Goal: Communication & Community: Answer question/provide support

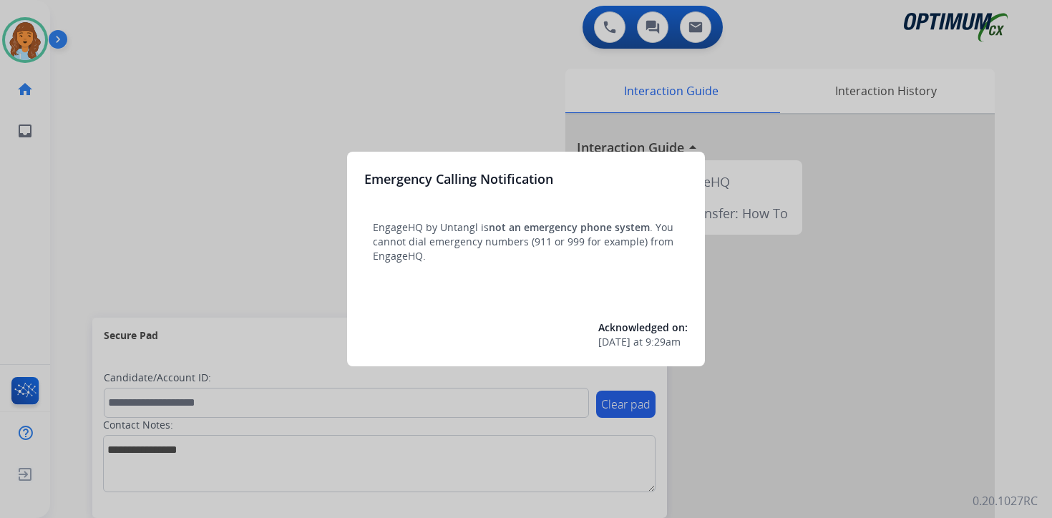
click at [120, 123] on div at bounding box center [526, 259] width 1052 height 518
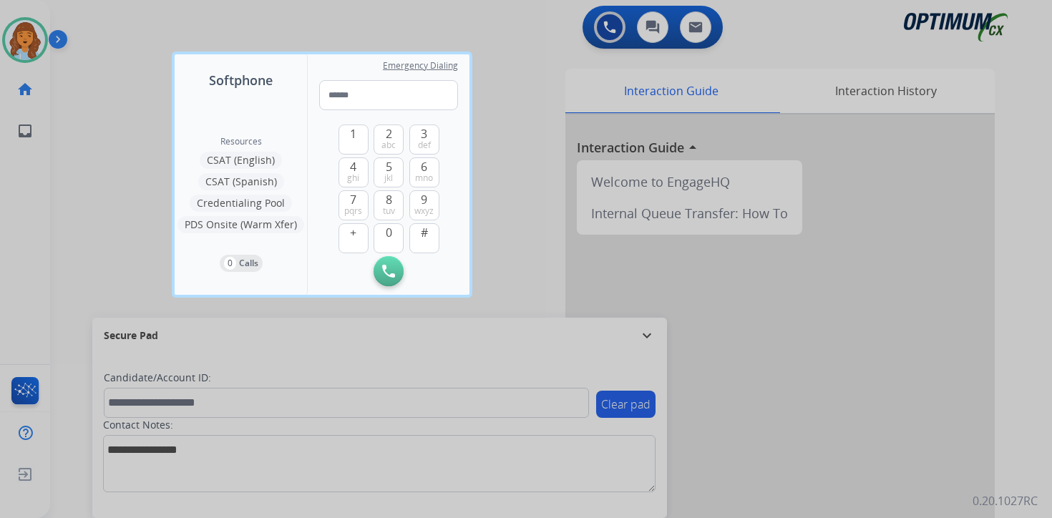
click at [107, 112] on div at bounding box center [526, 259] width 1052 height 518
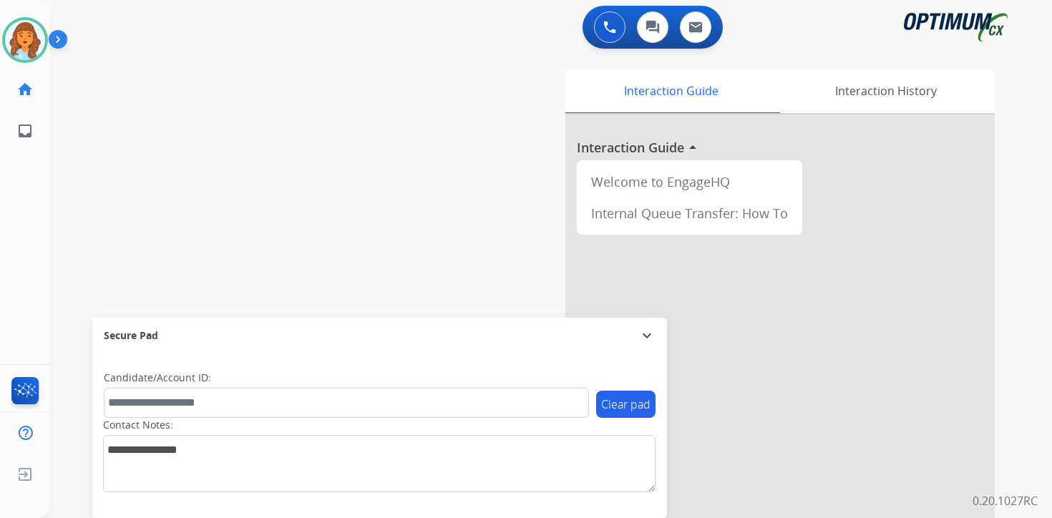
click at [64, 32] on img at bounding box center [61, 42] width 24 height 27
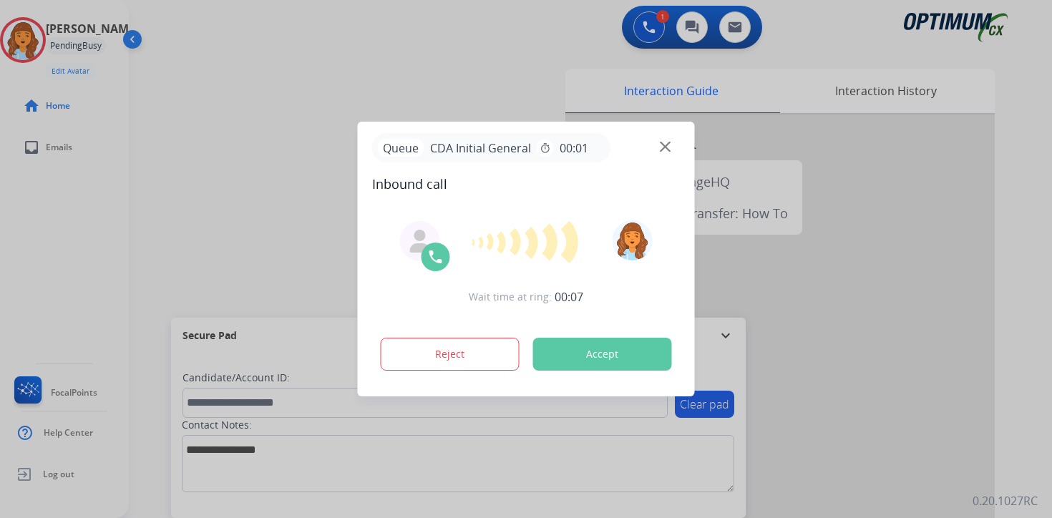
click at [1027, 476] on div at bounding box center [526, 259] width 1052 height 518
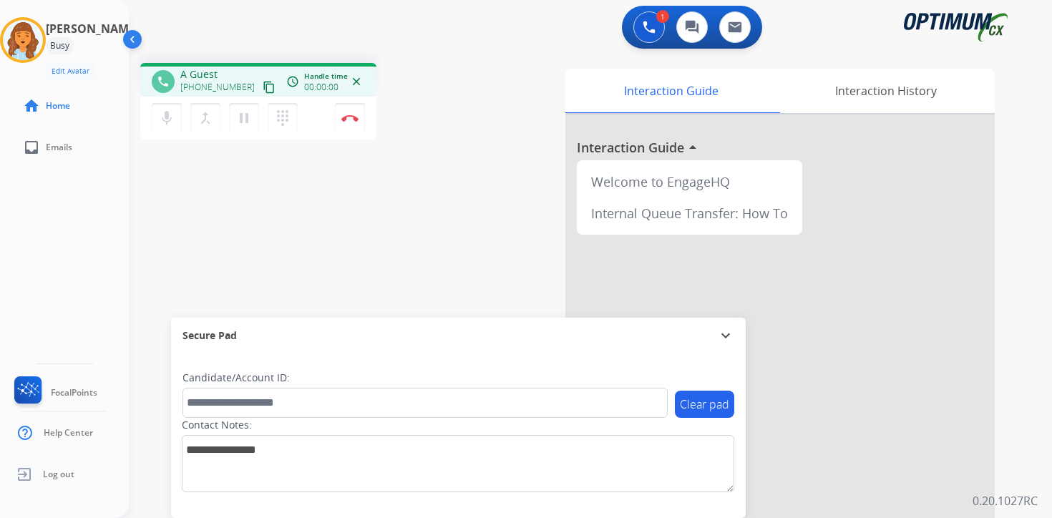
click at [263, 92] on mat-icon "content_copy" at bounding box center [269, 87] width 13 height 13
click at [358, 121] on img at bounding box center [349, 118] width 17 height 7
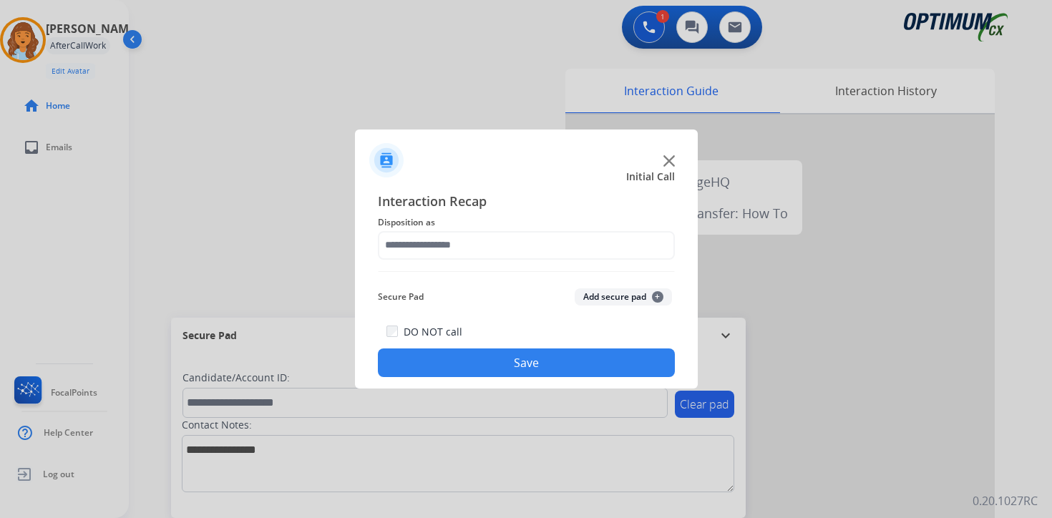
click at [623, 298] on button "Add secure pad +" at bounding box center [623, 296] width 97 height 17
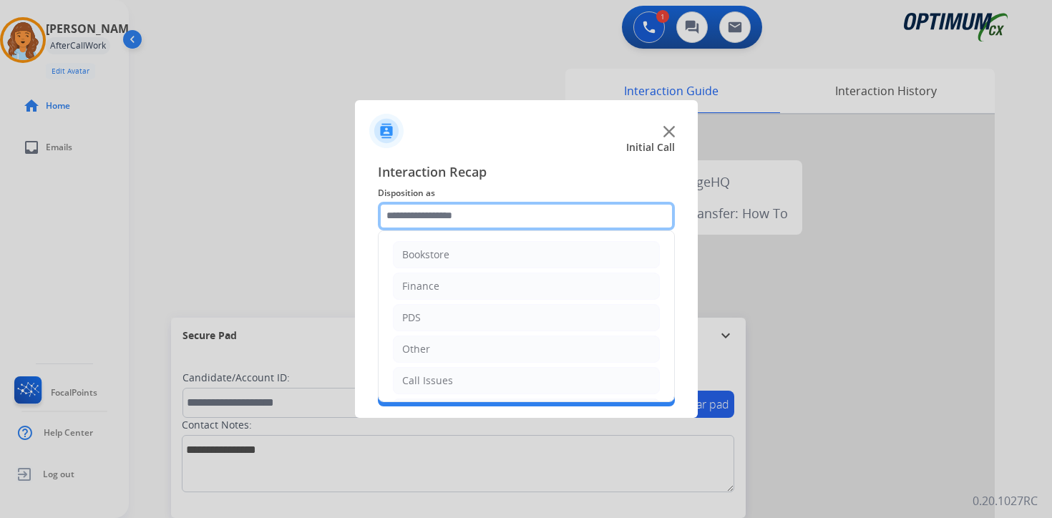
click at [481, 216] on input "text" at bounding box center [526, 216] width 297 height 29
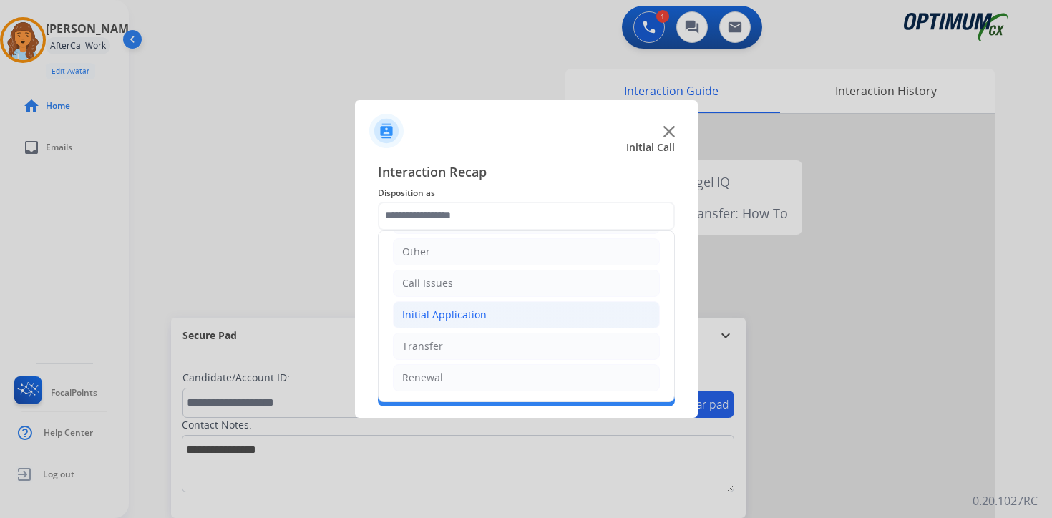
click at [429, 314] on div "Initial Application" at bounding box center [444, 315] width 84 height 14
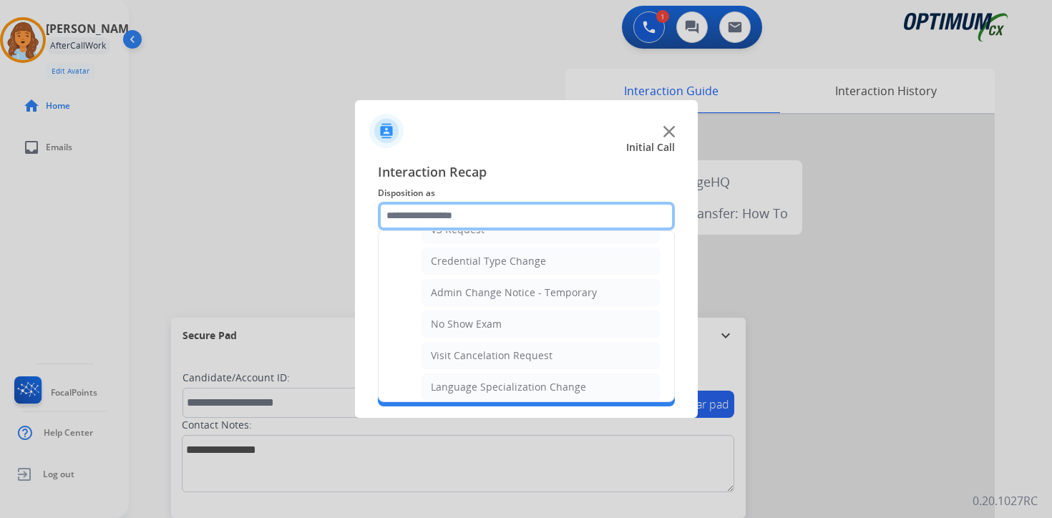
scroll to position [813, 0]
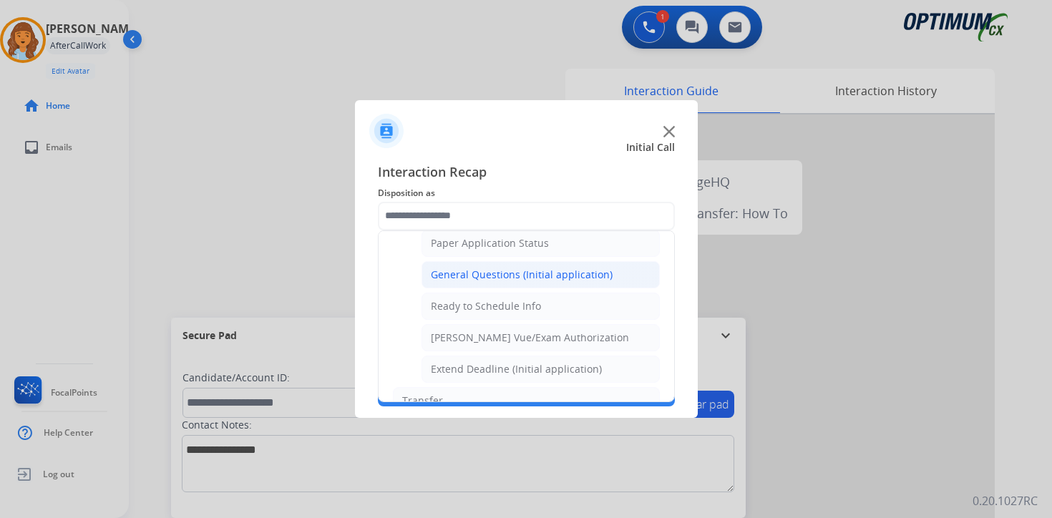
click at [449, 281] on div "General Questions (Initial application)" at bounding box center [522, 275] width 182 height 14
type input "**********"
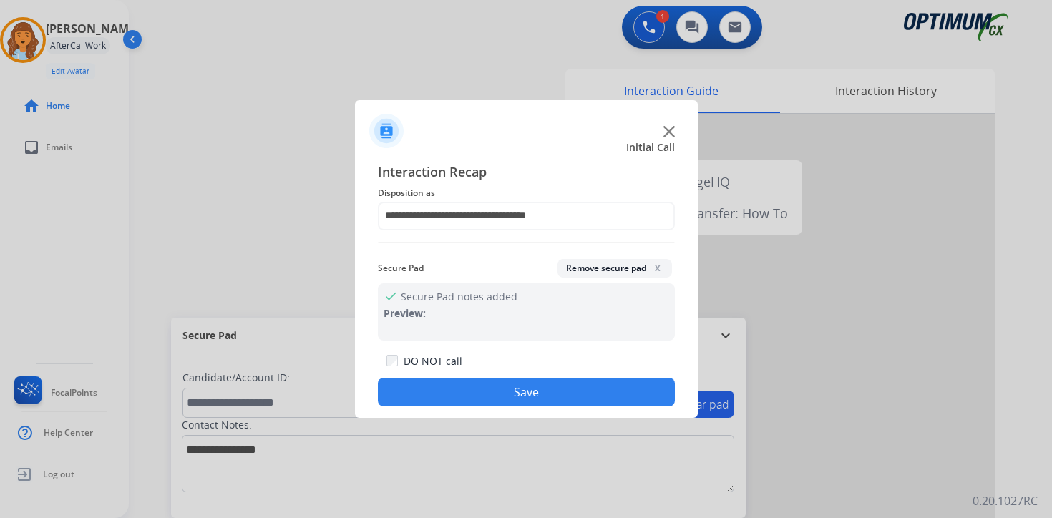
click at [450, 395] on button "Save" at bounding box center [526, 392] width 297 height 29
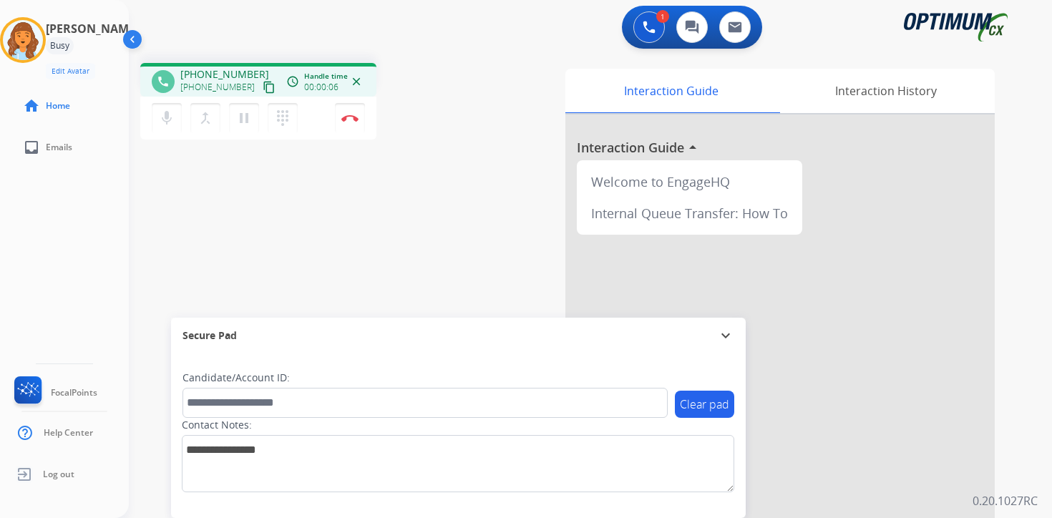
click at [970, 486] on div at bounding box center [779, 382] width 429 height 534
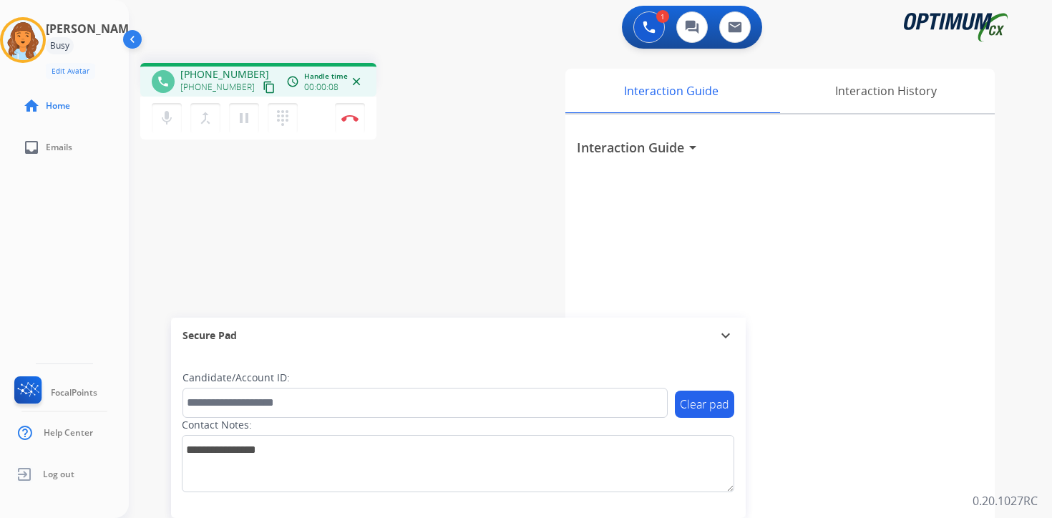
click at [261, 82] on button "content_copy" at bounding box center [269, 87] width 17 height 17
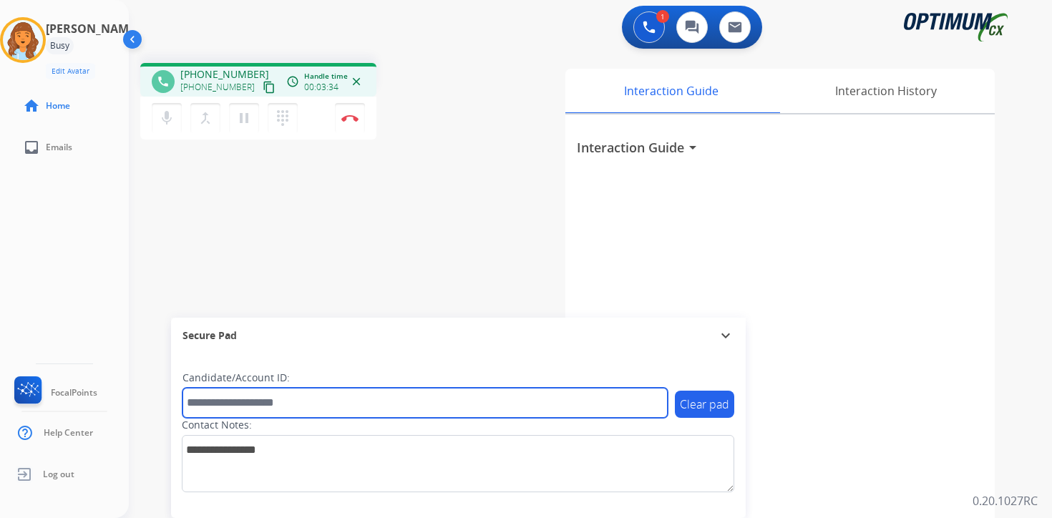
click at [295, 409] on input "text" at bounding box center [425, 403] width 485 height 30
click at [258, 409] on input "text" at bounding box center [425, 403] width 485 height 30
type input "*******"
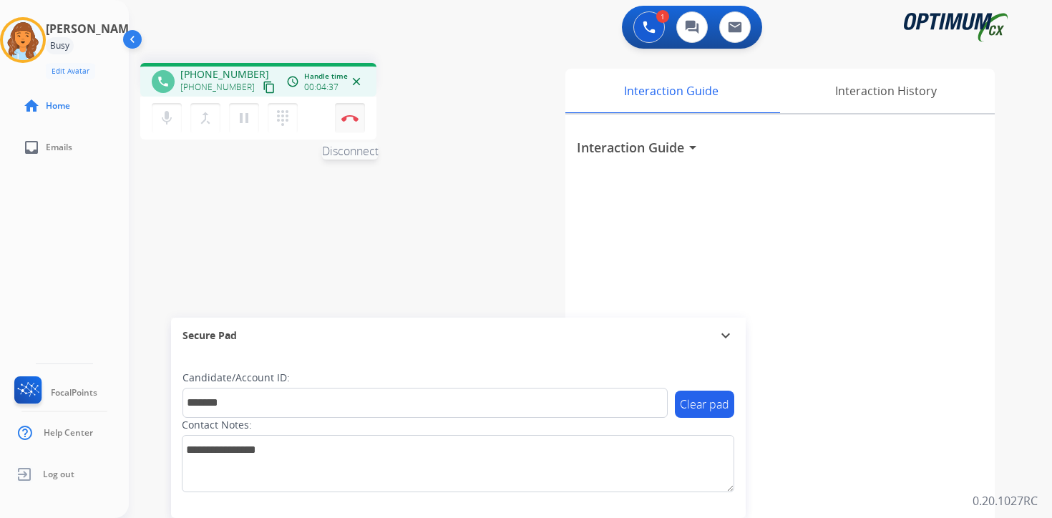
click at [348, 129] on button "Disconnect" at bounding box center [350, 118] width 30 height 30
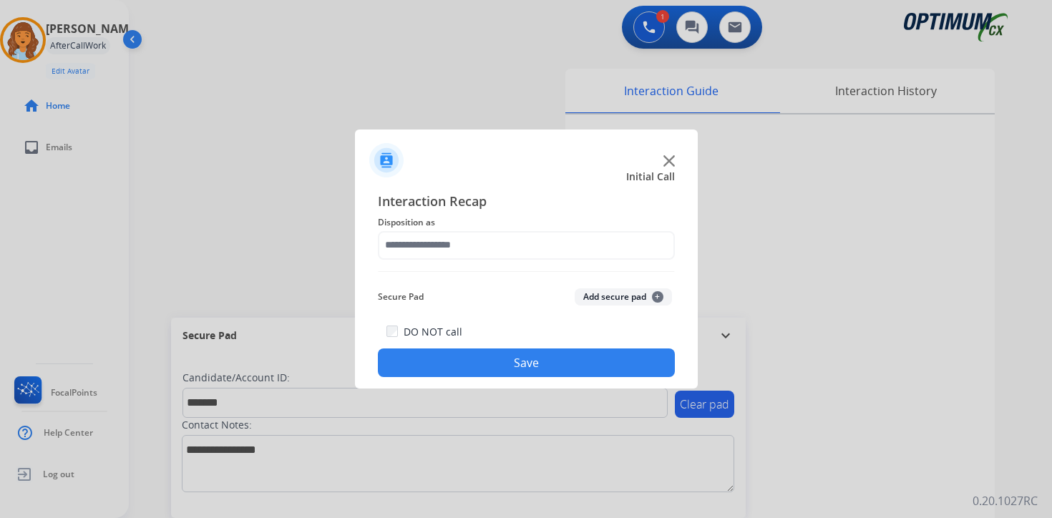
click at [621, 291] on button "Add secure pad +" at bounding box center [623, 296] width 97 height 17
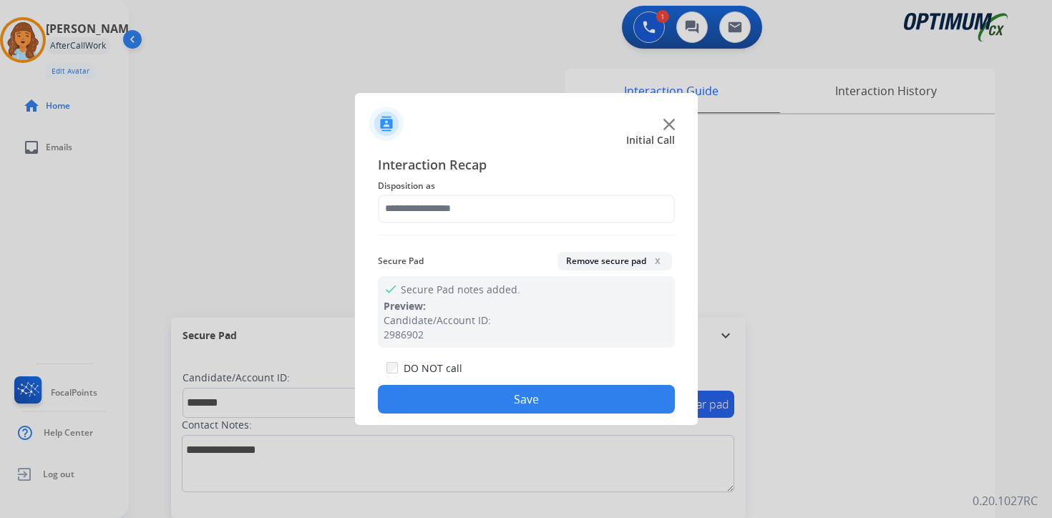
click at [452, 225] on div "Interaction Recap Disposition as Secure Pad Remove secure pad x check Secure Pa…" at bounding box center [526, 285] width 297 height 260
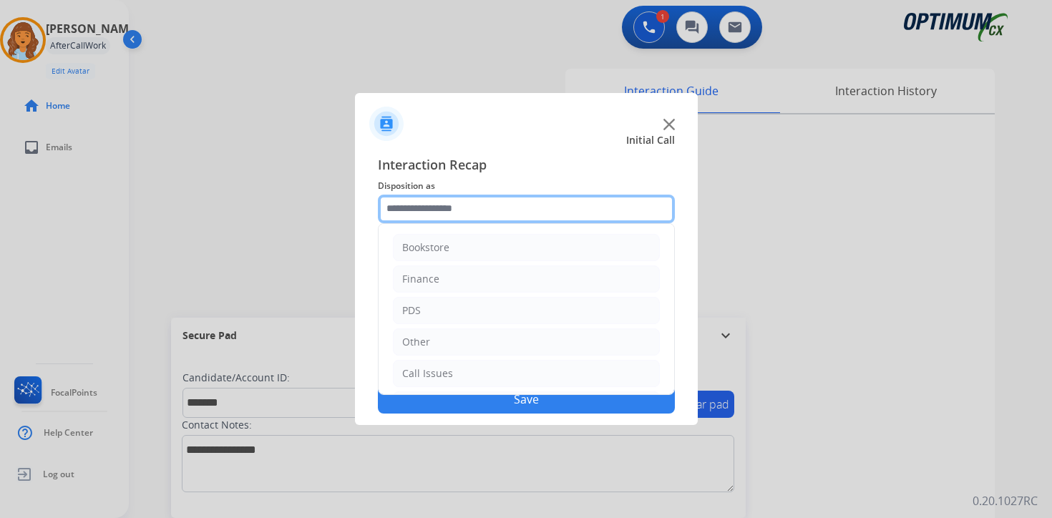
click at [432, 198] on input "text" at bounding box center [526, 209] width 297 height 29
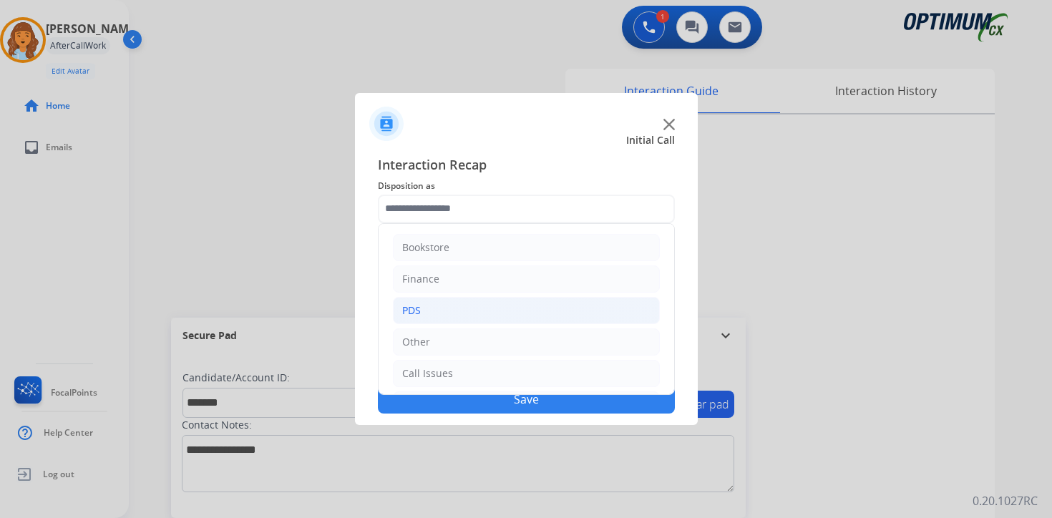
click at [427, 312] on li "PDS" at bounding box center [526, 310] width 267 height 27
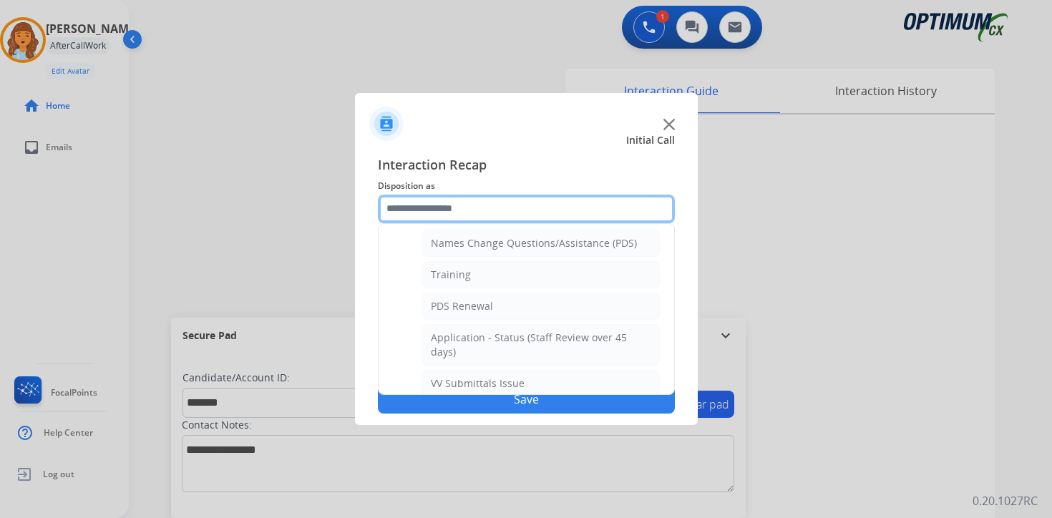
scroll to position [173, 0]
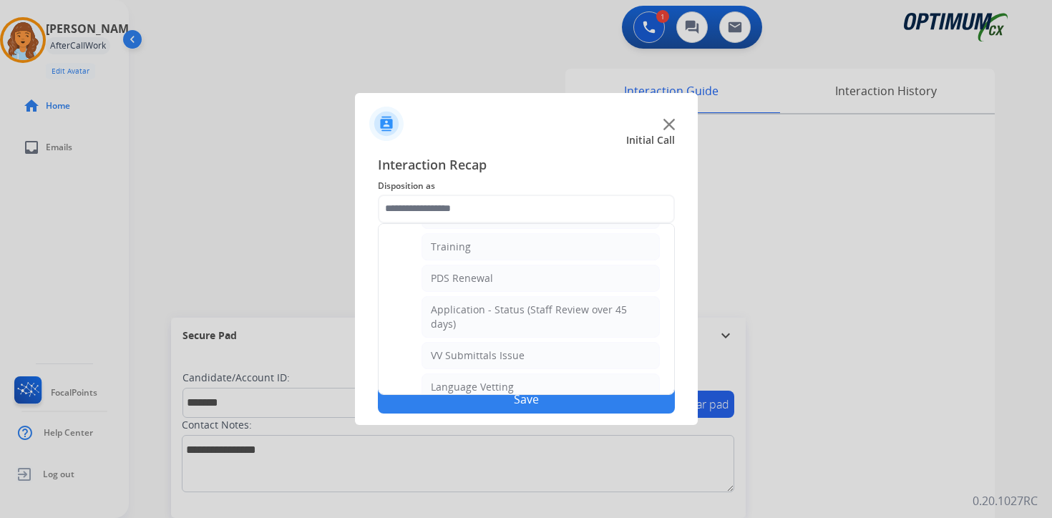
click at [522, 273] on li "PDS Renewal" at bounding box center [541, 278] width 238 height 27
type input "**********"
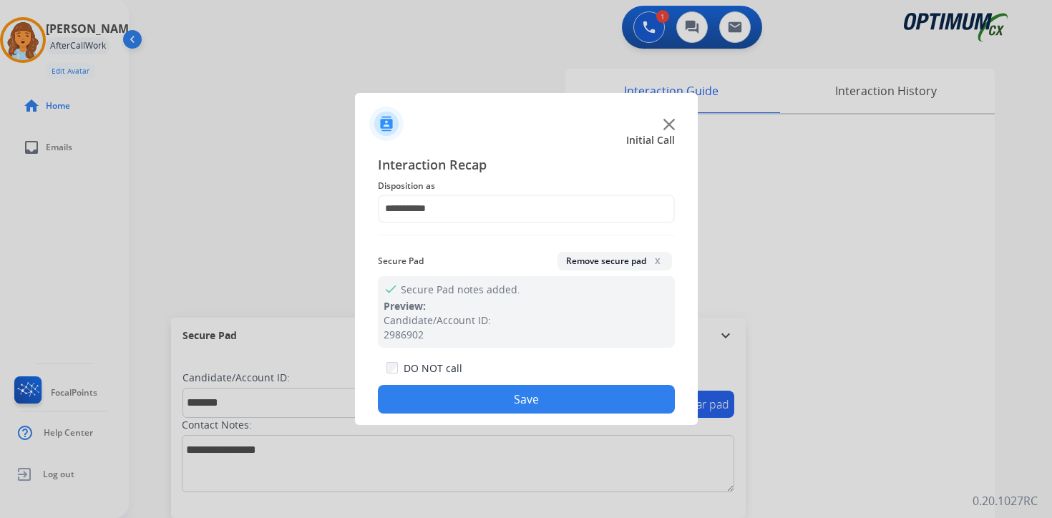
click at [484, 402] on button "Save" at bounding box center [526, 399] width 297 height 29
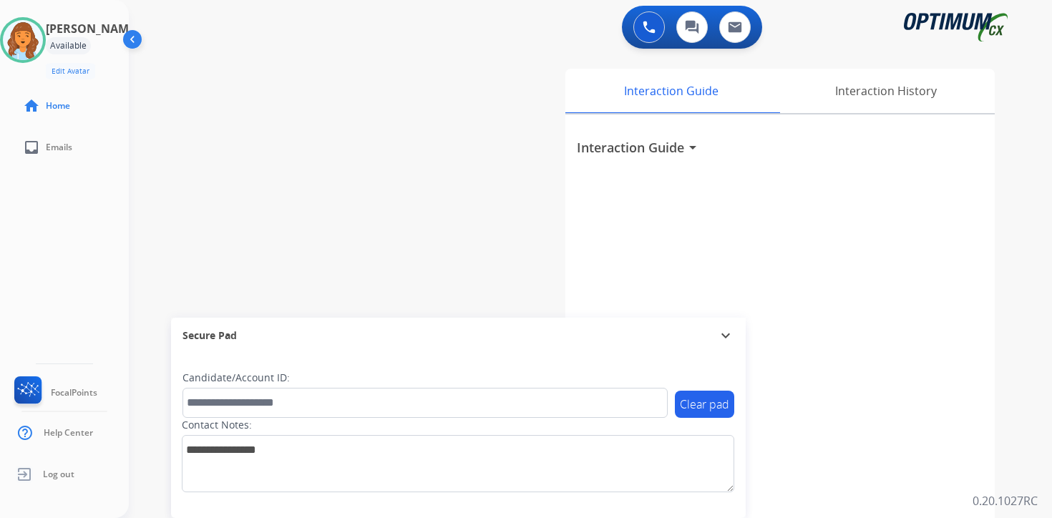
click at [1039, 268] on div "0 Voice Interactions 0 Chat Interactions 0 Email Interactions swap_horiz Break …" at bounding box center [590, 259] width 923 height 518
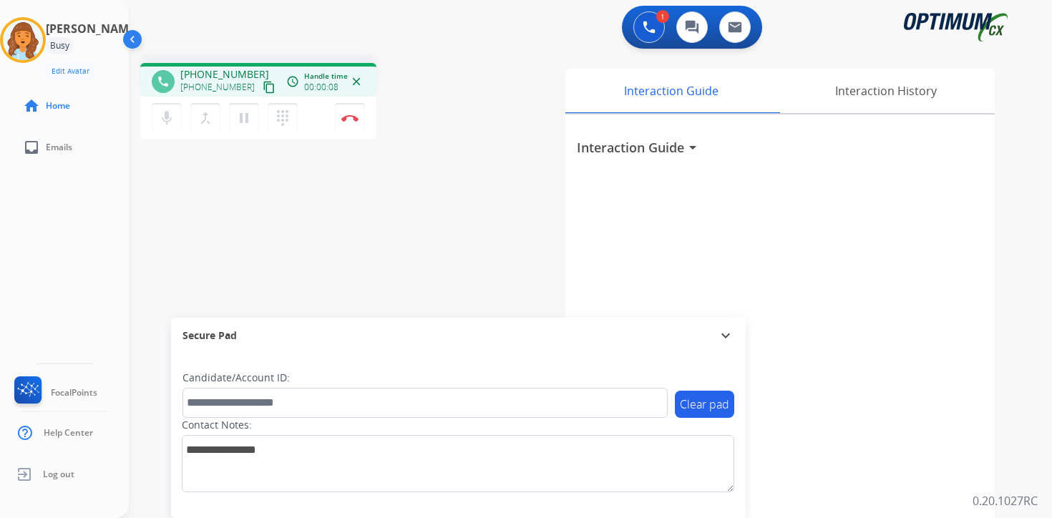
click at [1027, 481] on div "1 Voice Interactions 0 Chat Interactions 0 Email Interactions phone [PHONE_NUMB…" at bounding box center [590, 259] width 923 height 518
click at [263, 84] on mat-icon "content_copy" at bounding box center [269, 87] width 13 height 13
click at [1043, 485] on div "1 Voice Interactions 0 Chat Interactions 0 Email Interactions phone [PHONE_NUMB…" at bounding box center [590, 259] width 923 height 518
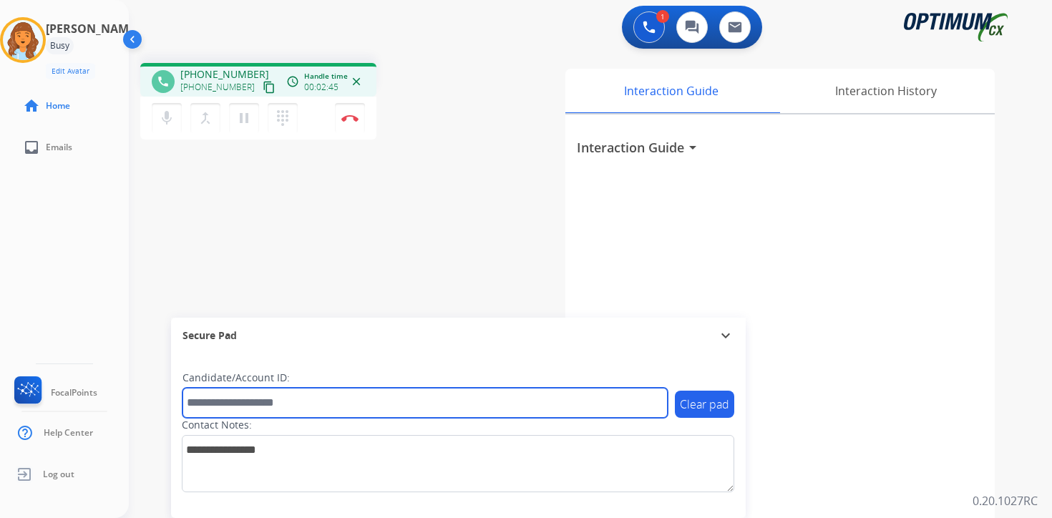
click at [330, 394] on input "text" at bounding box center [425, 403] width 485 height 30
type input "****"
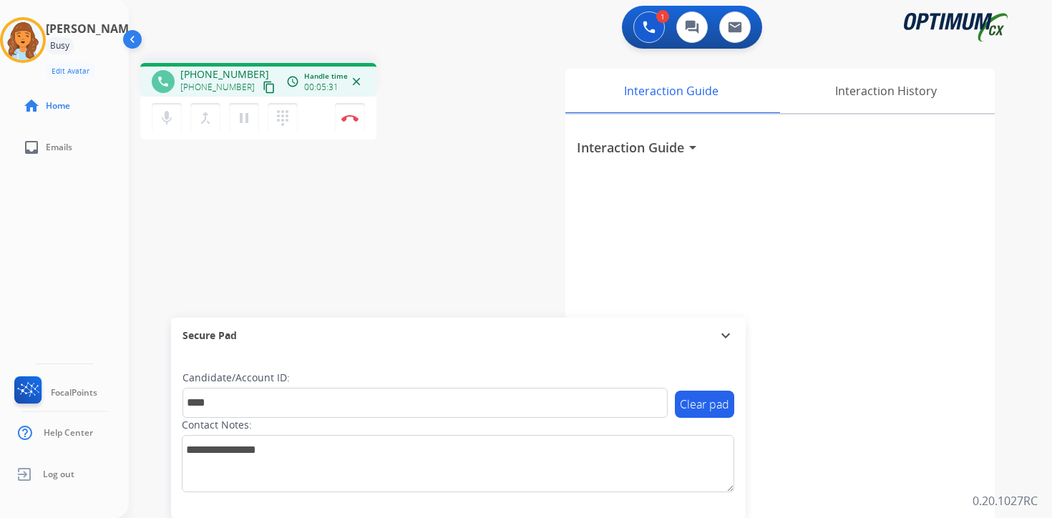
click at [1020, 487] on div "1 Voice Interactions 0 Chat Interactions 0 Email Interactions phone [PHONE_NUMB…" at bounding box center [590, 259] width 923 height 518
click at [354, 124] on button "Disconnect" at bounding box center [350, 118] width 30 height 30
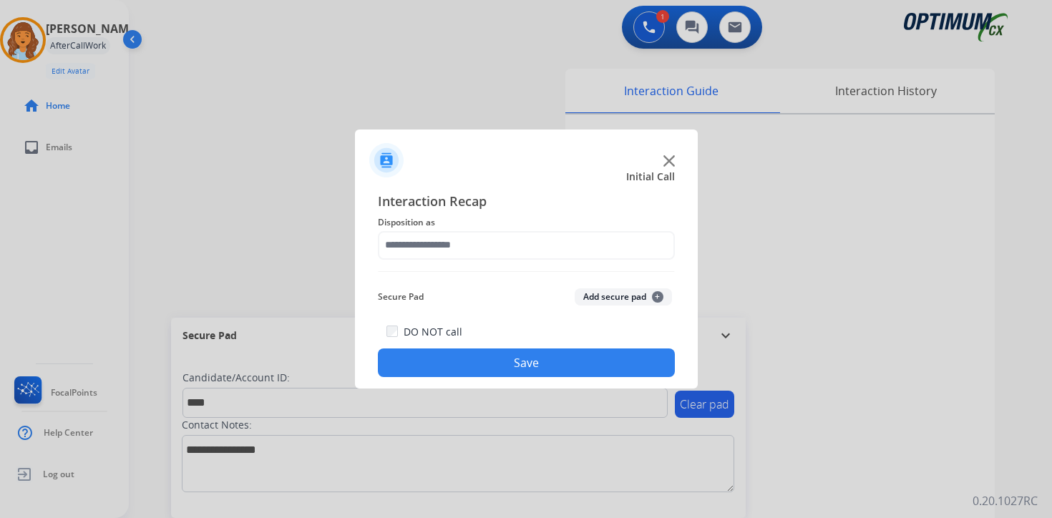
drag, startPoint x: 651, startPoint y: 306, endPoint x: 637, endPoint y: 300, distance: 14.8
click at [649, 306] on div "Secure Pad Add secure pad +" at bounding box center [526, 297] width 297 height 29
click at [608, 303] on button "Add secure pad +" at bounding box center [623, 296] width 97 height 17
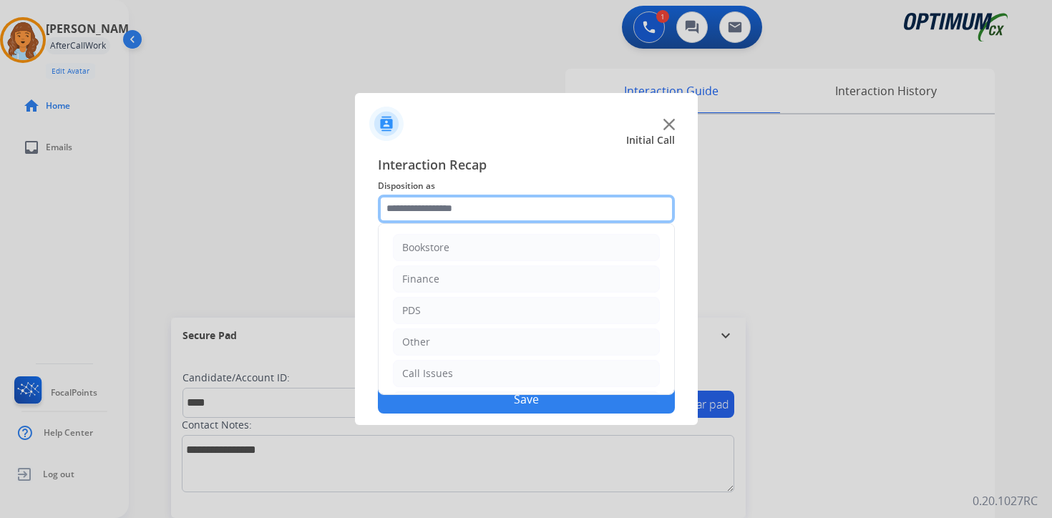
click at [407, 215] on input "text" at bounding box center [526, 209] width 297 height 29
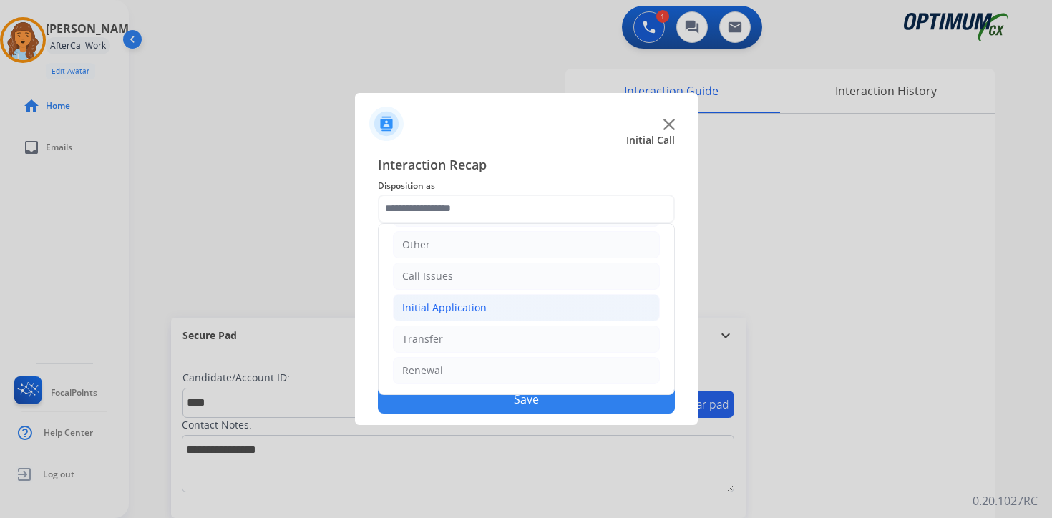
click at [437, 308] on div "Initial Application" at bounding box center [444, 308] width 84 height 14
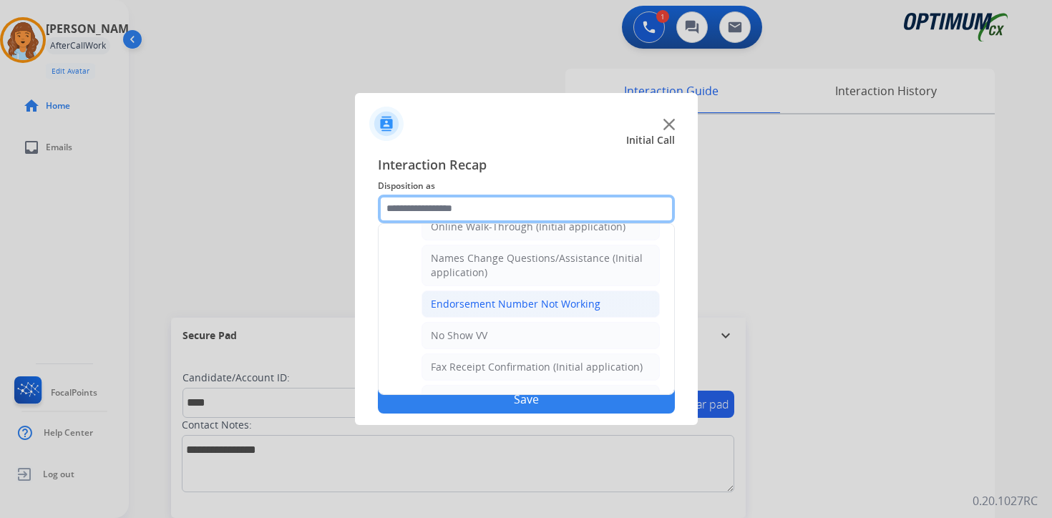
scroll to position [813, 0]
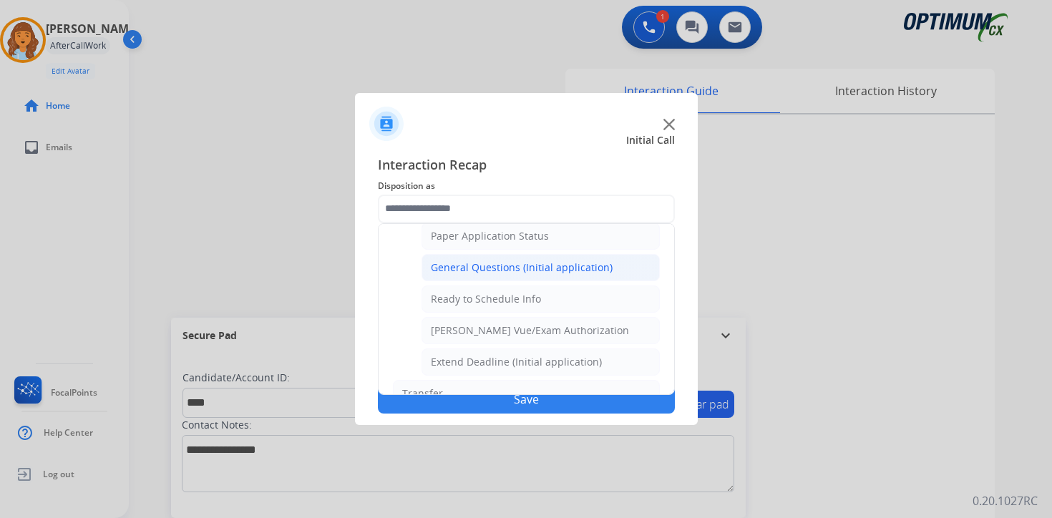
click at [436, 255] on li "General Questions (Initial application)" at bounding box center [541, 267] width 238 height 27
type input "**********"
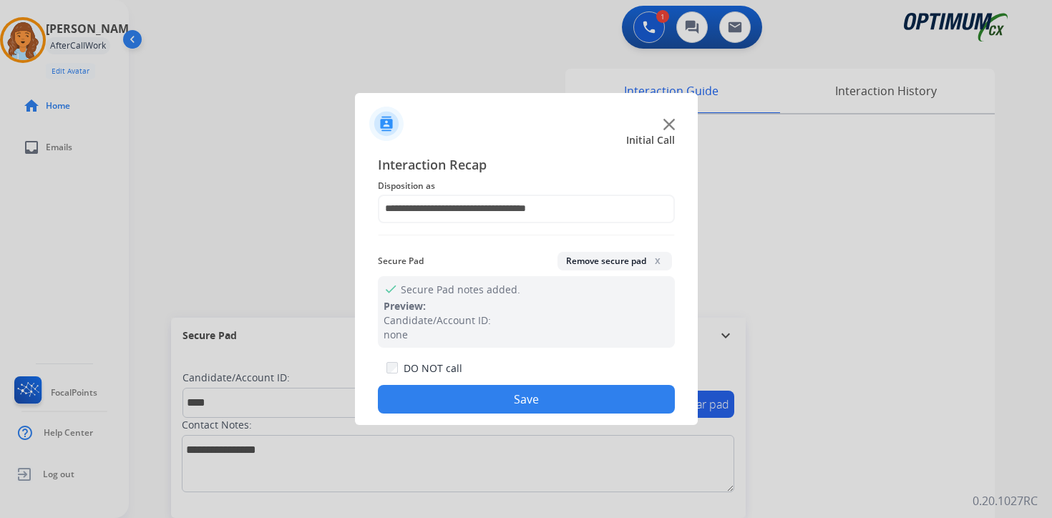
click at [482, 414] on div "DO NOT call Save" at bounding box center [526, 386] width 297 height 54
click at [518, 402] on button "Save" at bounding box center [526, 399] width 297 height 29
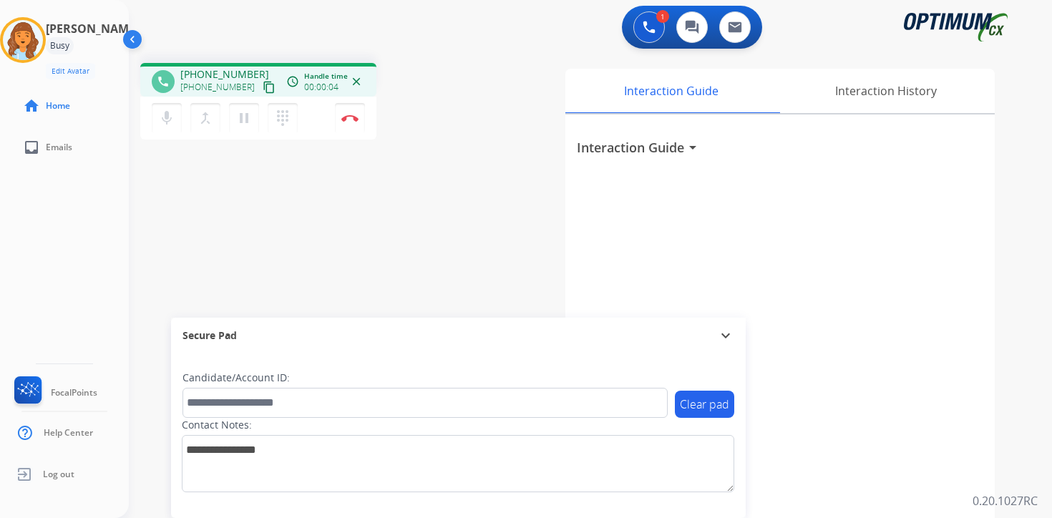
click at [1019, 485] on div "1 Voice Interactions 0 Chat Interactions 0 Email Interactions phone [PHONE_NUMB…" at bounding box center [590, 259] width 923 height 518
click at [263, 90] on mat-icon "content_copy" at bounding box center [269, 87] width 13 height 13
click at [989, 315] on div "Interaction Guide arrow_drop_down" at bounding box center [779, 382] width 429 height 534
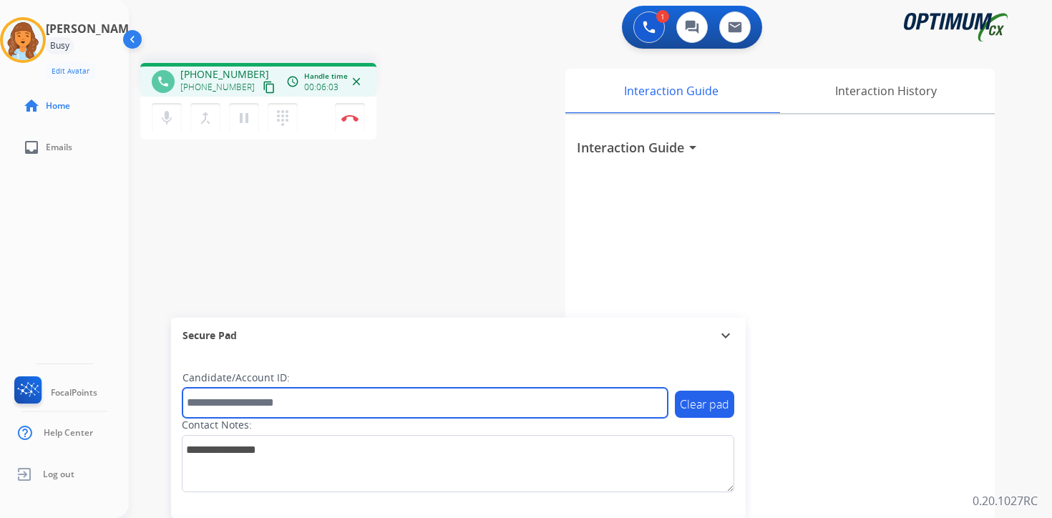
click at [306, 394] on input "text" at bounding box center [425, 403] width 485 height 30
type input "*******"
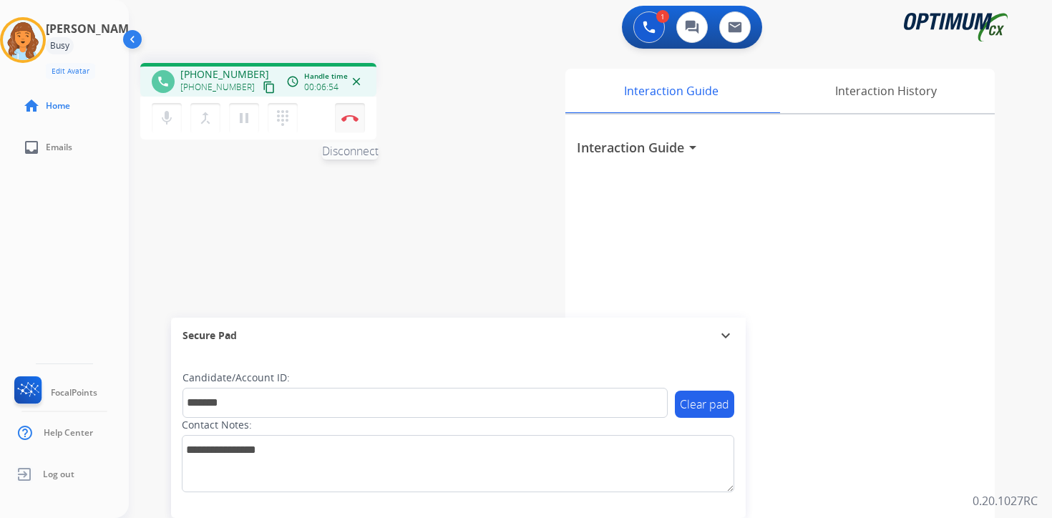
click at [349, 118] on img at bounding box center [349, 118] width 17 height 7
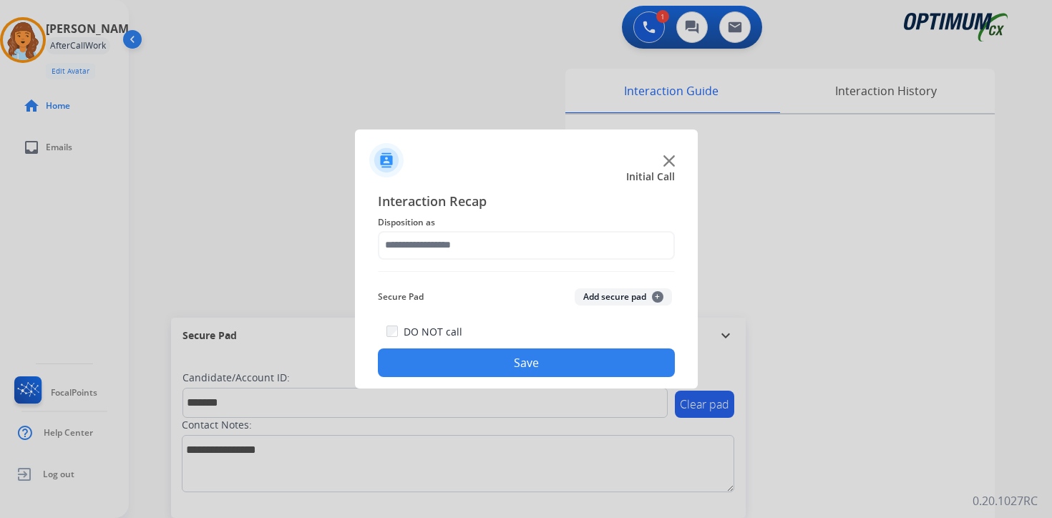
click at [667, 298] on button "Add secure pad +" at bounding box center [623, 296] width 97 height 17
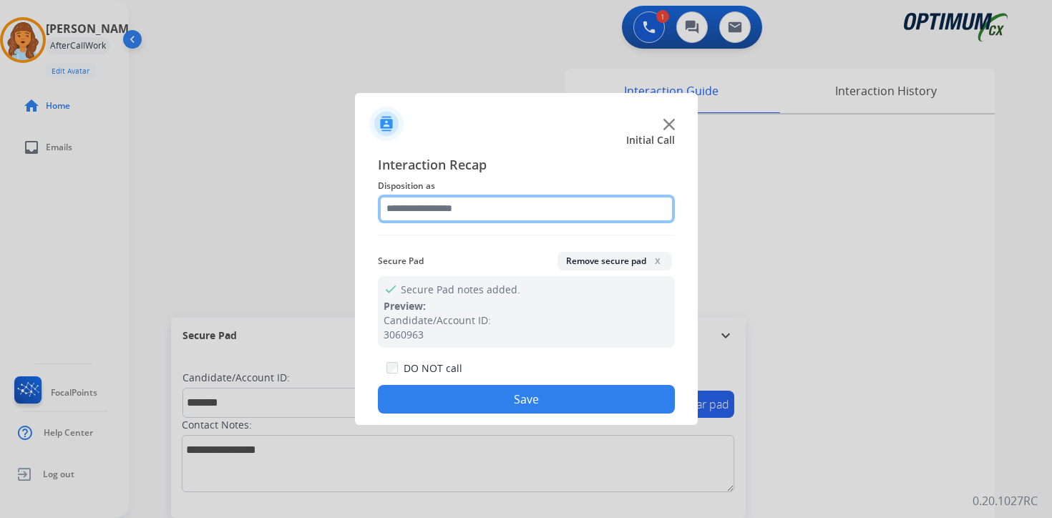
click at [459, 200] on input "text" at bounding box center [526, 209] width 297 height 29
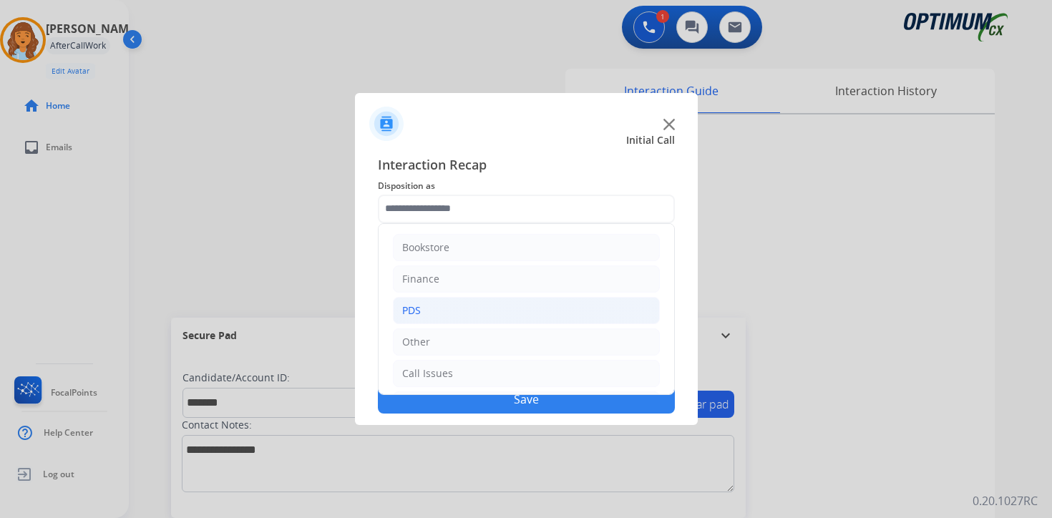
click at [434, 307] on li "PDS" at bounding box center [526, 310] width 267 height 27
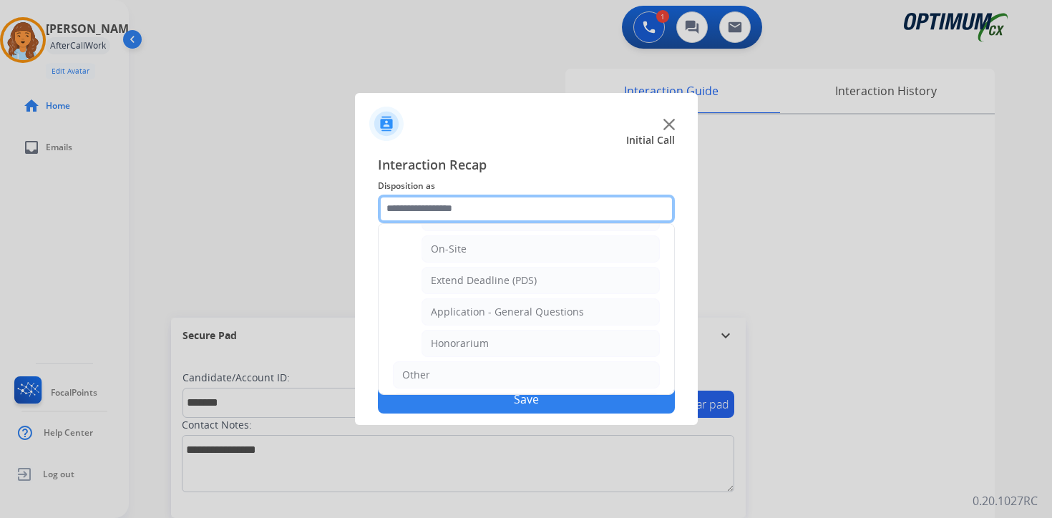
scroll to position [379, 0]
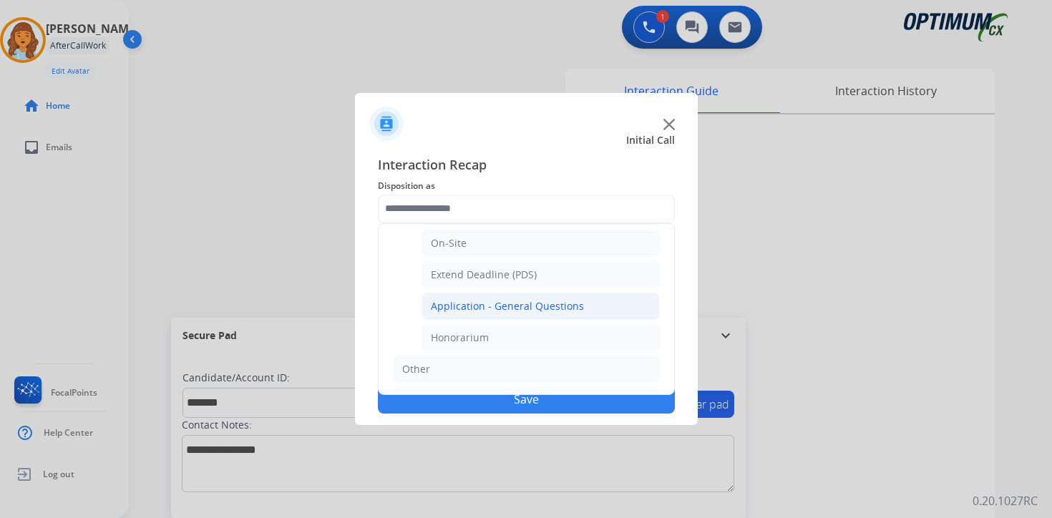
click at [604, 309] on li "Application - General Questions" at bounding box center [541, 306] width 238 height 27
type input "**********"
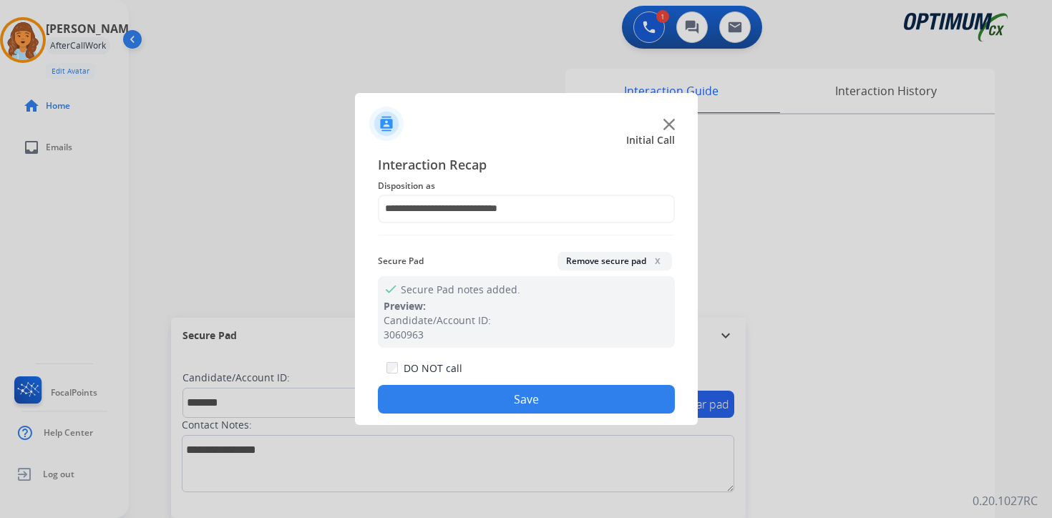
click at [548, 406] on button "Save" at bounding box center [526, 399] width 297 height 29
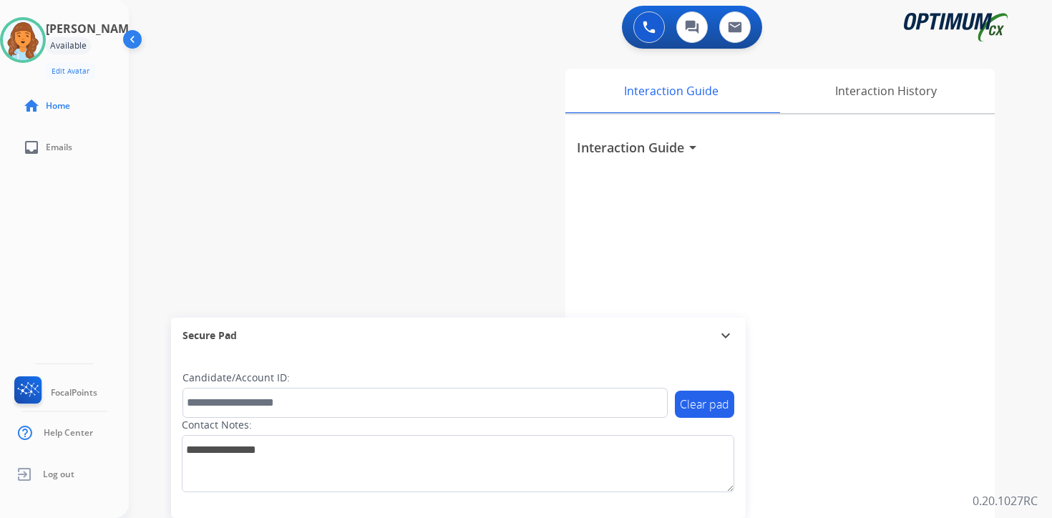
click at [1041, 482] on div "0 Voice Interactions 0 Chat Interactions 0 Email Interactions swap_horiz Break …" at bounding box center [590, 259] width 923 height 518
click at [38, 49] on img at bounding box center [23, 40] width 40 height 40
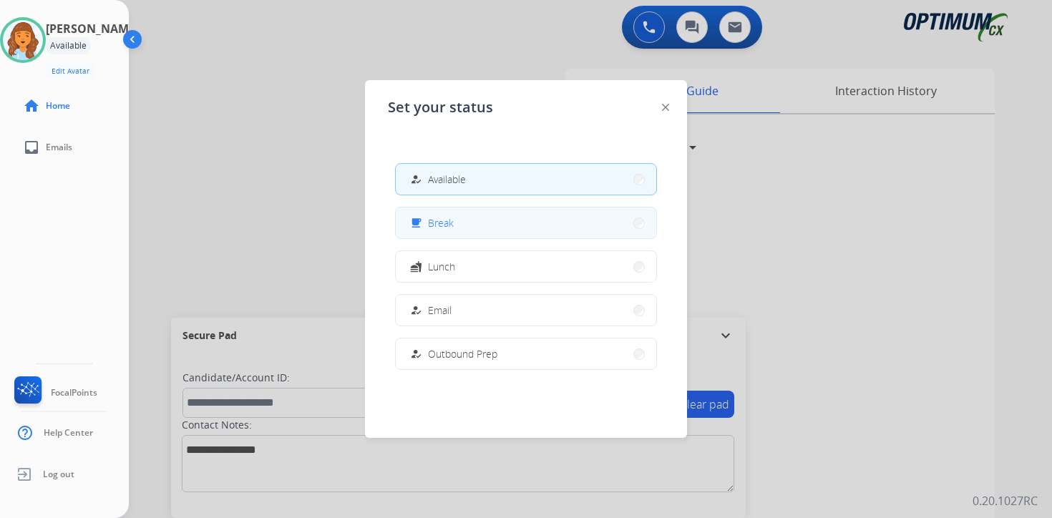
click at [437, 220] on span "Break" at bounding box center [441, 222] width 26 height 15
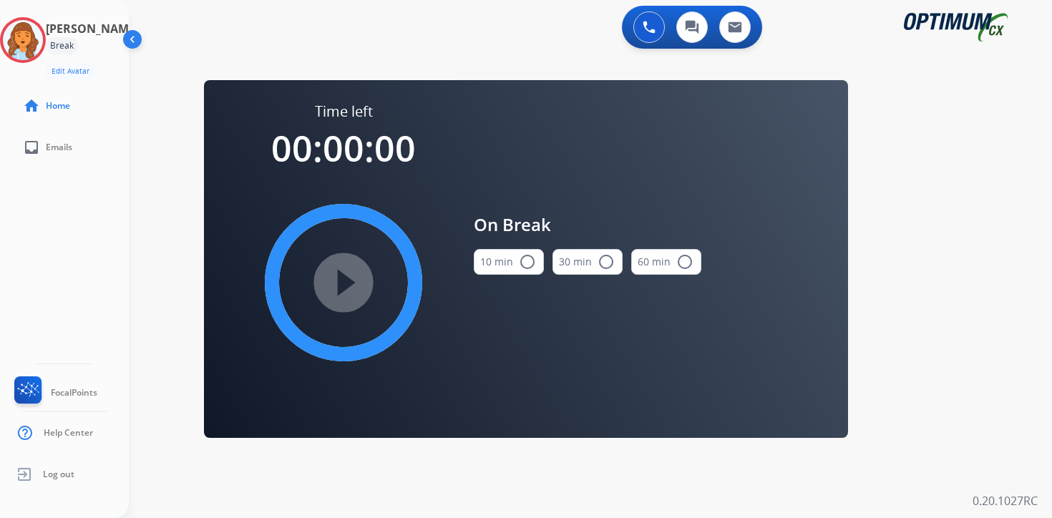
click at [976, 356] on div "0 Voice Interactions 0 Chat Interactions 0 Email Interactions swap_horiz Break …" at bounding box center [590, 259] width 923 height 518
click at [39, 34] on img at bounding box center [23, 40] width 40 height 40
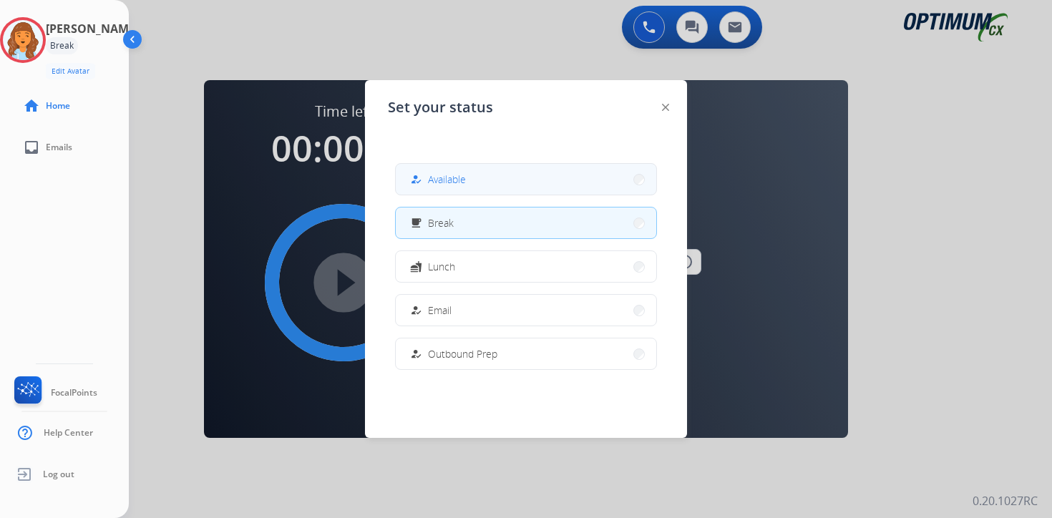
click at [460, 185] on span "Available" at bounding box center [447, 179] width 38 height 15
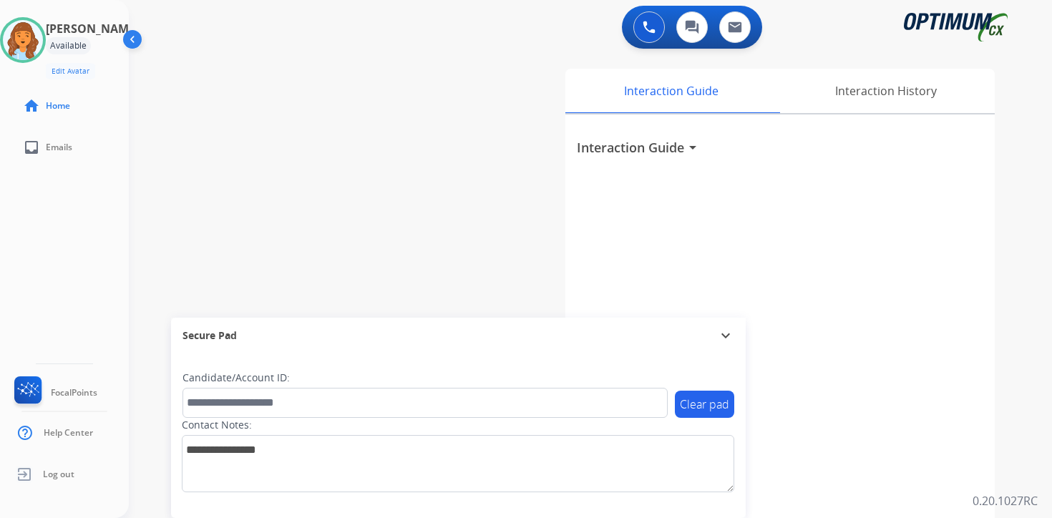
click at [1034, 482] on div "0 Voice Interactions 0 Chat Interactions 0 Email Interactions swap_horiz Break …" at bounding box center [590, 259] width 923 height 518
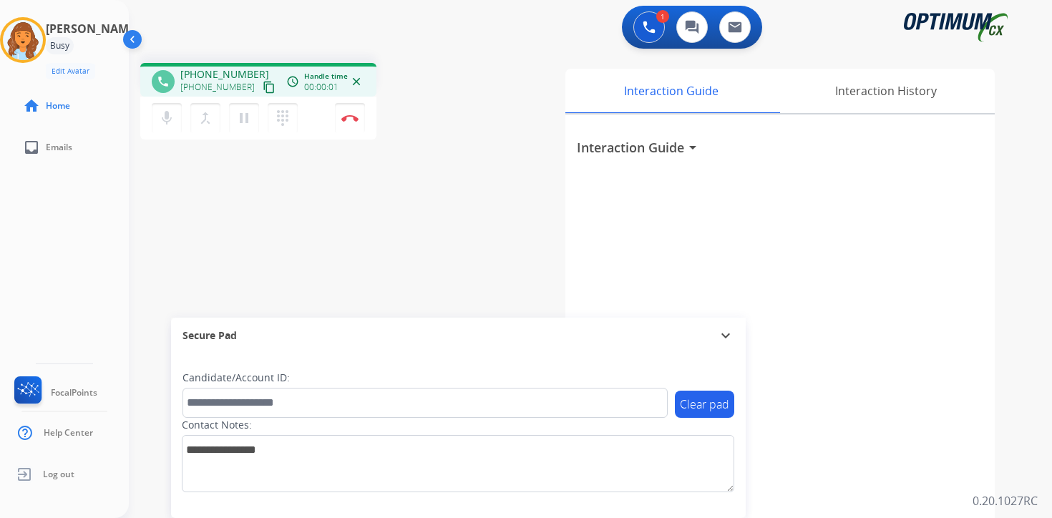
click at [253, 96] on div "phone [PHONE_NUMBER] [PHONE_NUMBER] content_copy access_time Call metrics Queue…" at bounding box center [258, 80] width 236 height 34
click at [263, 87] on mat-icon "content_copy" at bounding box center [269, 87] width 13 height 13
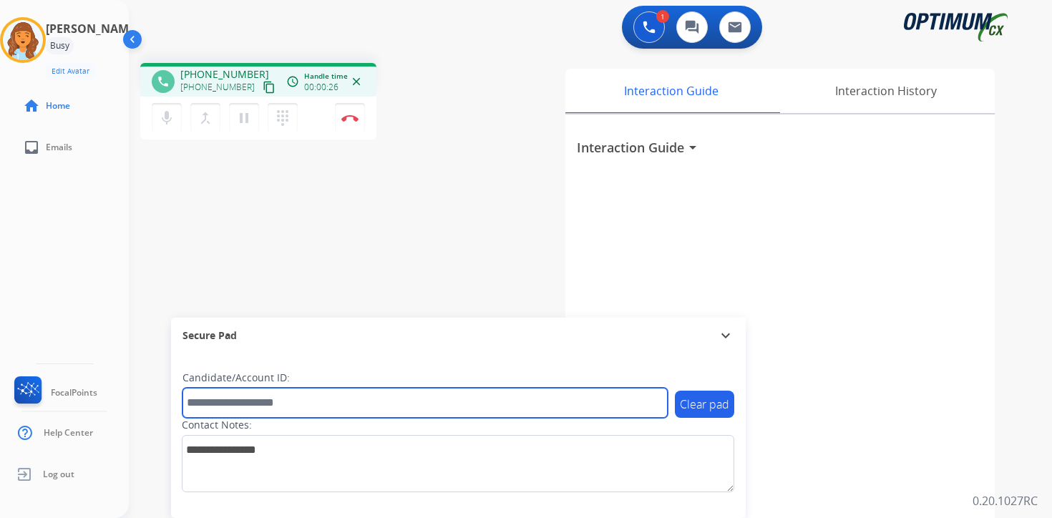
click at [220, 404] on input "text" at bounding box center [425, 403] width 485 height 30
type input "*******"
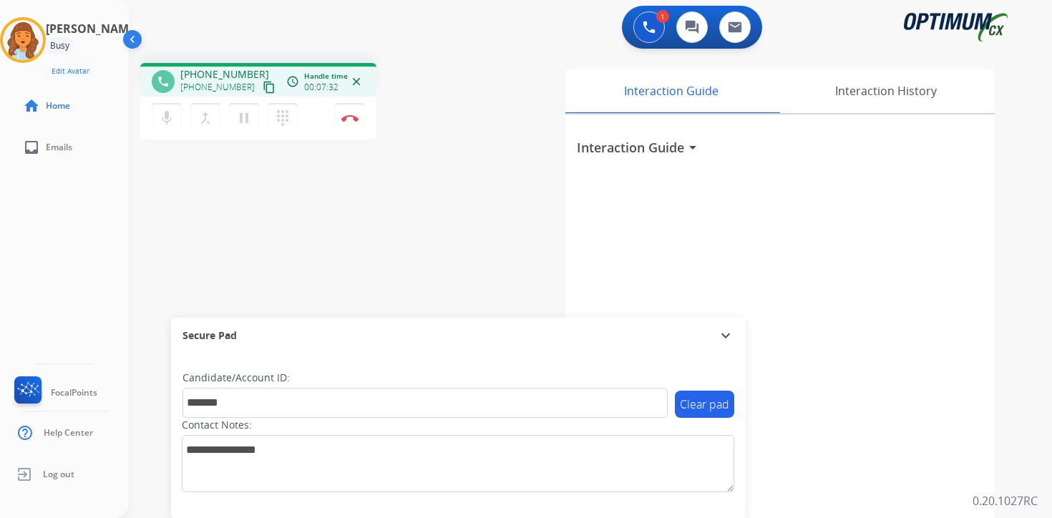
click at [1002, 451] on div "Interaction Guide Interaction History Interaction Guide arrow_drop_down" at bounding box center [758, 356] width 519 height 586
click at [350, 128] on button "Disconnect" at bounding box center [350, 118] width 30 height 30
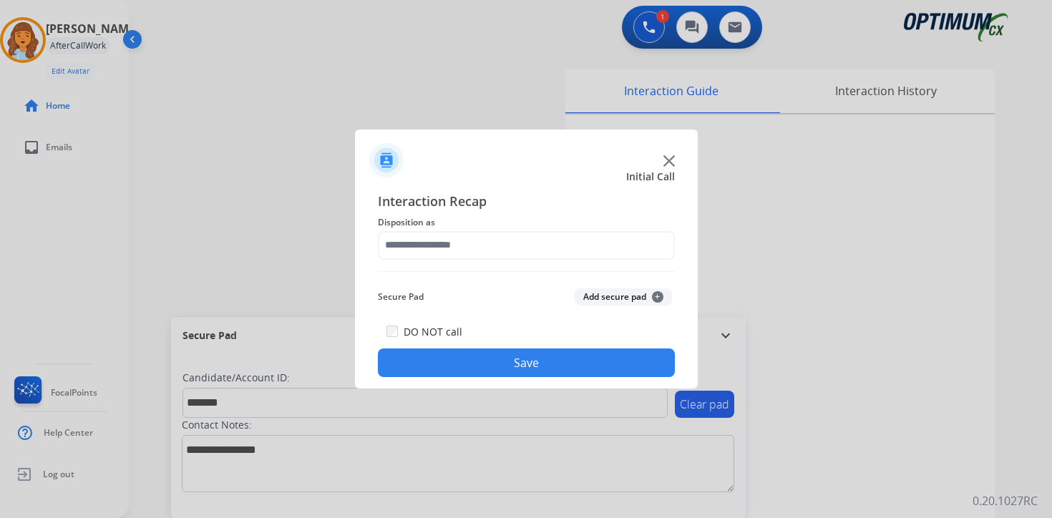
click at [601, 291] on button "Add secure pad +" at bounding box center [623, 296] width 97 height 17
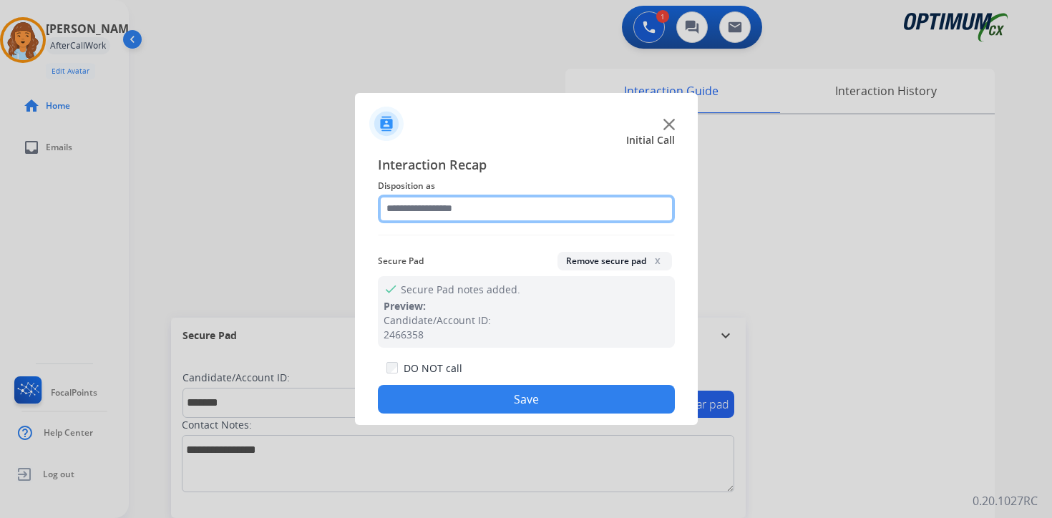
click at [434, 214] on input "text" at bounding box center [526, 209] width 297 height 29
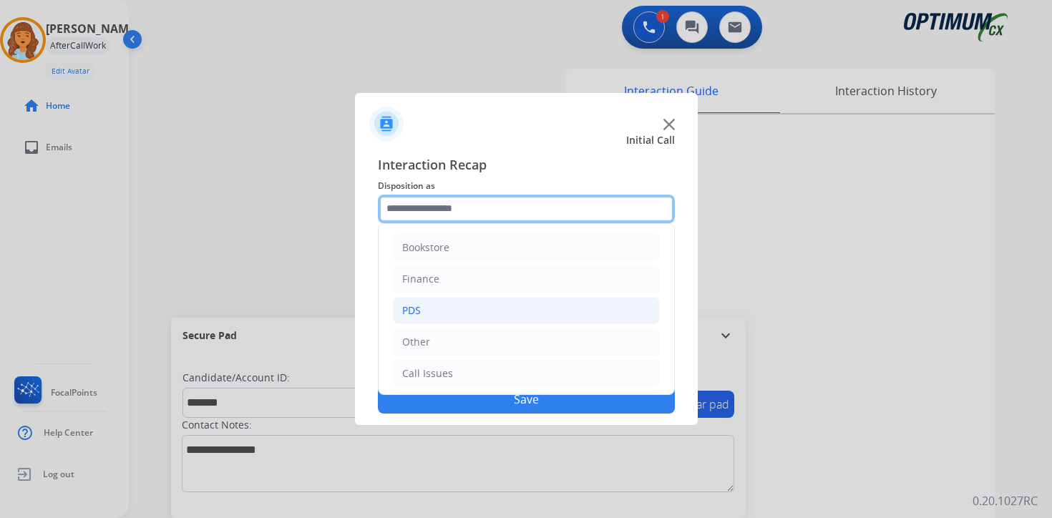
scroll to position [97, 0]
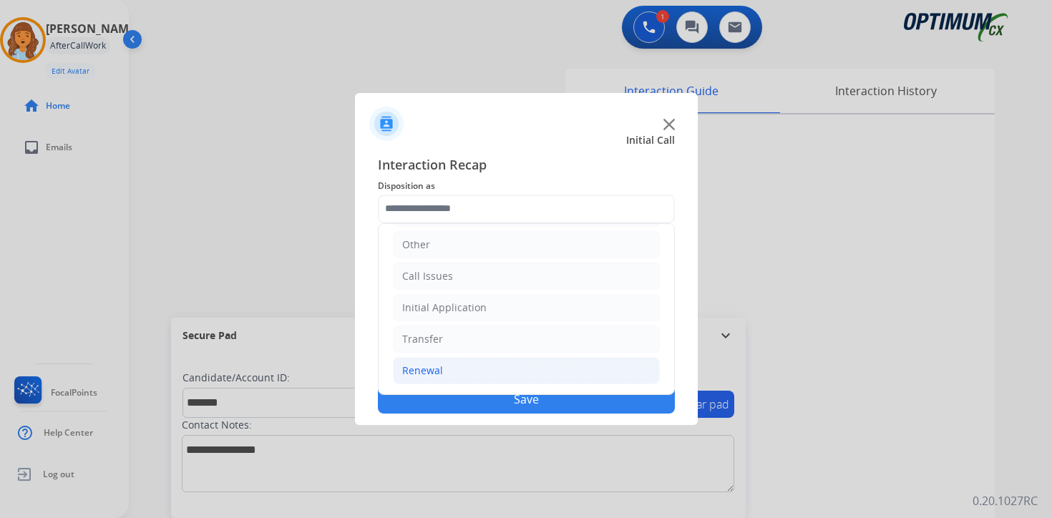
click at [439, 370] on div "Renewal" at bounding box center [422, 371] width 41 height 14
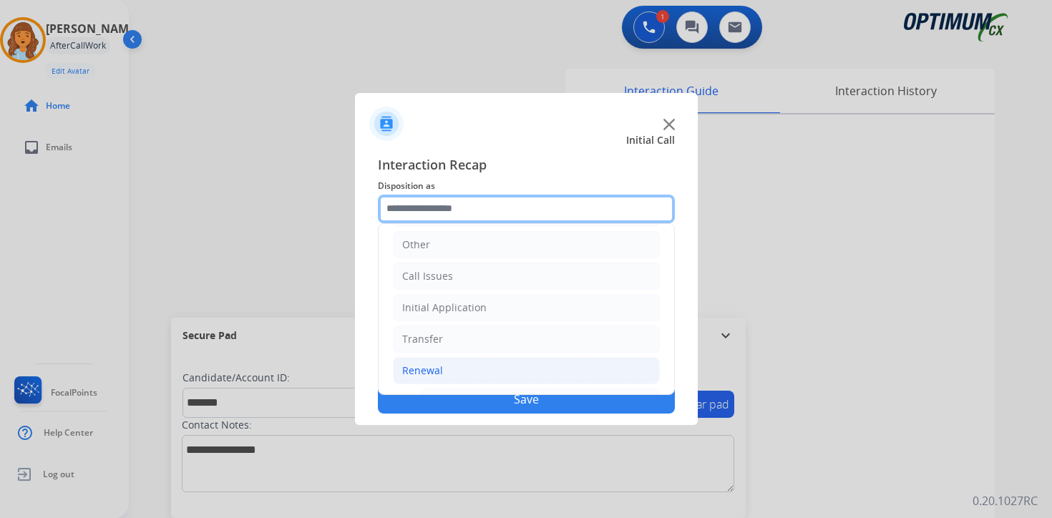
scroll to position [336, 0]
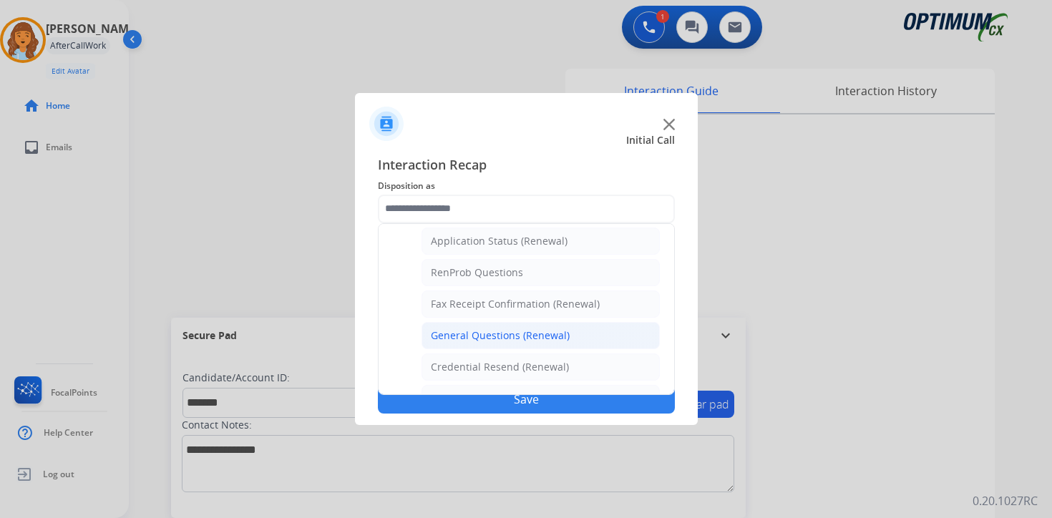
click at [462, 336] on div "General Questions (Renewal)" at bounding box center [500, 336] width 139 height 14
type input "**********"
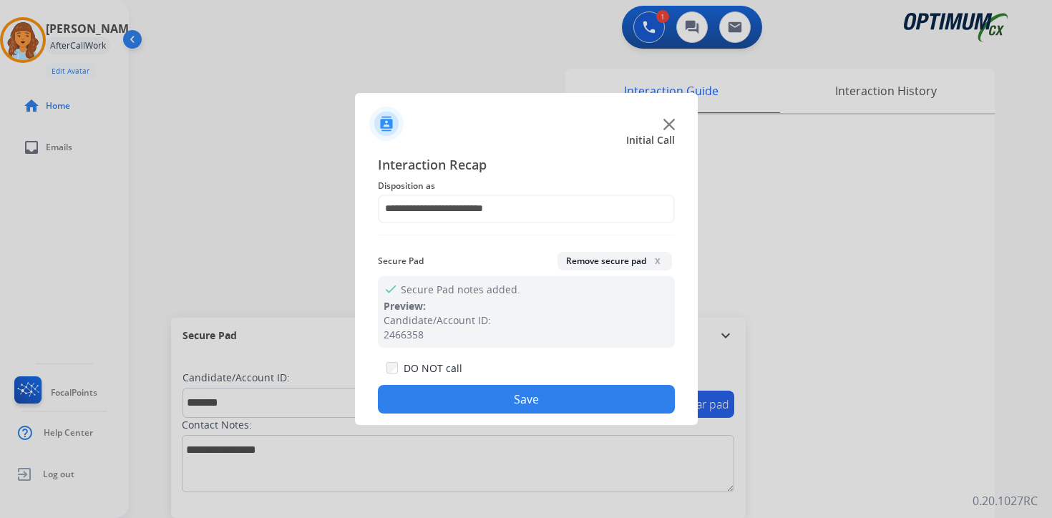
click at [455, 403] on button "Save" at bounding box center [526, 399] width 297 height 29
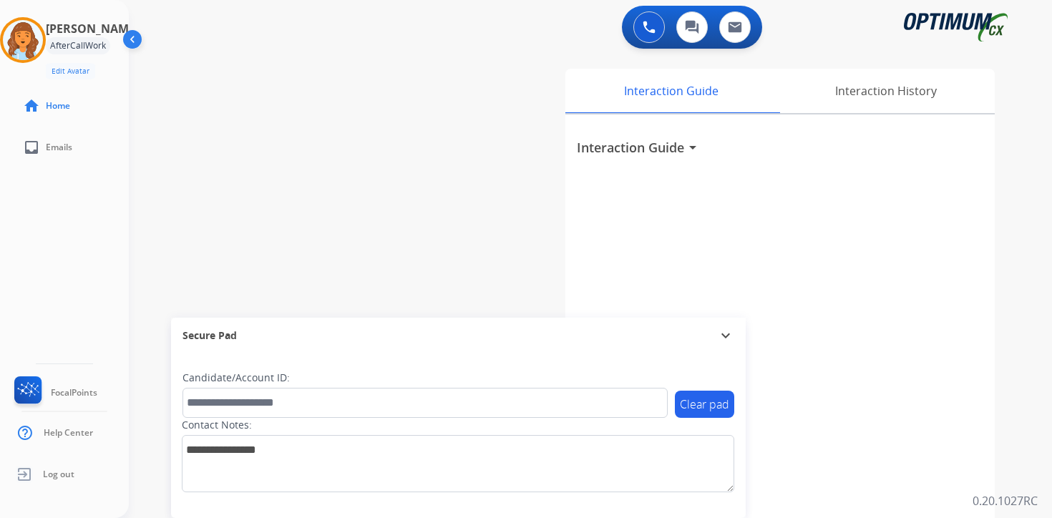
click at [1033, 346] on div "0 Voice Interactions 0 Chat Interactions 0 Email Interactions swap_horiz Break …" at bounding box center [590, 259] width 923 height 518
click at [21, 34] on img at bounding box center [23, 40] width 40 height 40
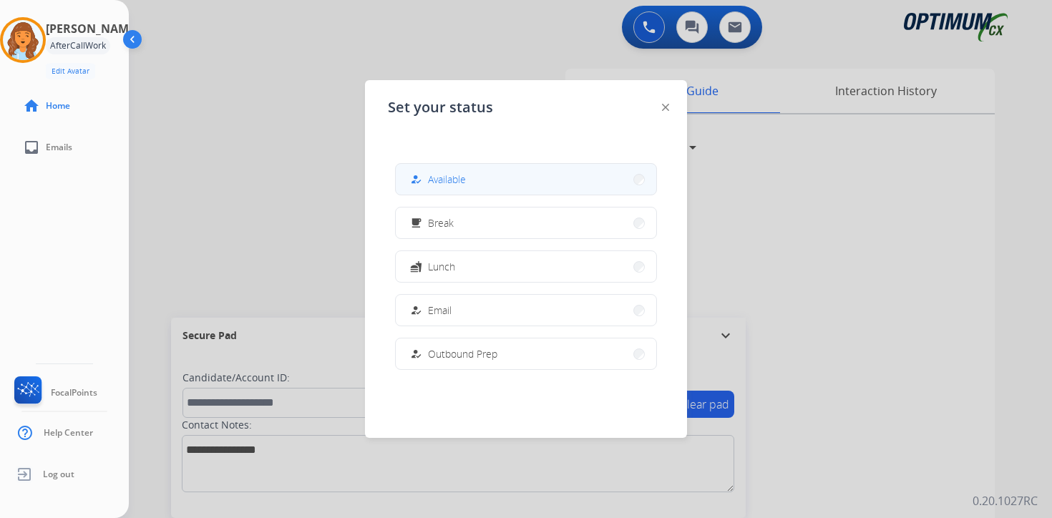
click at [470, 182] on button "how_to_reg Available" at bounding box center [526, 179] width 261 height 31
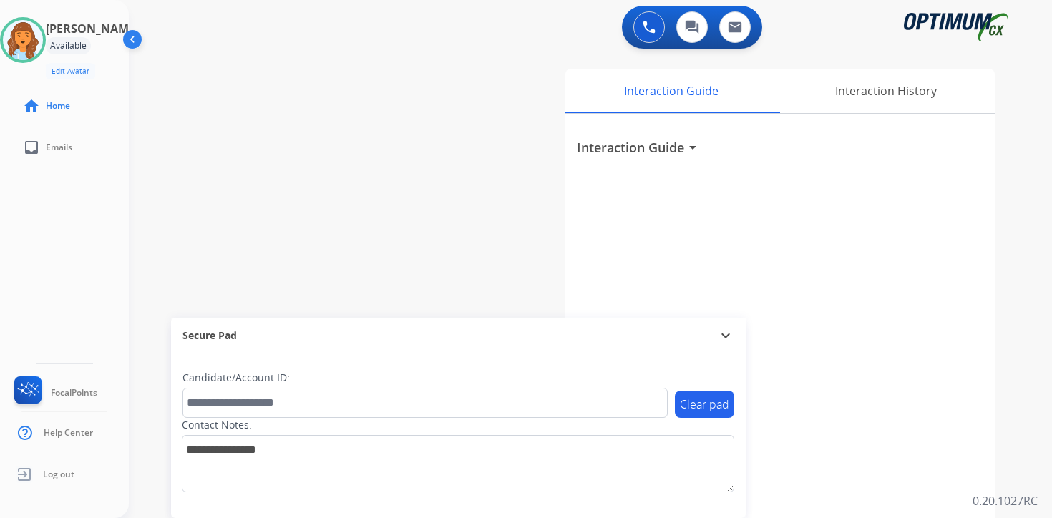
click at [1043, 445] on div "0 Voice Interactions 0 Chat Interactions 0 Email Interactions swap_horiz Break …" at bounding box center [590, 259] width 923 height 518
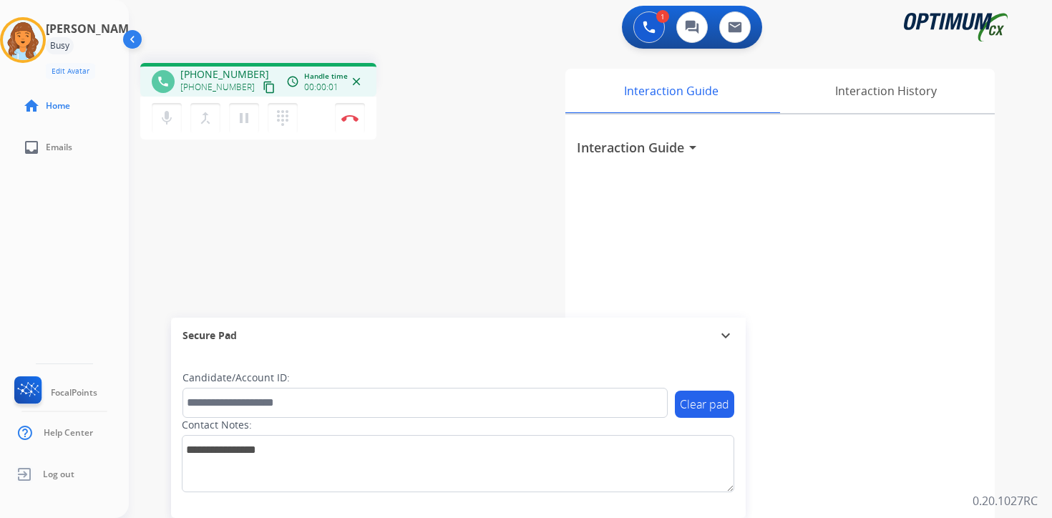
click at [1038, 480] on div "1 Voice Interactions 0 Chat Interactions 0 Email Interactions phone [PHONE_NUMB…" at bounding box center [590, 259] width 923 height 518
click at [263, 87] on mat-icon "content_copy" at bounding box center [269, 87] width 13 height 13
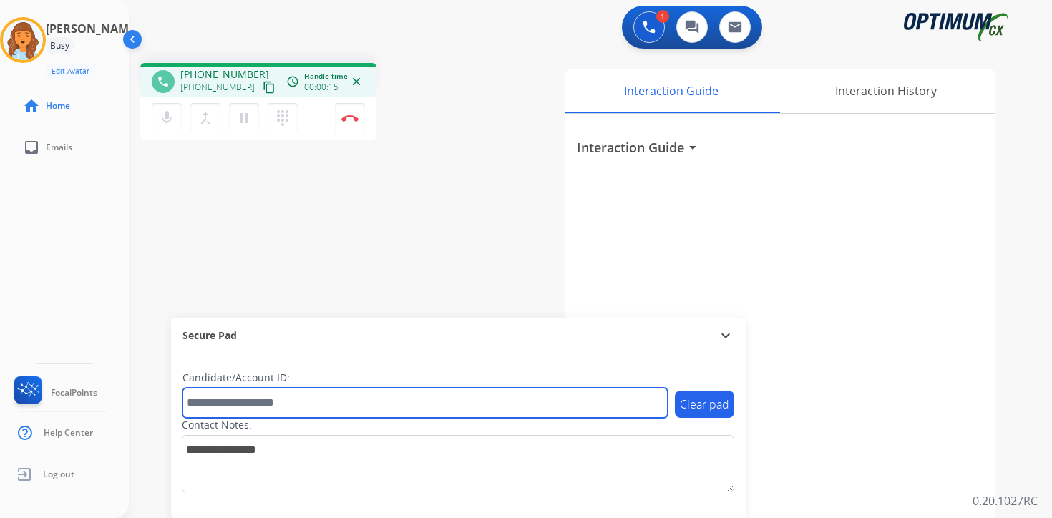
click at [238, 399] on input "text" at bounding box center [425, 403] width 485 height 30
type input "*******"
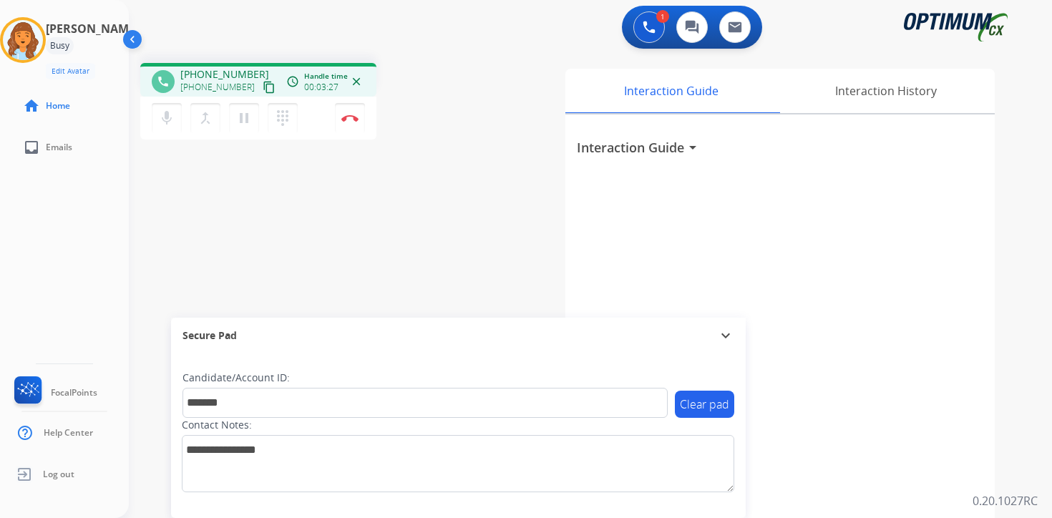
click at [1041, 479] on div "1 Voice Interactions 0 Chat Interactions 0 Email Interactions phone [PHONE_NUMB…" at bounding box center [590, 259] width 923 height 518
click at [359, 122] on button "Disconnect" at bounding box center [350, 118] width 30 height 30
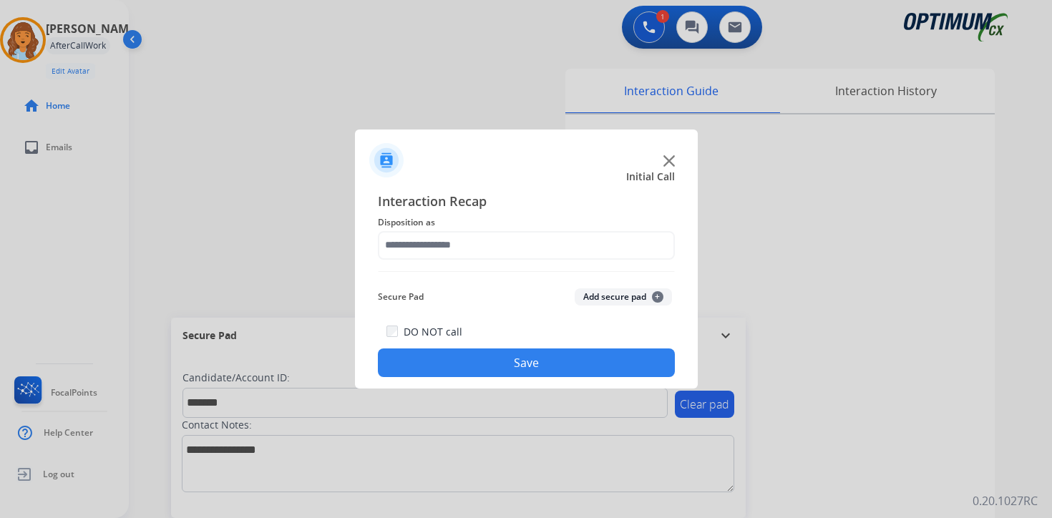
click at [623, 296] on button "Add secure pad +" at bounding box center [623, 296] width 97 height 17
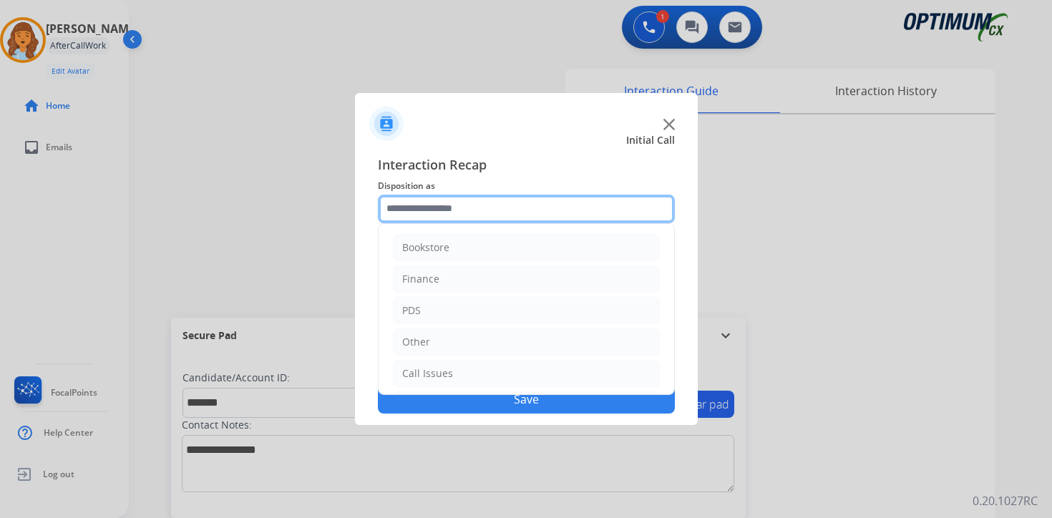
click at [465, 204] on input "text" at bounding box center [526, 209] width 297 height 29
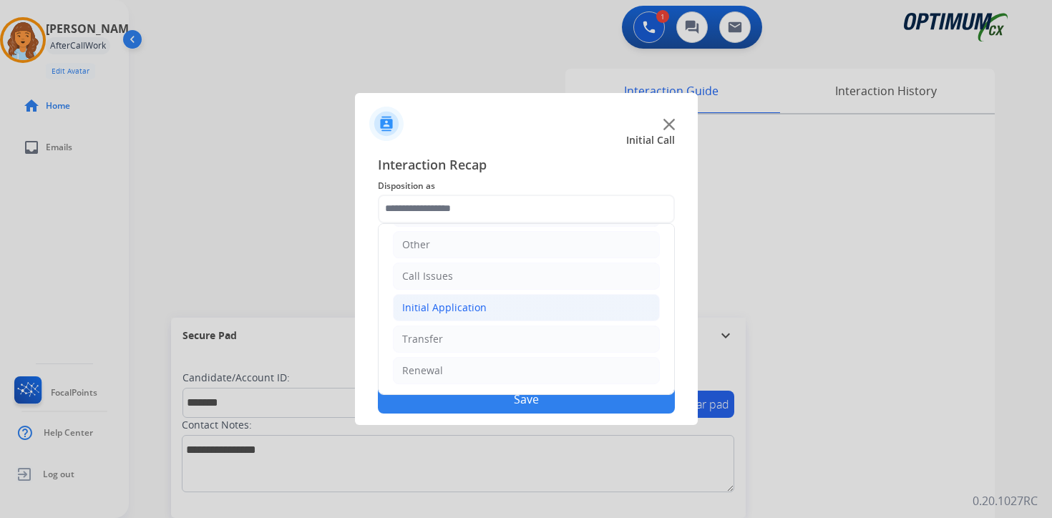
click at [434, 307] on div "Initial Application" at bounding box center [444, 308] width 84 height 14
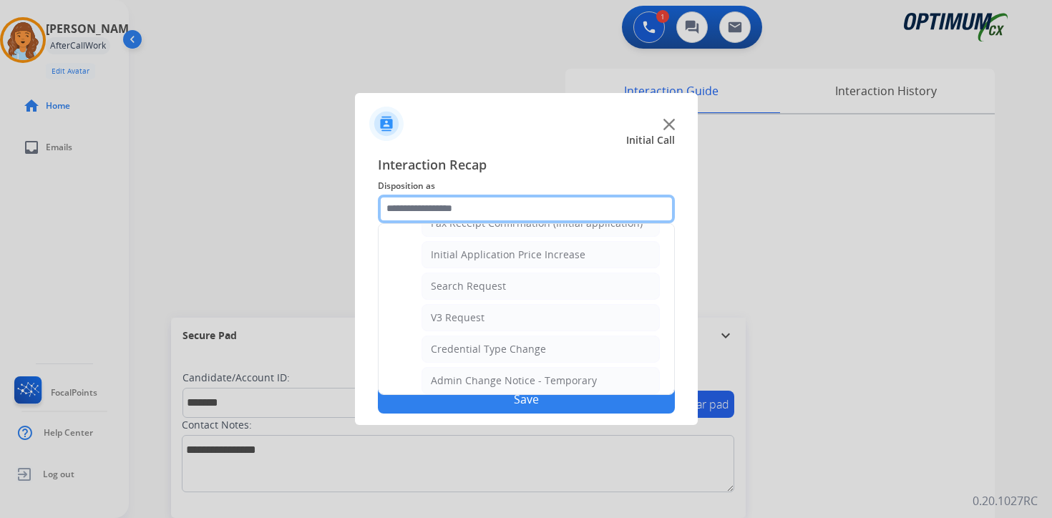
scroll to position [502, 0]
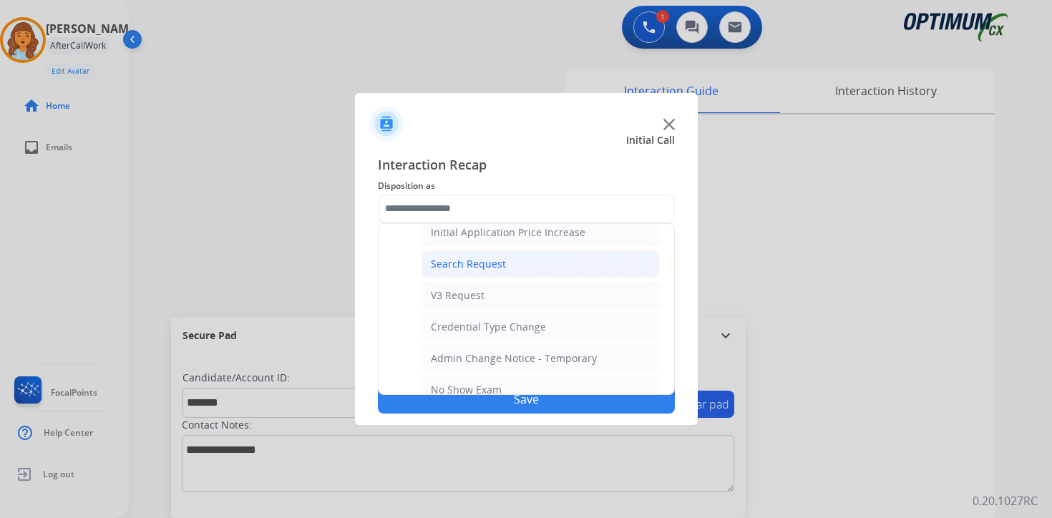
click at [475, 264] on div "Search Request" at bounding box center [468, 264] width 75 height 14
type input "**********"
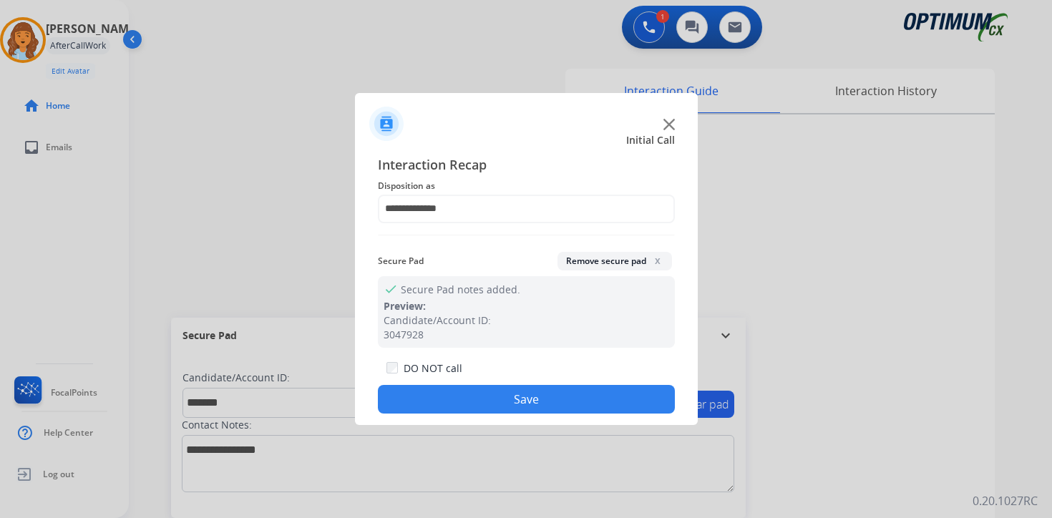
click at [467, 398] on button "Save" at bounding box center [526, 399] width 297 height 29
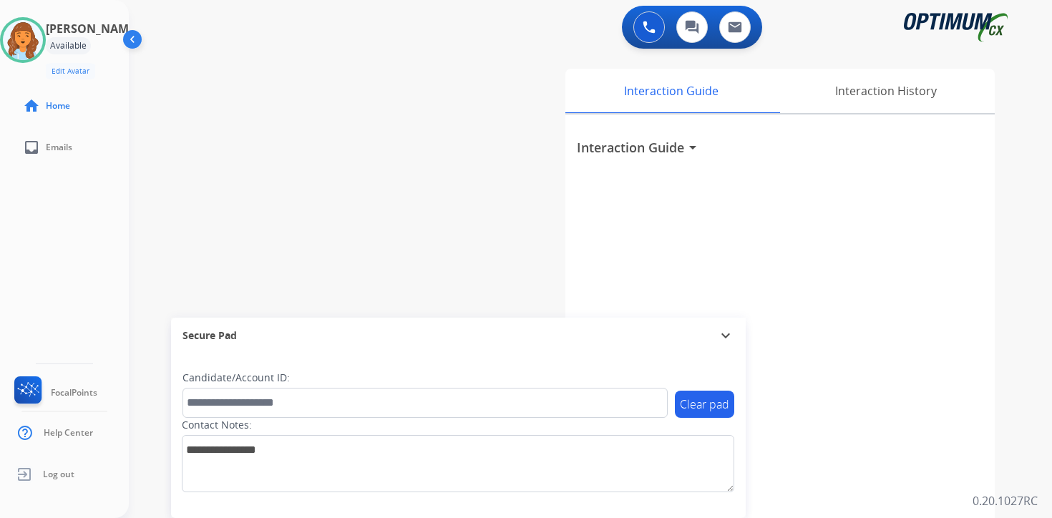
click at [1008, 481] on div "Interaction Guide Interaction History Interaction Guide arrow_drop_down" at bounding box center [758, 356] width 519 height 586
click at [953, 401] on div "Interaction Guide arrow_drop_down" at bounding box center [779, 382] width 429 height 534
click at [978, 303] on div "Interaction Guide arrow_drop_down" at bounding box center [779, 382] width 429 height 534
click at [1026, 375] on div "0 Voice Interactions 0 Chat Interactions 0 Email Interactions swap_horiz Break …" at bounding box center [590, 259] width 923 height 518
click at [976, 369] on div "Interaction Guide arrow_drop_down" at bounding box center [779, 382] width 429 height 534
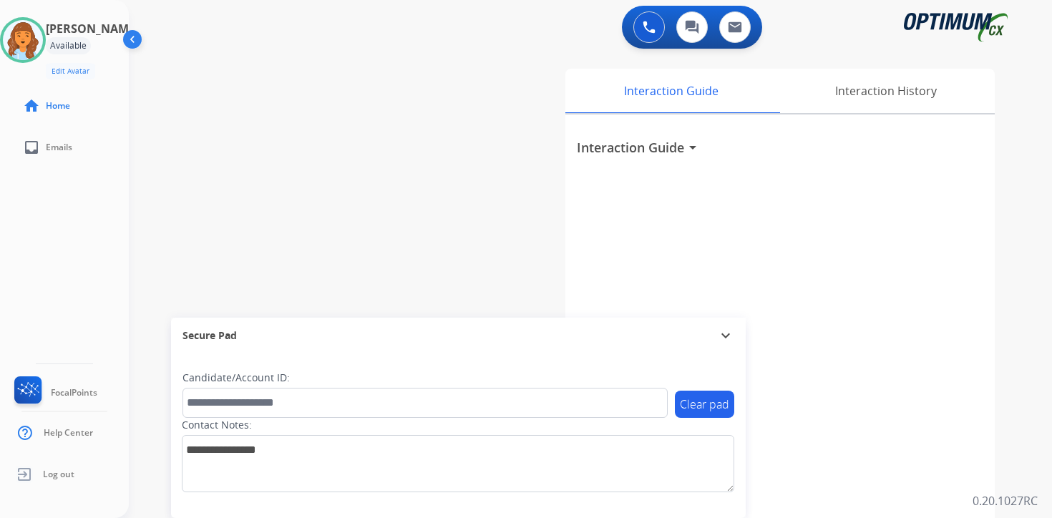
drag, startPoint x: 1008, startPoint y: 419, endPoint x: 999, endPoint y: 419, distance: 9.3
click at [1008, 419] on div "Interaction Guide Interaction History Interaction Guide arrow_drop_down" at bounding box center [758, 356] width 519 height 586
click at [1020, 419] on div "0 Voice Interactions 0 Chat Interactions 0 Email Interactions swap_horiz Break …" at bounding box center [590, 259] width 923 height 518
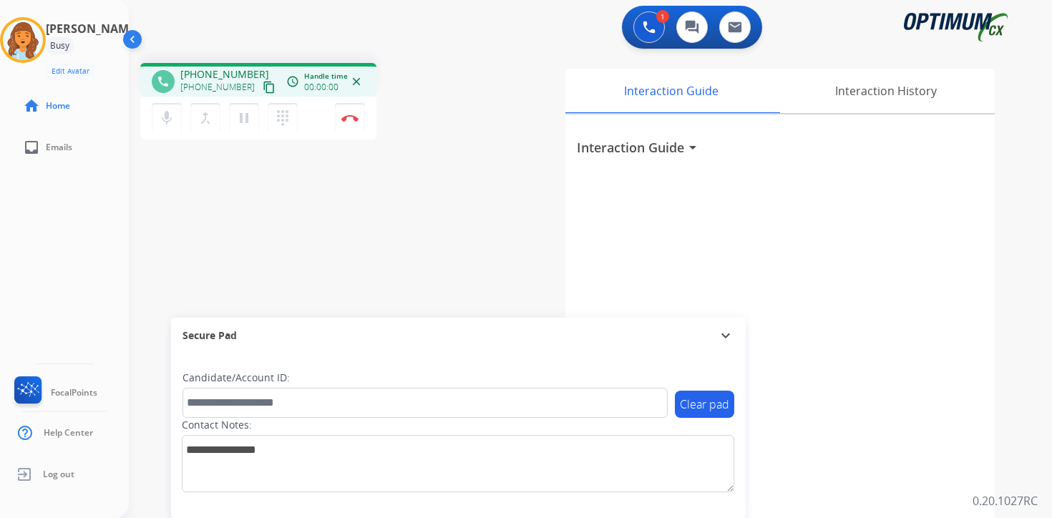
click at [263, 89] on mat-icon "content_copy" at bounding box center [269, 87] width 13 height 13
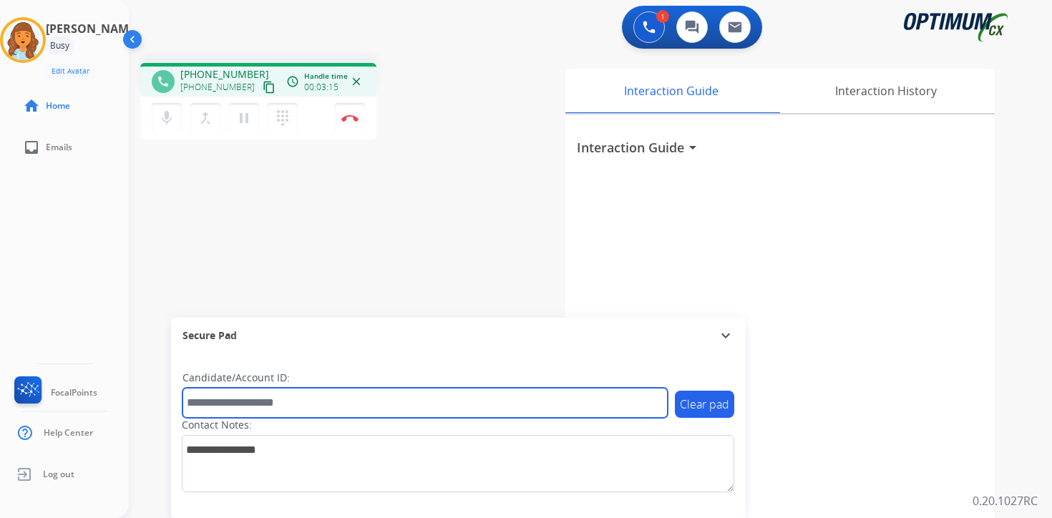
click at [296, 402] on input "text" at bounding box center [425, 403] width 485 height 30
type input "*******"
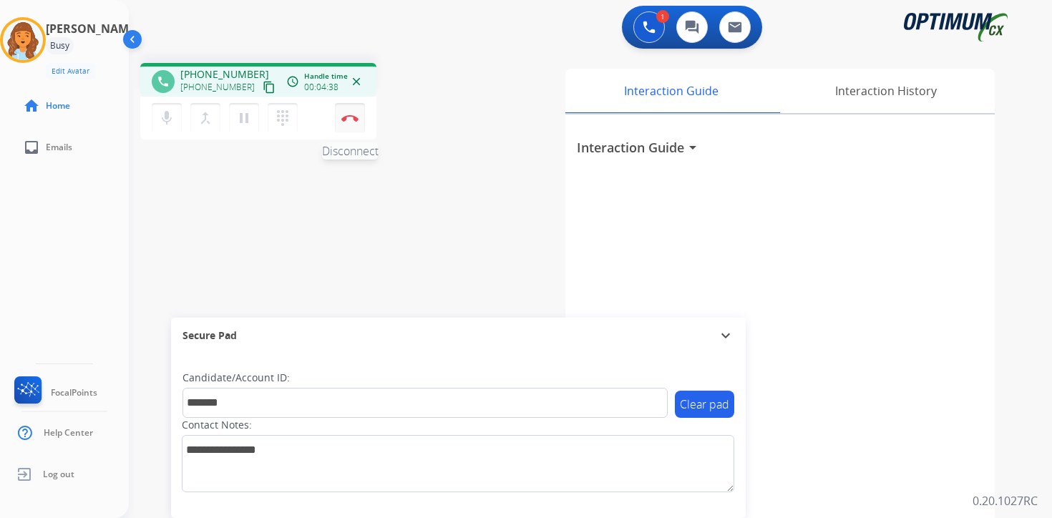
click at [350, 128] on button "Disconnect" at bounding box center [350, 118] width 30 height 30
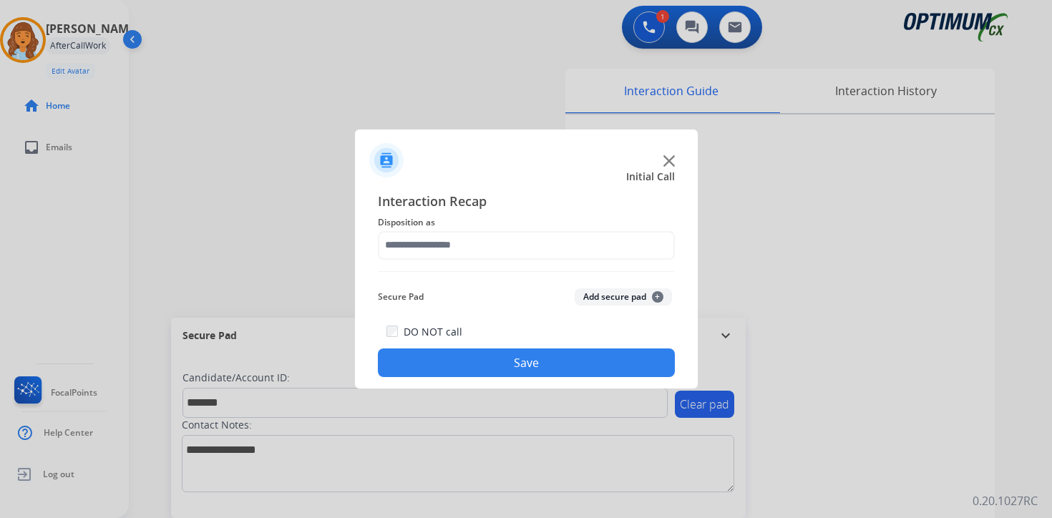
click at [638, 292] on button "Add secure pad +" at bounding box center [623, 296] width 97 height 17
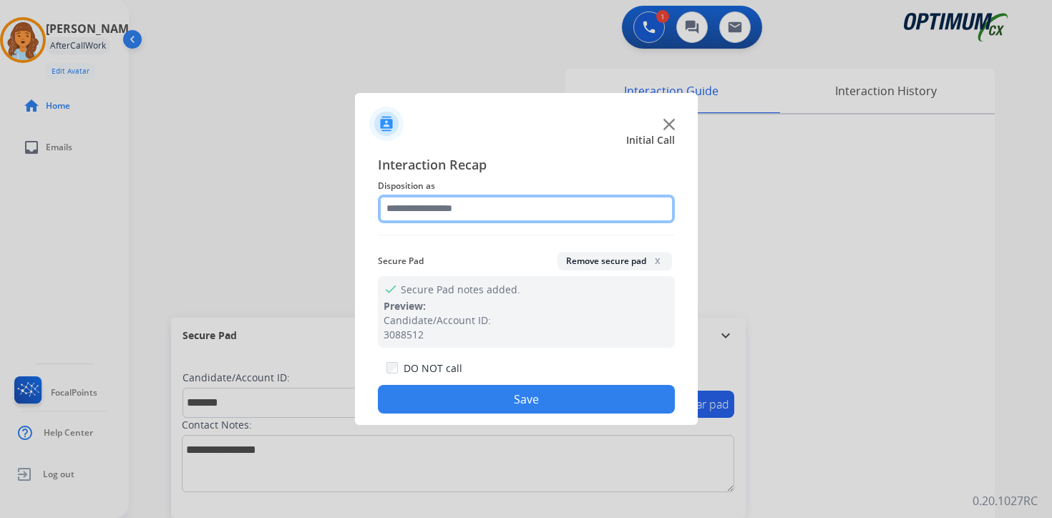
click at [407, 215] on input "text" at bounding box center [526, 209] width 297 height 29
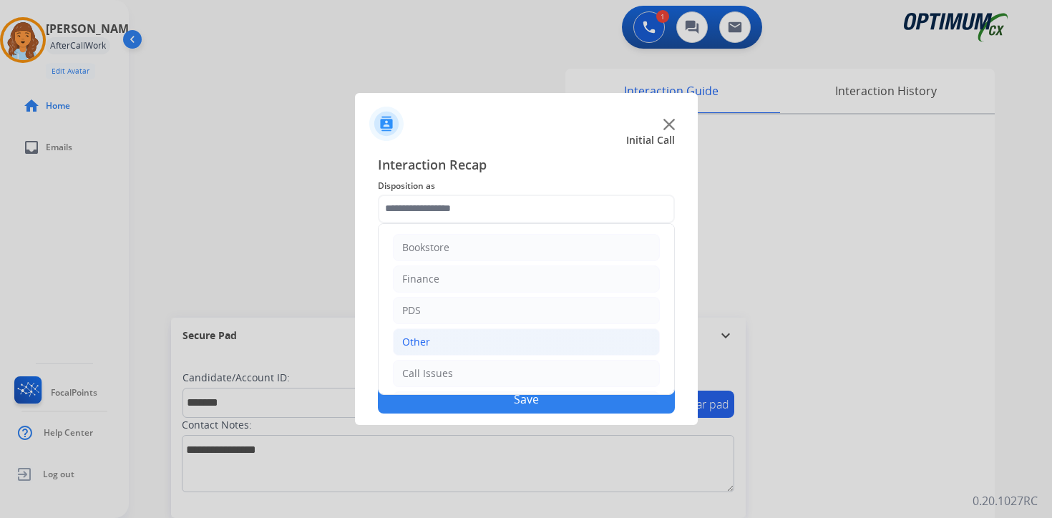
click at [411, 339] on div "Other" at bounding box center [416, 342] width 28 height 14
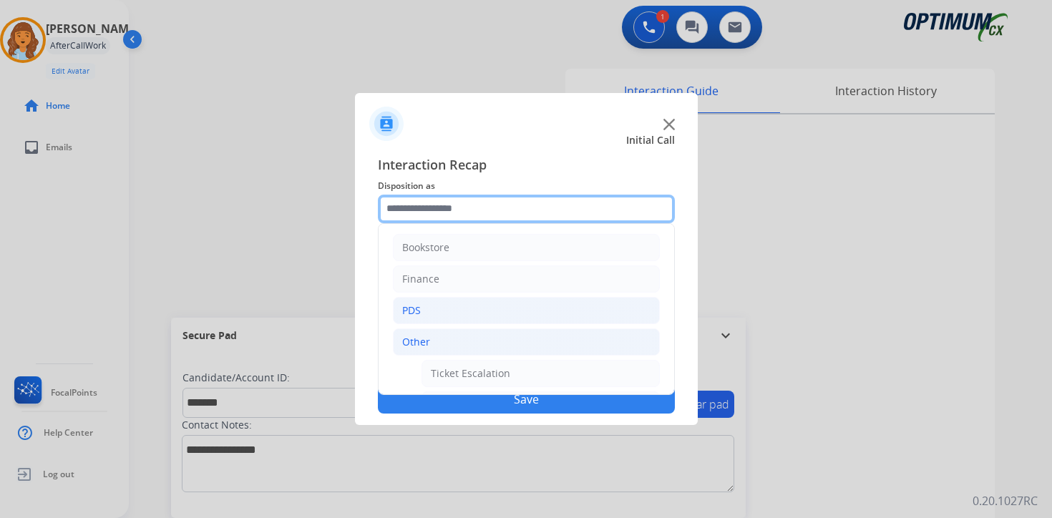
scroll to position [238, 0]
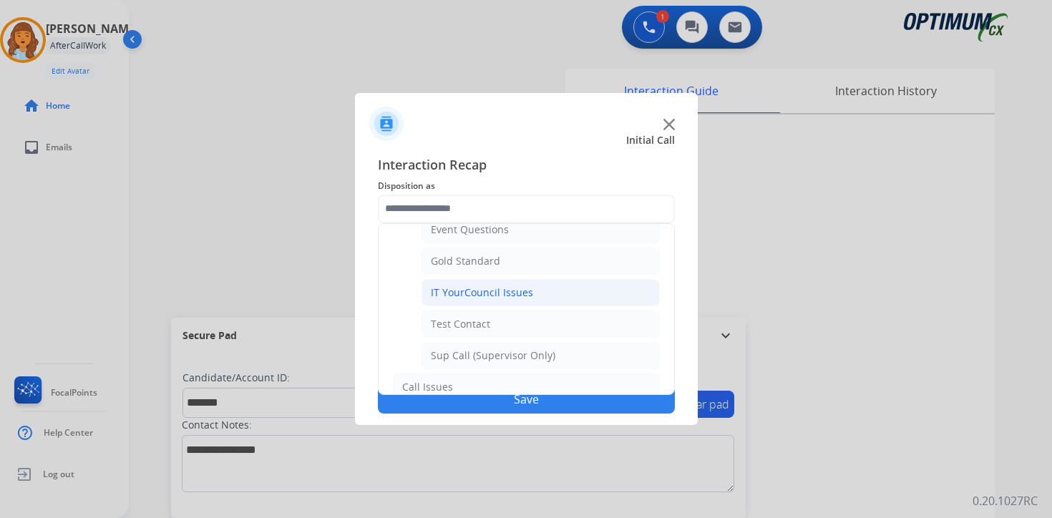
click at [447, 290] on div "IT YourCouncil Issues" at bounding box center [482, 293] width 102 height 14
type input "**********"
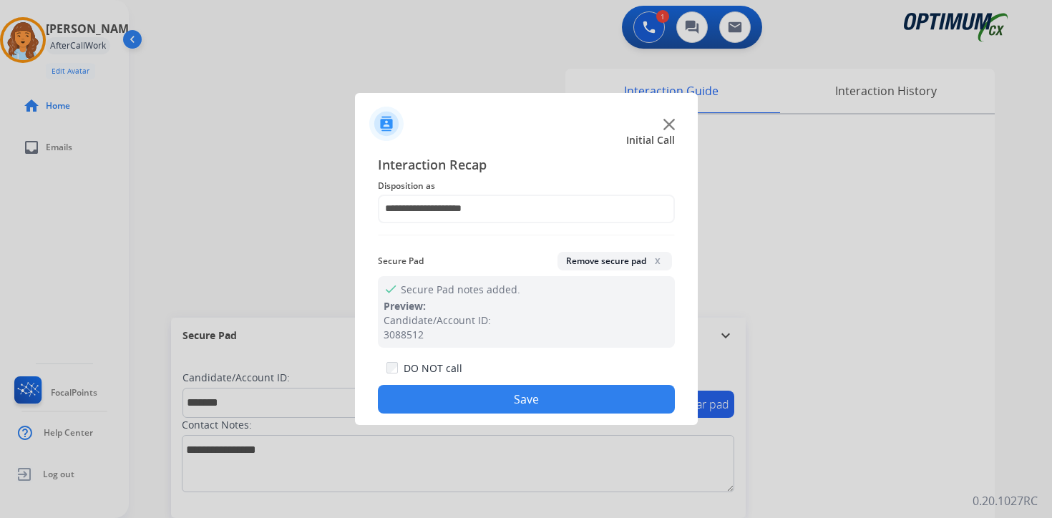
click at [467, 395] on button "Save" at bounding box center [526, 399] width 297 height 29
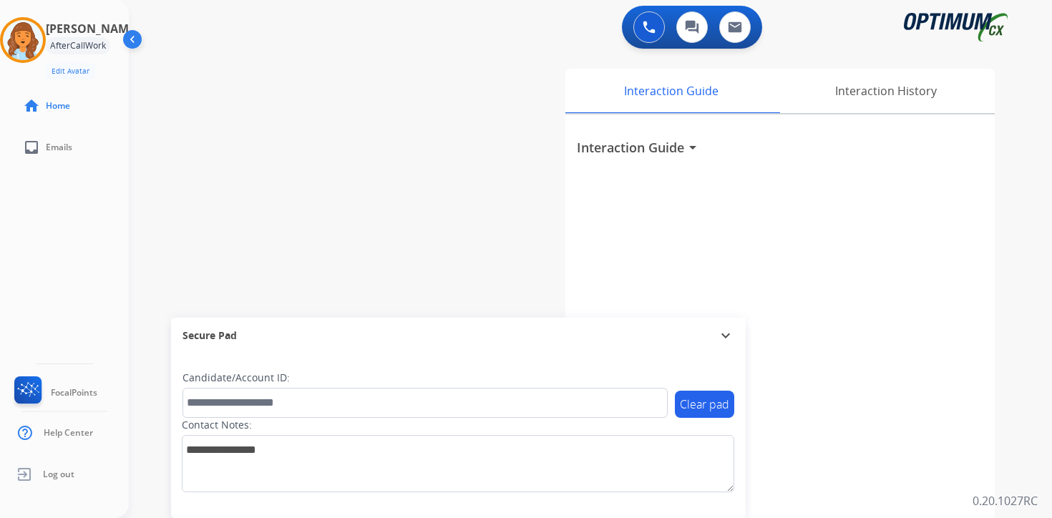
click at [1021, 424] on div "0 Voice Interactions 0 Chat Interactions 0 Email Interactions swap_horiz Break …" at bounding box center [590, 259] width 923 height 518
click at [21, 34] on img at bounding box center [23, 40] width 40 height 40
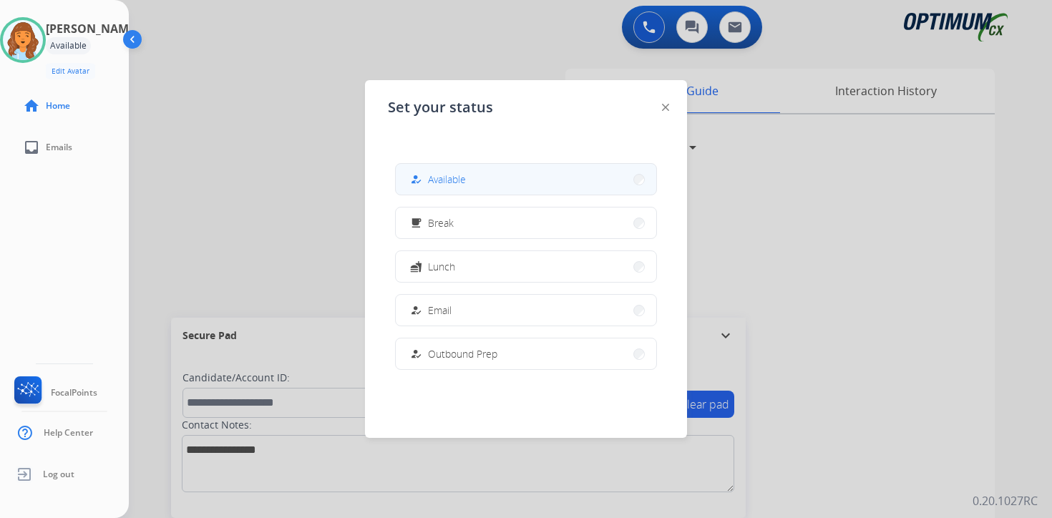
click at [516, 178] on button "how_to_reg Available" at bounding box center [526, 179] width 261 height 31
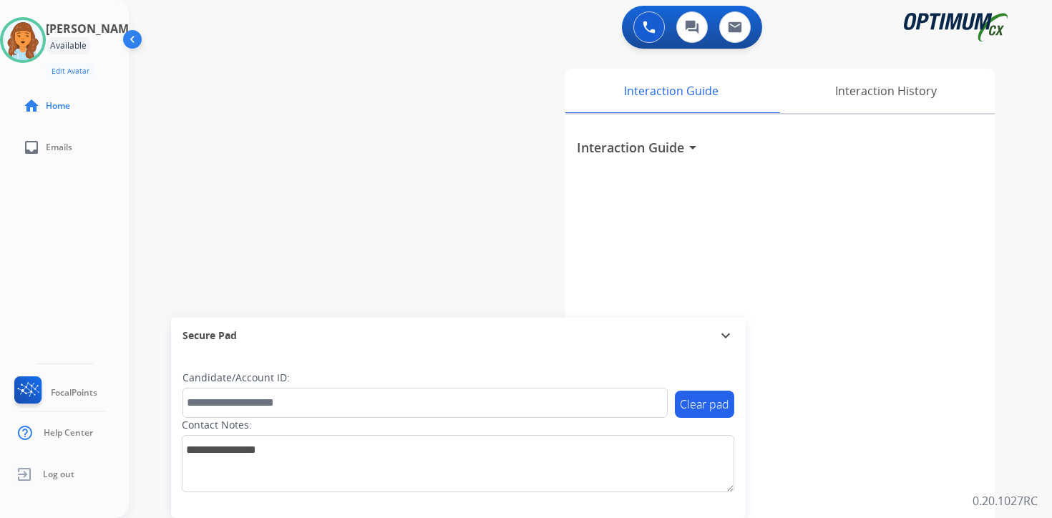
click at [1016, 475] on div "Interaction Guide Interaction History Interaction Guide arrow_drop_down" at bounding box center [758, 356] width 519 height 586
click at [36, 38] on img at bounding box center [23, 40] width 40 height 40
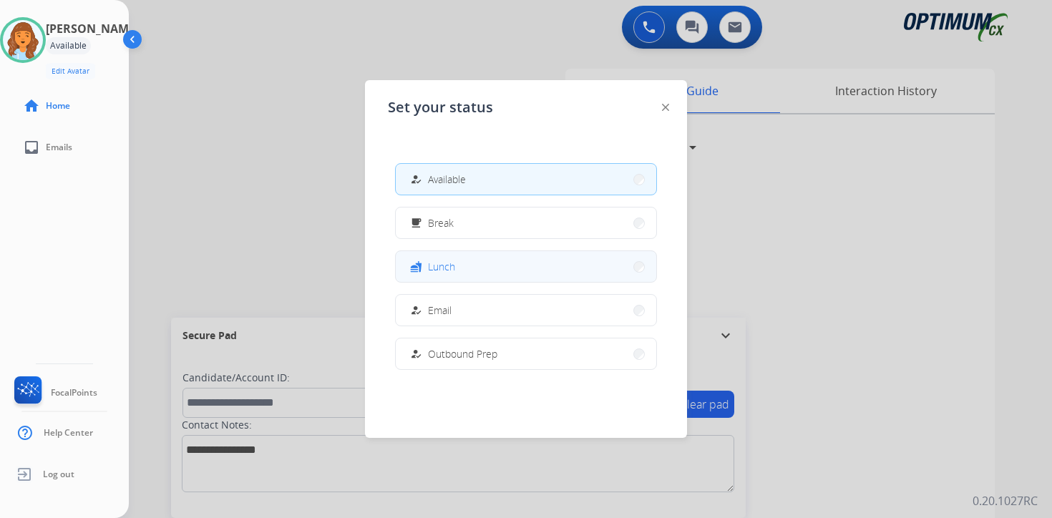
click at [447, 266] on span "Lunch" at bounding box center [441, 266] width 27 height 15
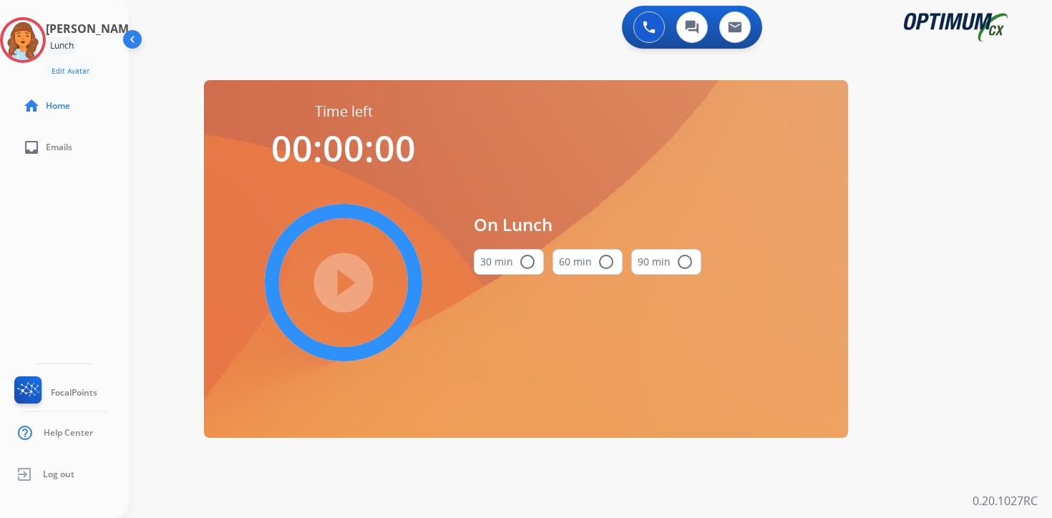
click at [1038, 388] on div "0 Voice Interactions 0 Chat Interactions 0 Email Interactions swap_horiz Break …" at bounding box center [590, 259] width 923 height 518
click at [37, 39] on img at bounding box center [23, 40] width 40 height 40
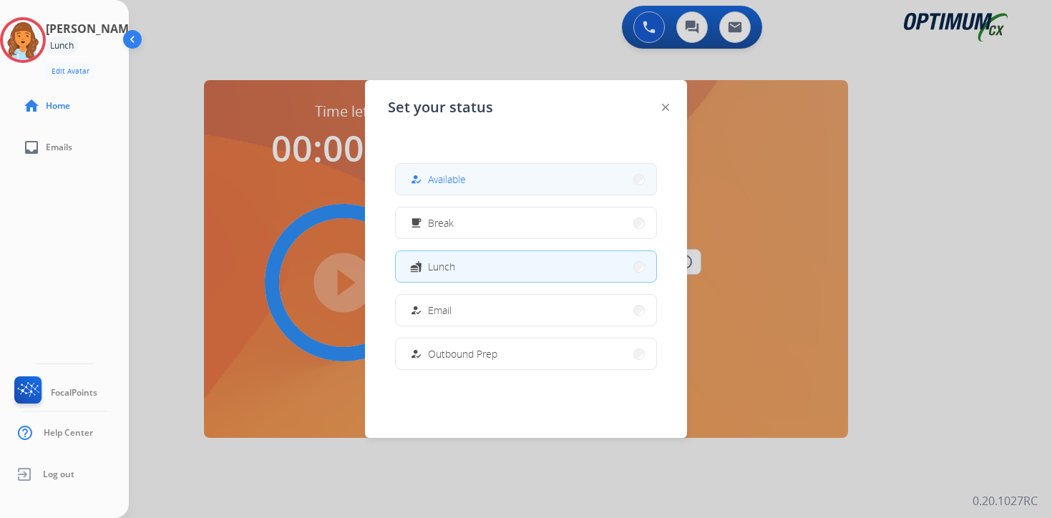
click at [448, 173] on span "Available" at bounding box center [447, 179] width 38 height 15
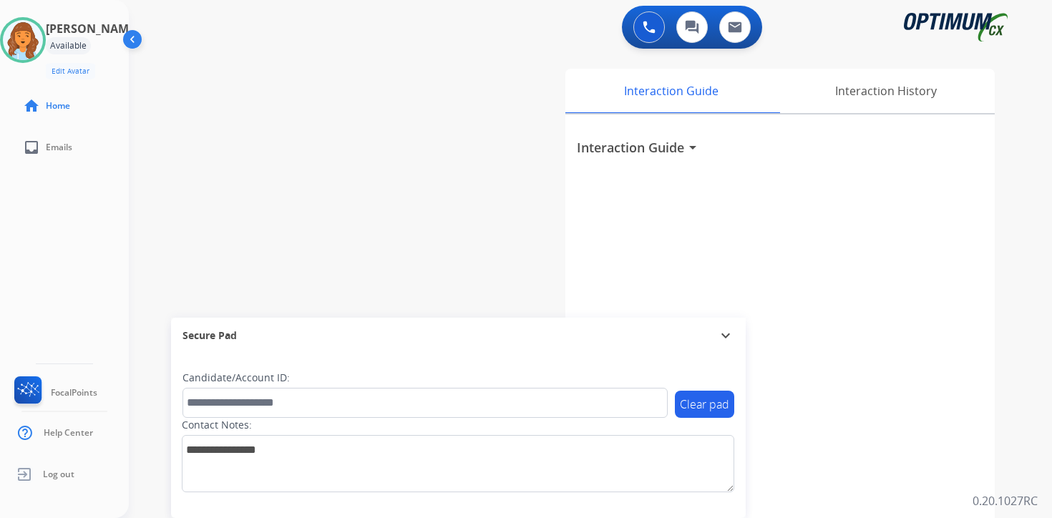
click at [1041, 487] on div "0 Voice Interactions 0 Chat Interactions 0 Email Interactions swap_horiz Break …" at bounding box center [590, 259] width 923 height 518
click at [1020, 488] on div "0 Voice Interactions 0 Chat Interactions 0 Email Interactions swap_horiz Break …" at bounding box center [590, 259] width 923 height 518
click at [111, 305] on div "[PERSON_NAME] Available Edit Avatar Agent: [PERSON_NAME] Profile: OCX Training …" at bounding box center [64, 259] width 129 height 518
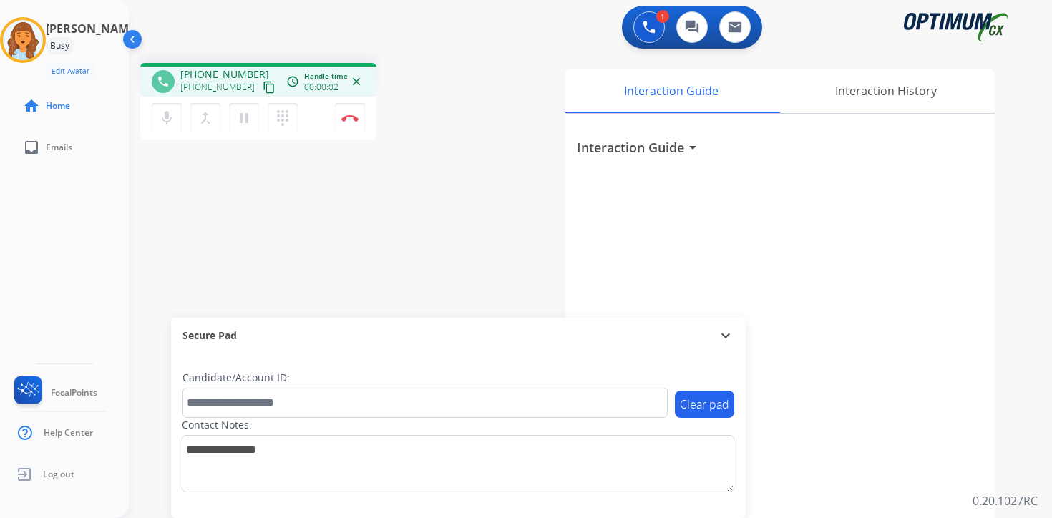
click at [263, 89] on mat-icon "content_copy" at bounding box center [269, 87] width 13 height 13
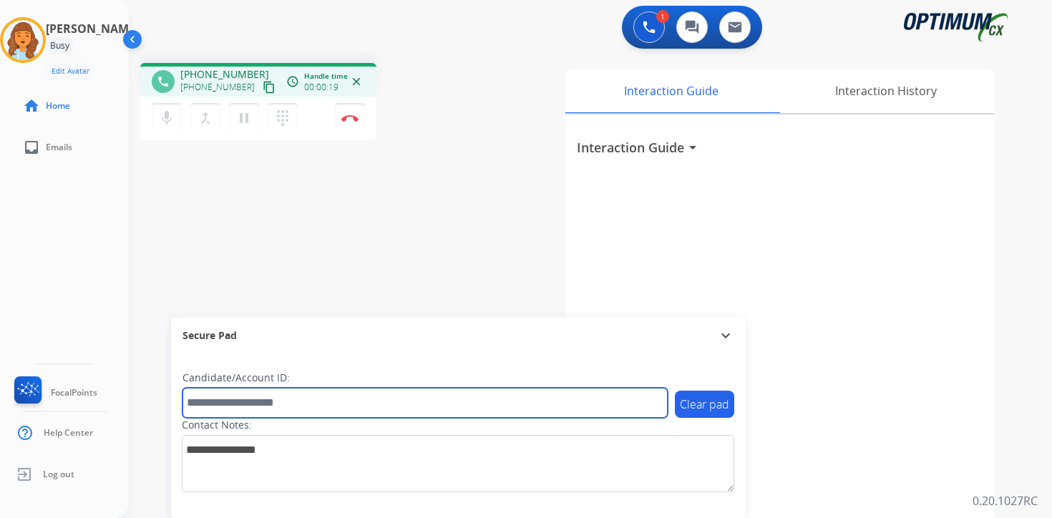
click at [334, 394] on input "text" at bounding box center [425, 403] width 485 height 30
type input "*******"
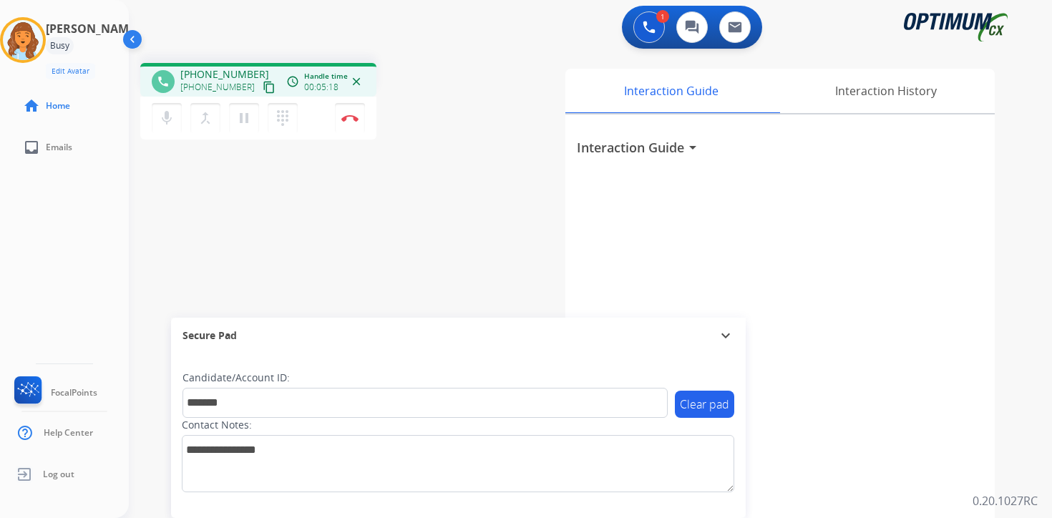
drag, startPoint x: 954, startPoint y: 361, endPoint x: 933, endPoint y: 387, distance: 33.6
click at [953, 361] on div "Interaction Guide arrow_drop_down" at bounding box center [779, 382] width 429 height 534
click at [351, 125] on button "Disconnect" at bounding box center [350, 118] width 30 height 30
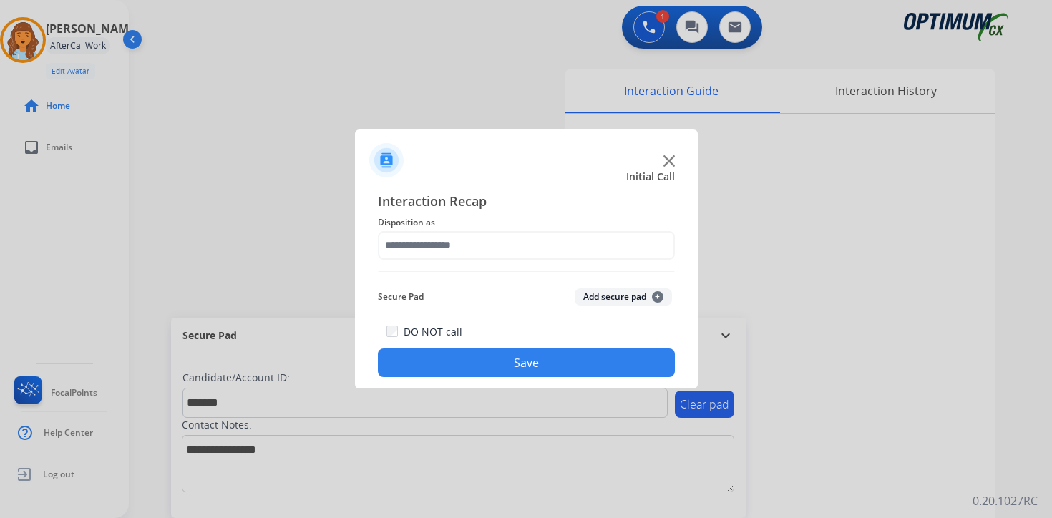
click at [626, 289] on button "Add secure pad +" at bounding box center [623, 296] width 97 height 17
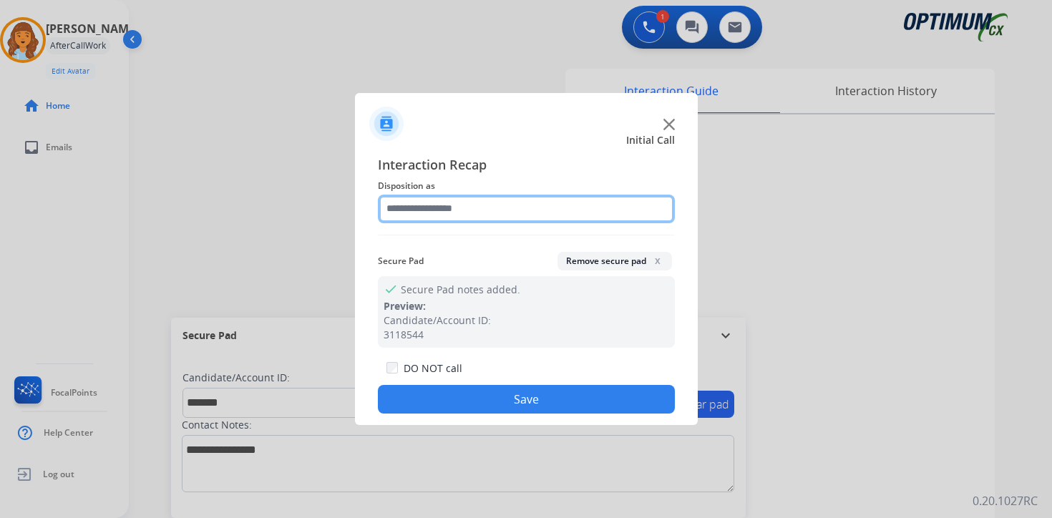
click at [454, 197] on input "text" at bounding box center [526, 209] width 297 height 29
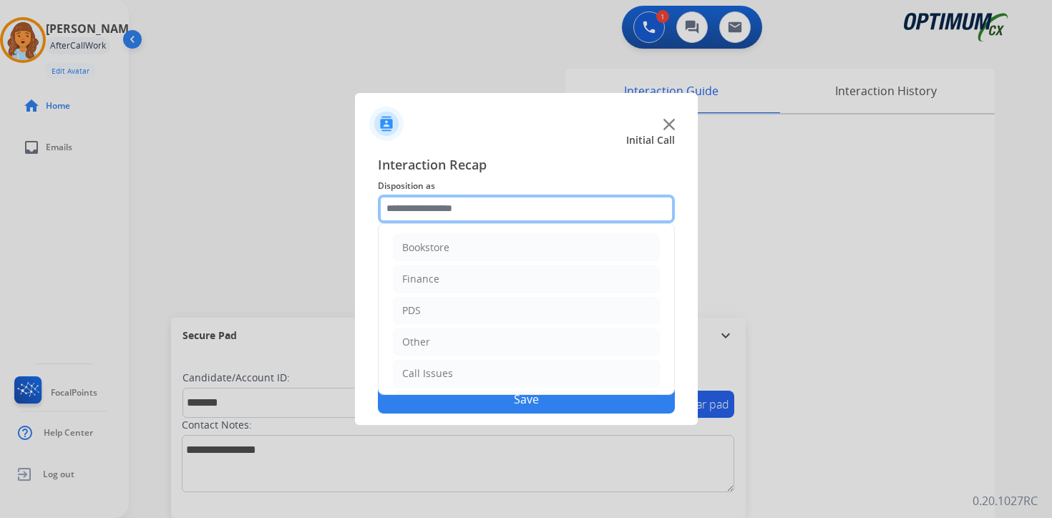
scroll to position [97, 0]
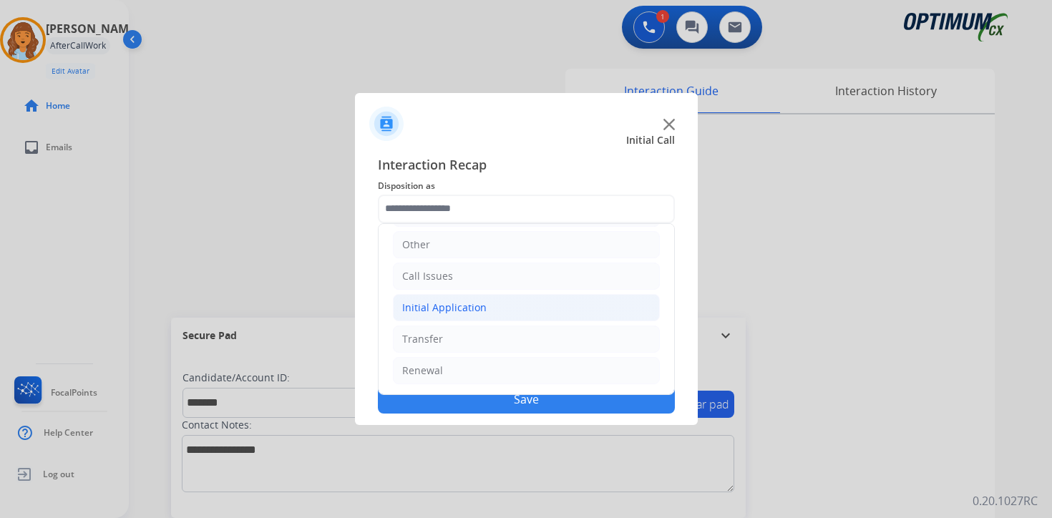
click at [426, 302] on div "Initial Application" at bounding box center [444, 308] width 84 height 14
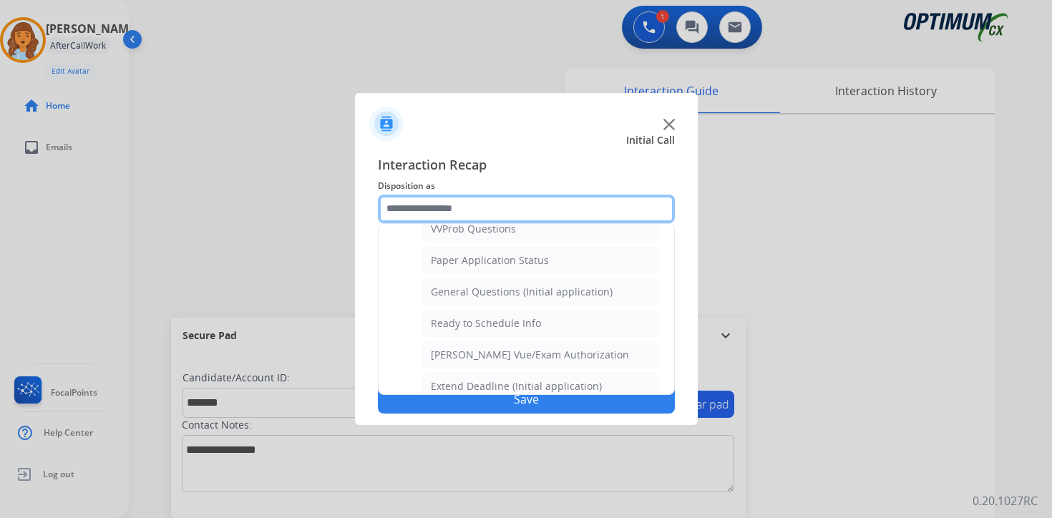
scroll to position [772, 0]
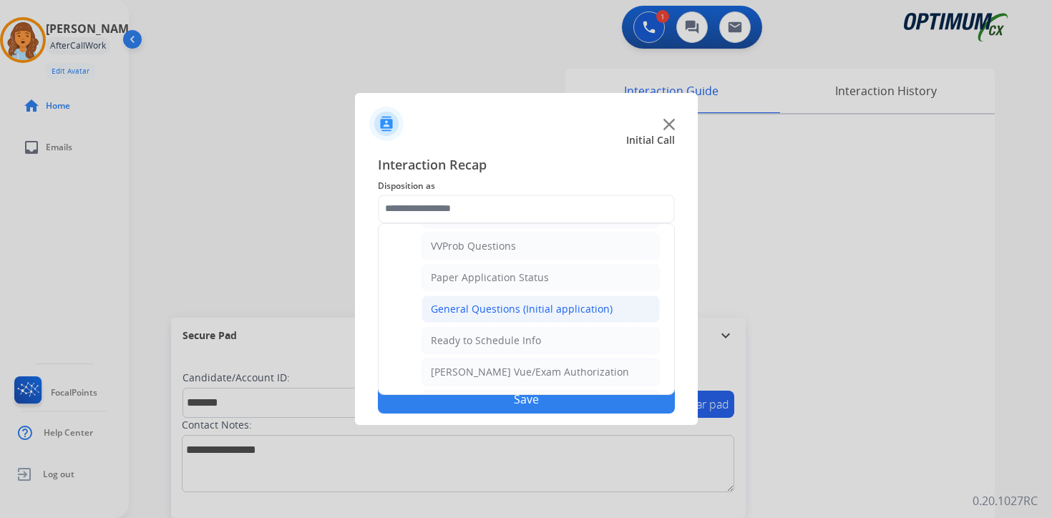
click at [573, 306] on div "General Questions (Initial application)" at bounding box center [522, 309] width 182 height 14
type input "**********"
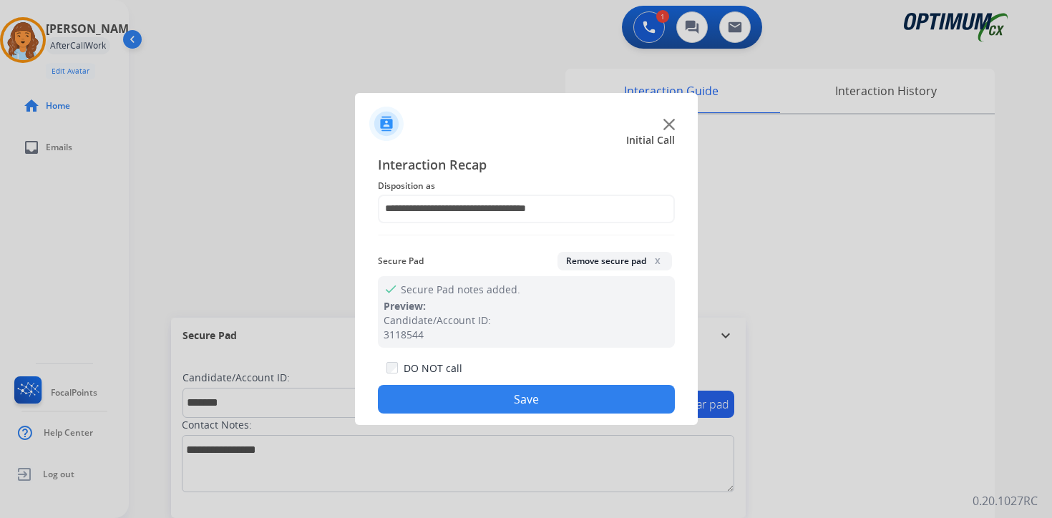
click at [562, 398] on button "Save" at bounding box center [526, 399] width 297 height 29
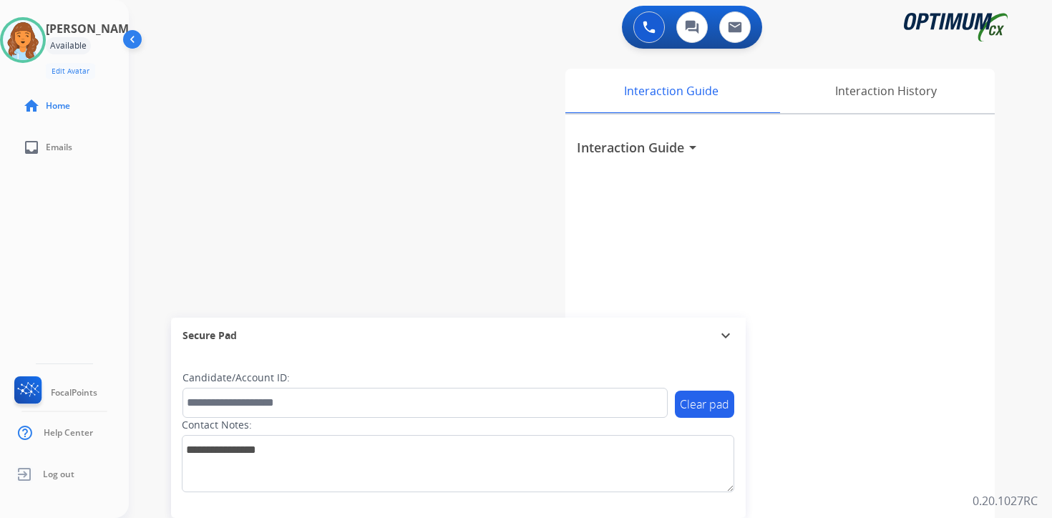
click at [1029, 491] on div "0 Voice Interactions 0 Chat Interactions 0 Email Interactions swap_horiz Break …" at bounding box center [590, 259] width 923 height 518
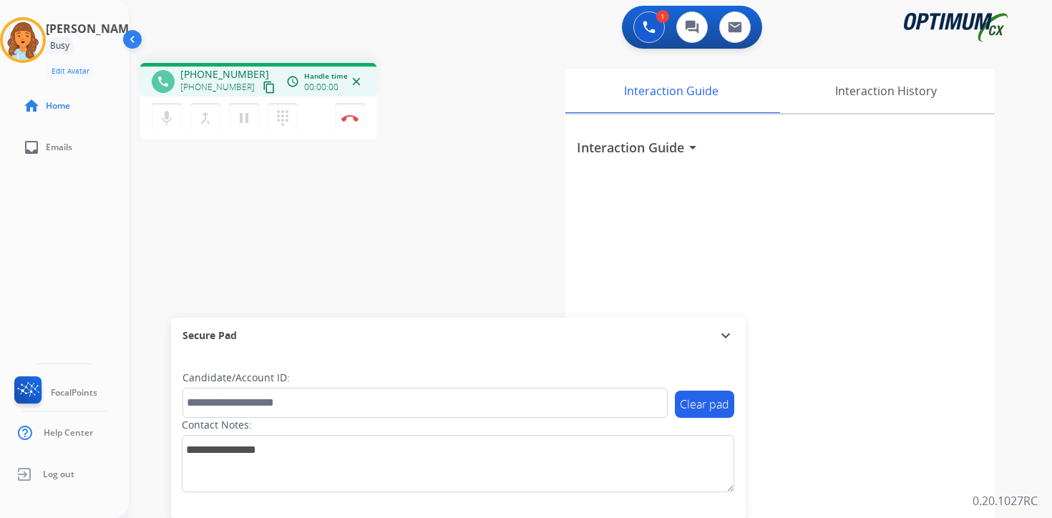
click at [263, 93] on mat-icon "content_copy" at bounding box center [269, 87] width 13 height 13
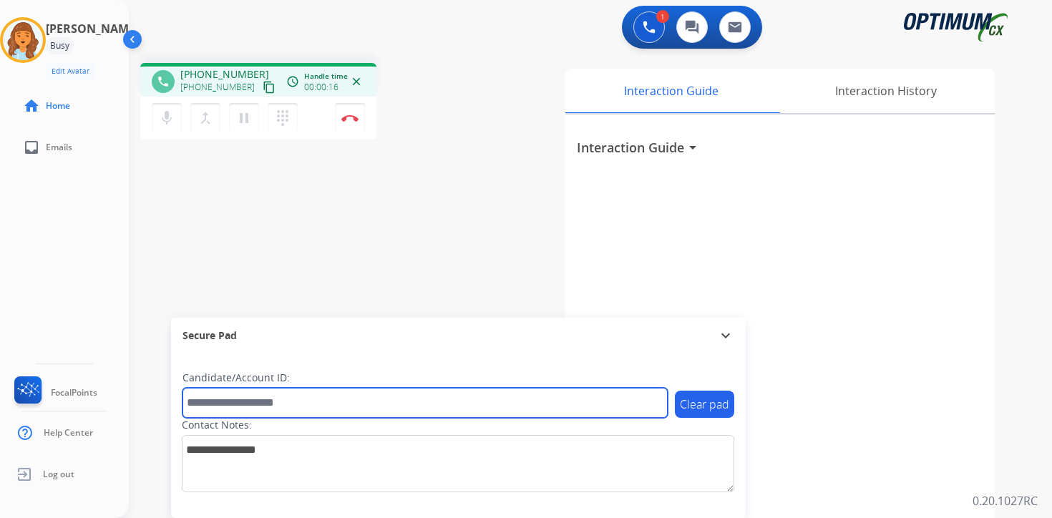
click at [211, 404] on input "text" at bounding box center [425, 403] width 485 height 30
type input "*******"
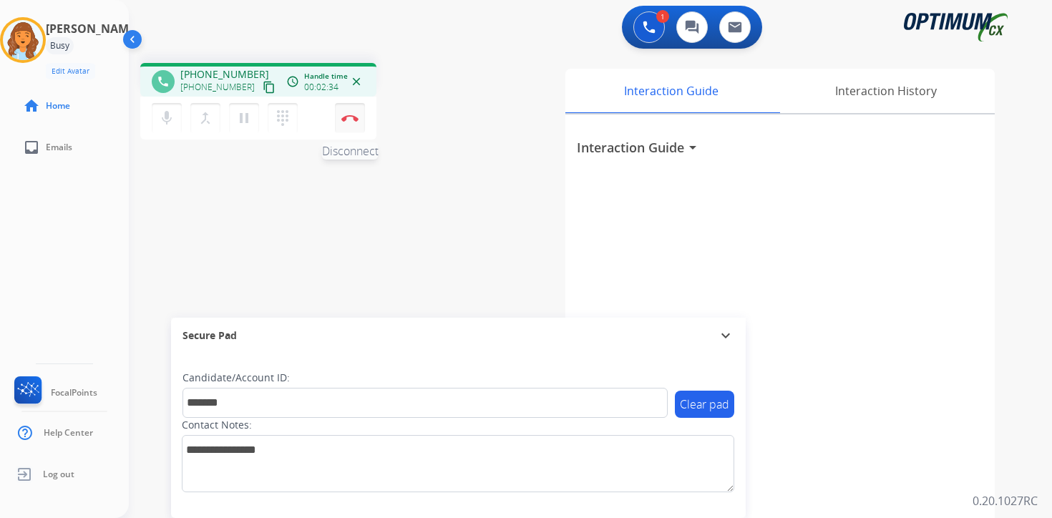
click at [361, 123] on button "Disconnect" at bounding box center [350, 118] width 30 height 30
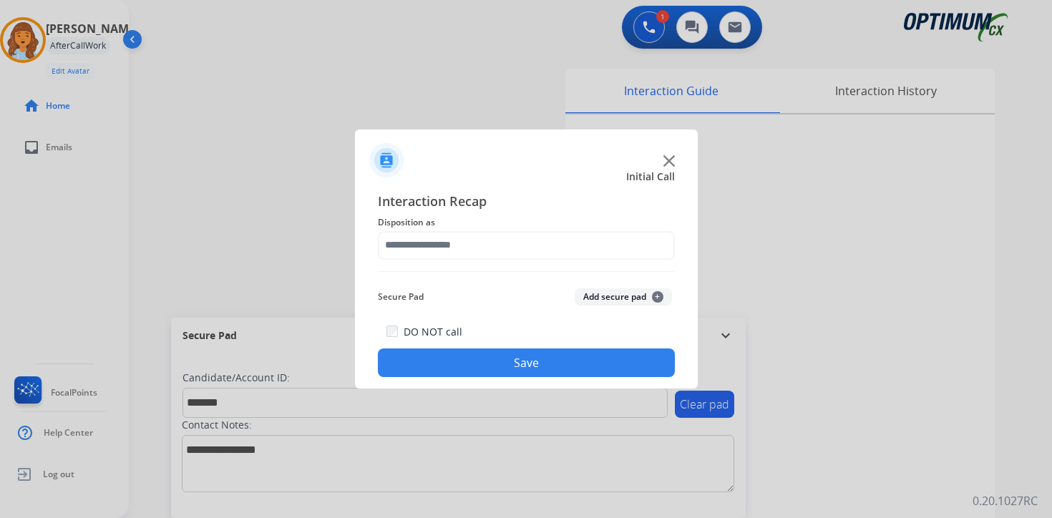
click at [630, 296] on button "Add secure pad +" at bounding box center [623, 296] width 97 height 17
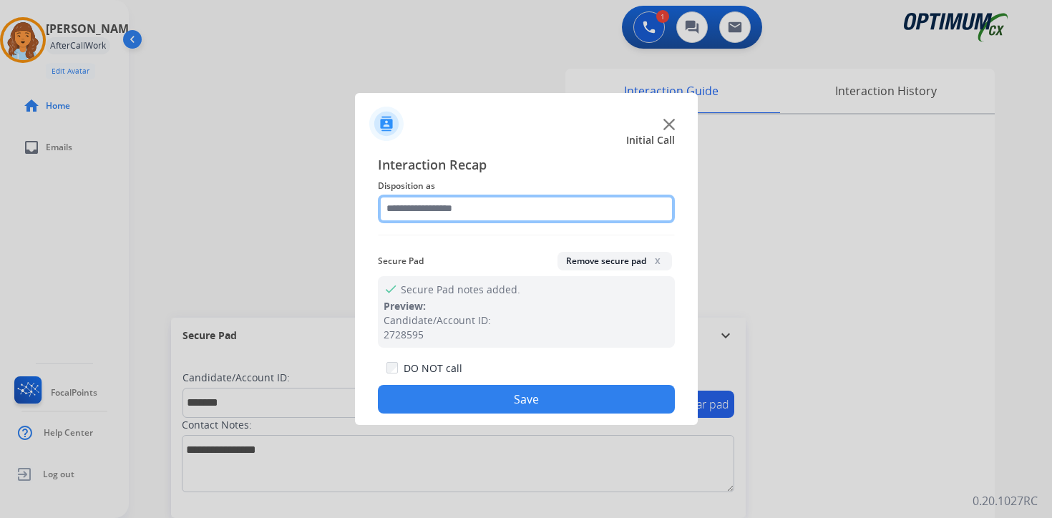
click at [438, 210] on input "text" at bounding box center [526, 209] width 297 height 29
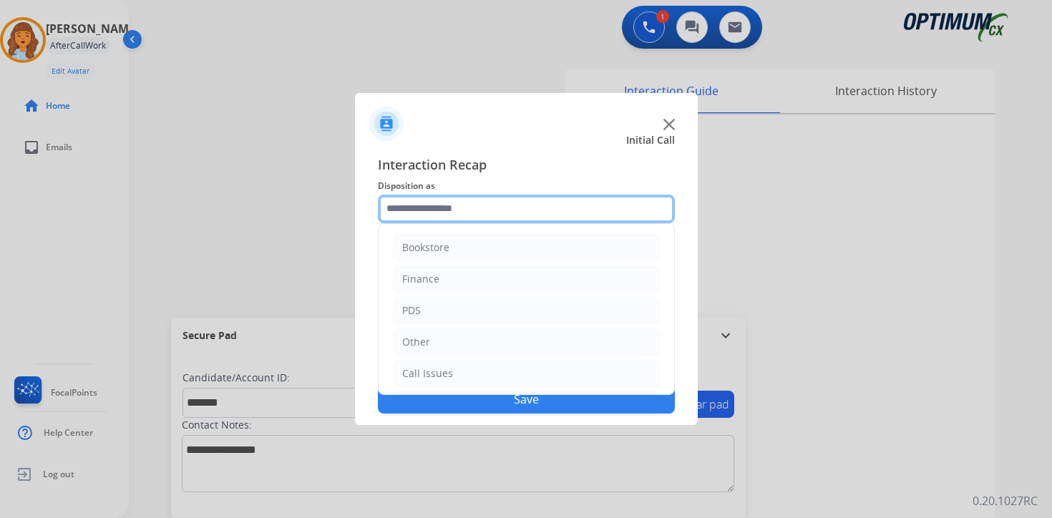
scroll to position [97, 0]
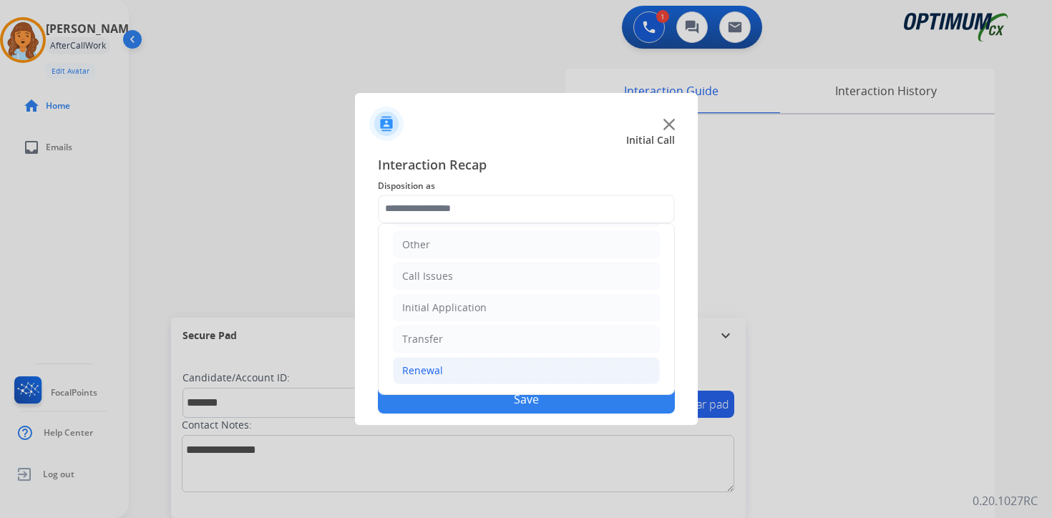
click at [443, 369] on li "Renewal" at bounding box center [526, 370] width 267 height 27
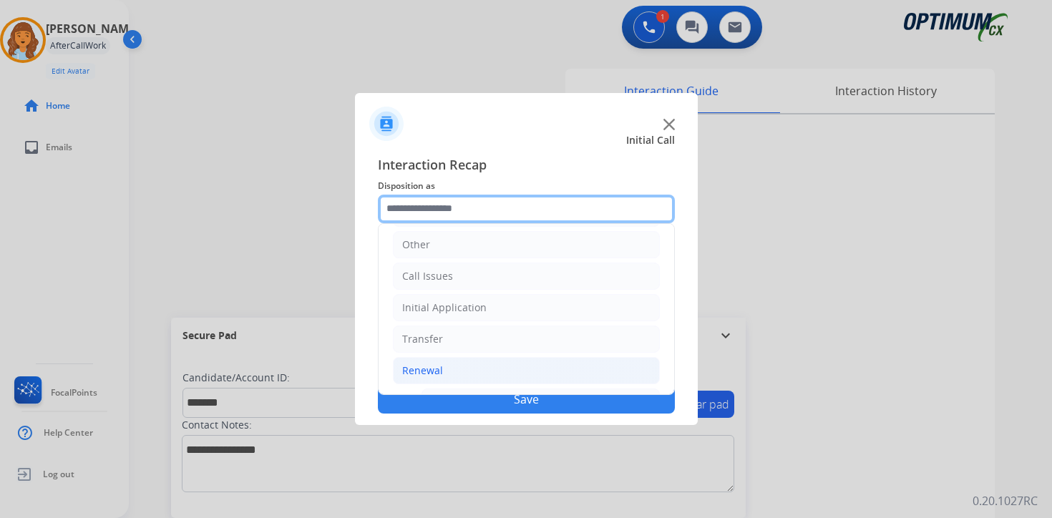
scroll to position [336, 0]
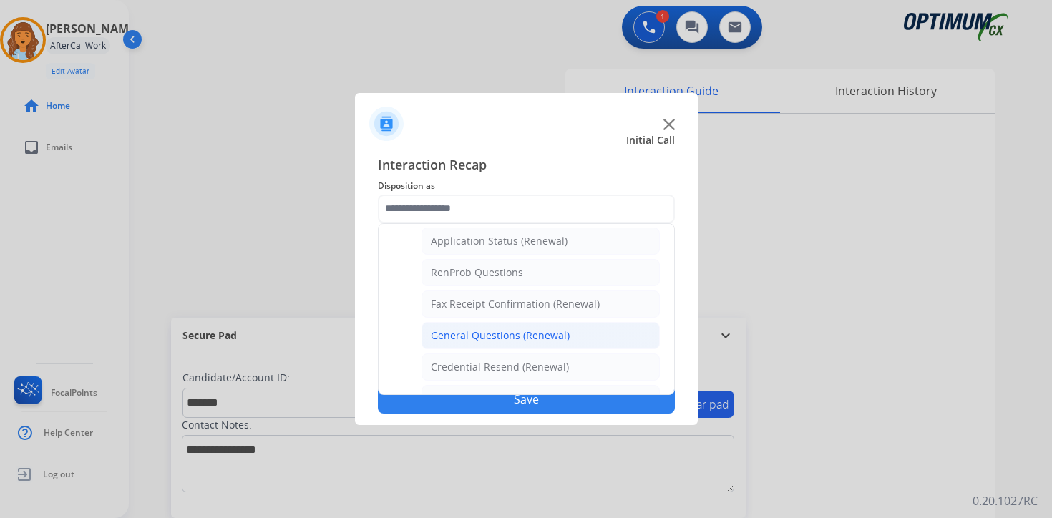
click at [470, 330] on div "General Questions (Renewal)" at bounding box center [500, 336] width 139 height 14
type input "**********"
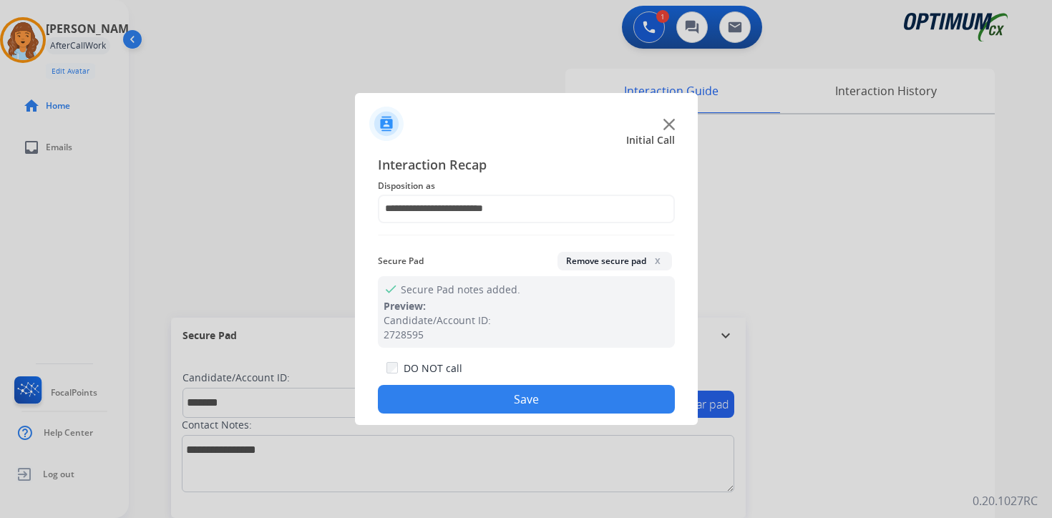
click at [479, 376] on div "DO NOT call Save" at bounding box center [526, 386] width 297 height 54
click at [474, 407] on button "Save" at bounding box center [526, 399] width 297 height 29
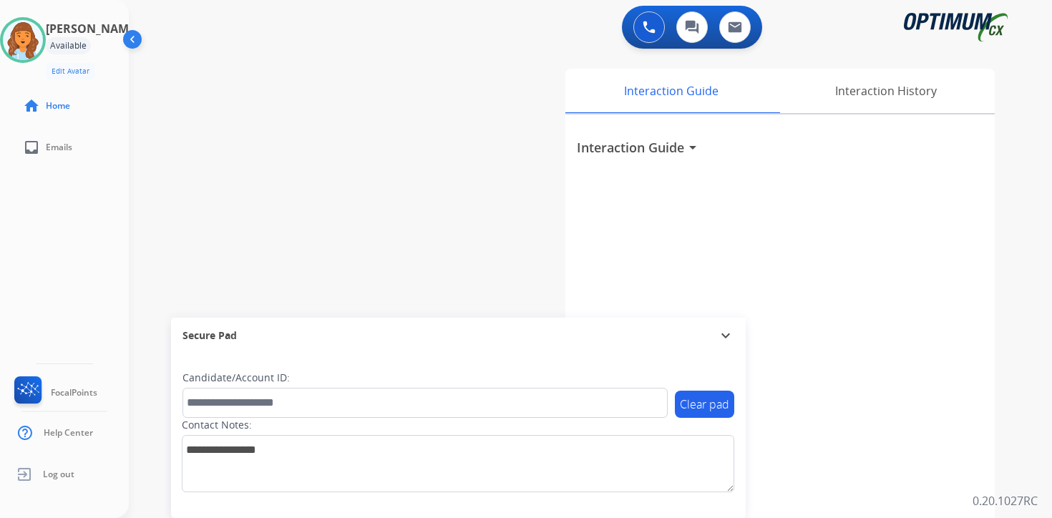
click at [1015, 326] on div "Interaction Guide Interaction History Interaction Guide arrow_drop_down" at bounding box center [758, 356] width 519 height 586
click at [1046, 491] on div "0 Voice Interactions 0 Chat Interactions 0 Email Interactions swap_horiz Break …" at bounding box center [590, 259] width 923 height 518
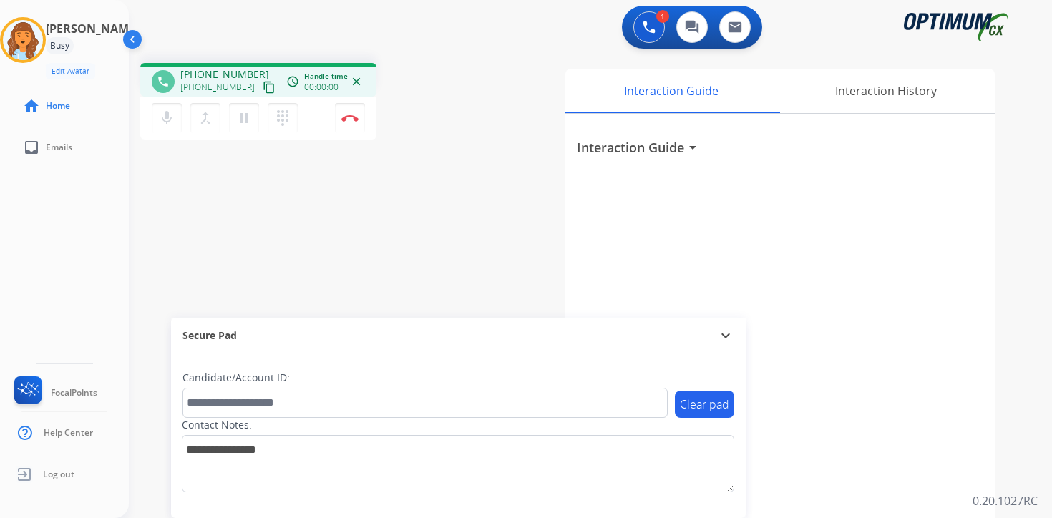
click at [263, 89] on mat-icon "content_copy" at bounding box center [269, 87] width 13 height 13
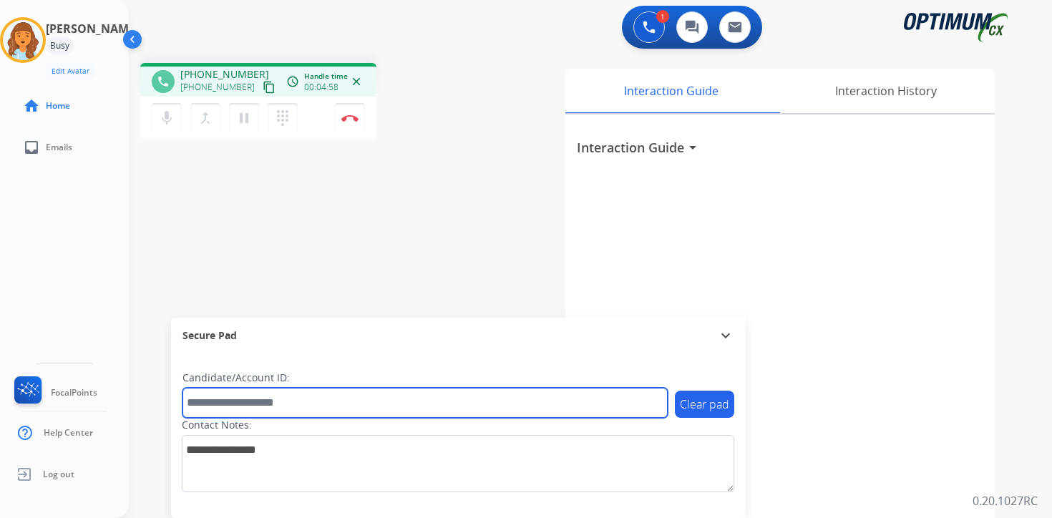
drag, startPoint x: 288, startPoint y: 402, endPoint x: 253, endPoint y: 372, distance: 45.7
click at [288, 402] on input "text" at bounding box center [425, 403] width 485 height 30
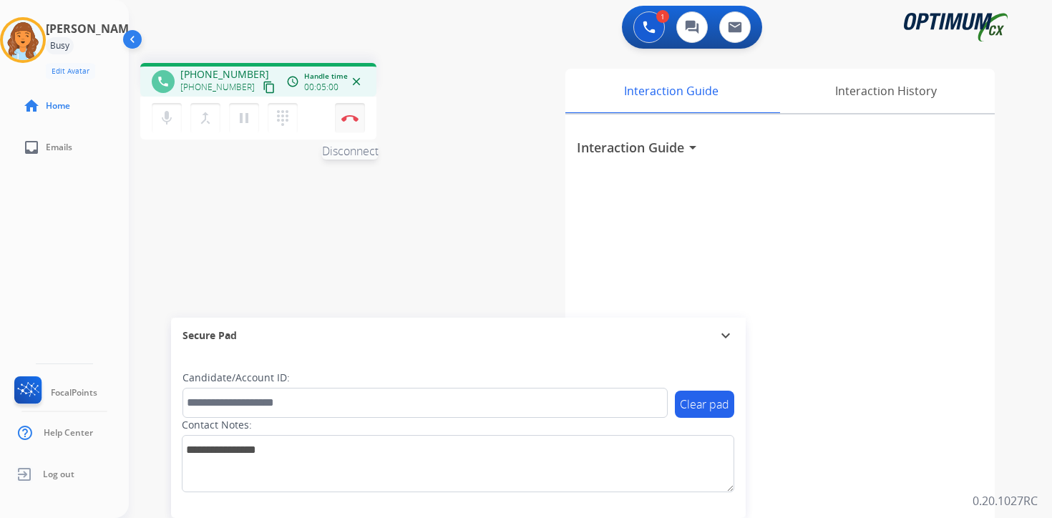
click at [346, 120] on img at bounding box center [349, 118] width 17 height 7
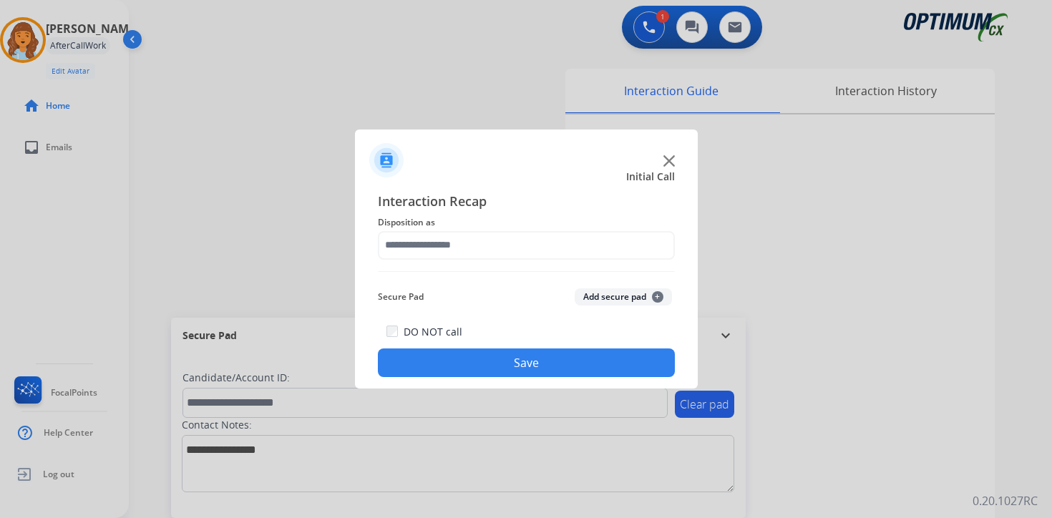
click at [657, 287] on div "Secure Pad Add secure pad +" at bounding box center [526, 297] width 297 height 29
click at [653, 302] on button "Add secure pad +" at bounding box center [623, 296] width 97 height 17
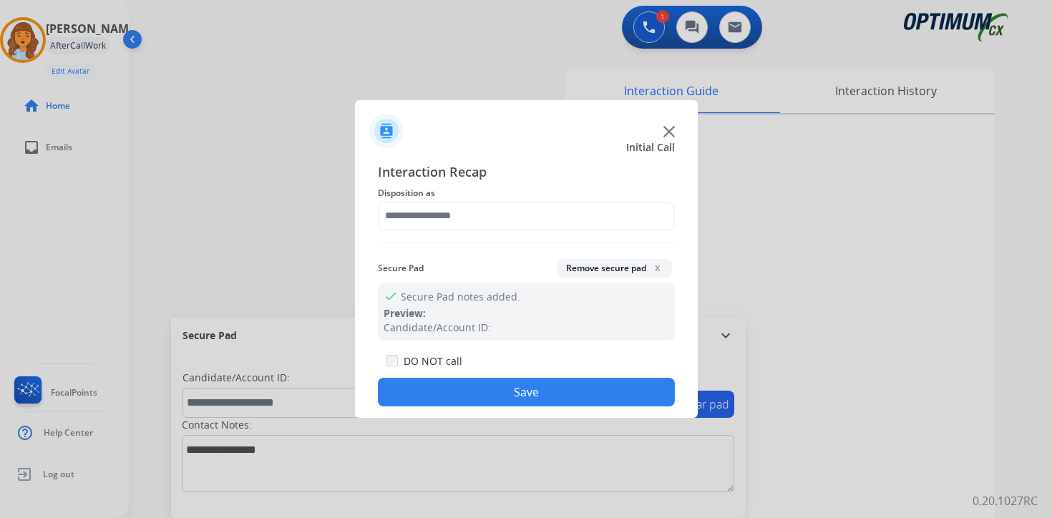
drag, startPoint x: 443, startPoint y: 193, endPoint x: 442, endPoint y: 204, distance: 11.5
click at [442, 195] on span "Disposition as" at bounding box center [526, 193] width 297 height 17
click at [442, 218] on input "text" at bounding box center [526, 216] width 297 height 29
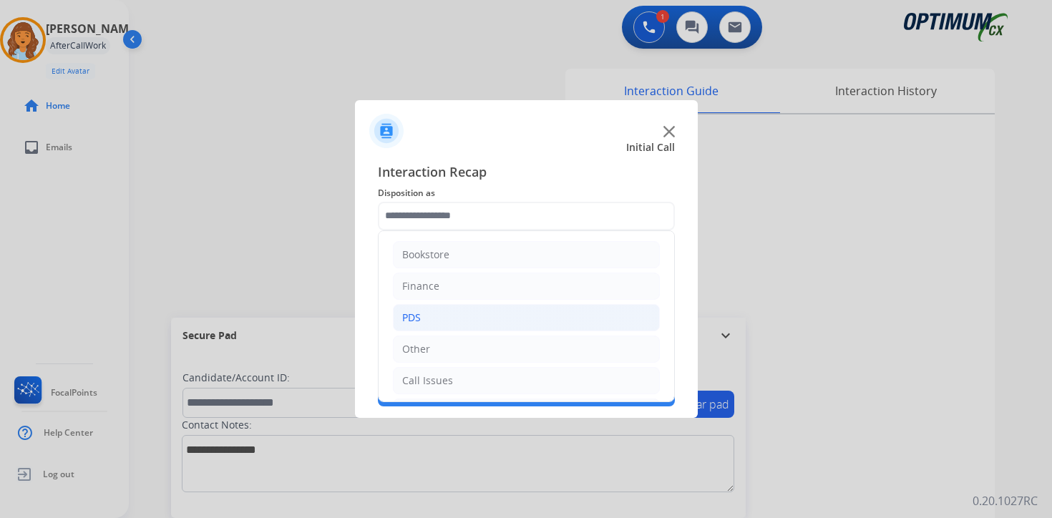
click at [422, 321] on li "PDS" at bounding box center [526, 317] width 267 height 27
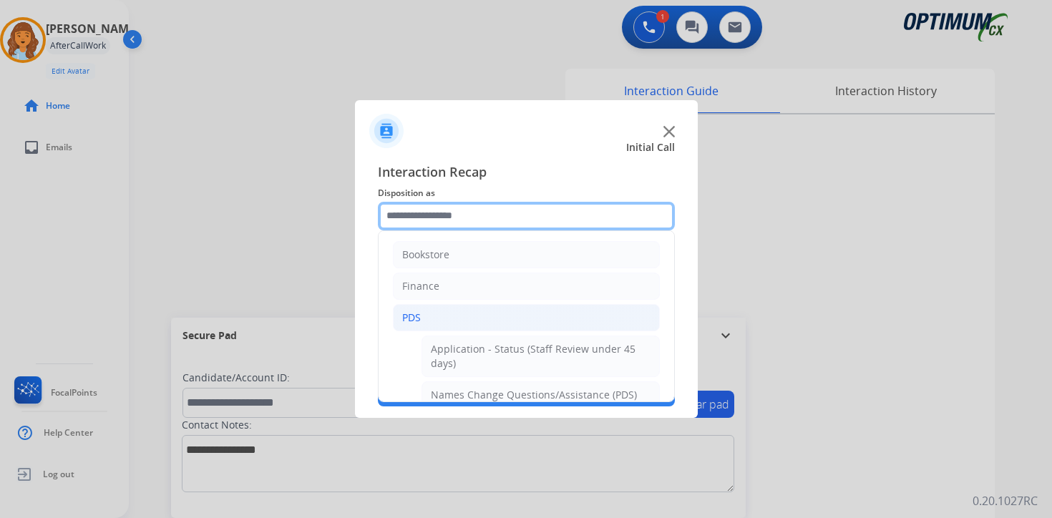
scroll to position [238, 0]
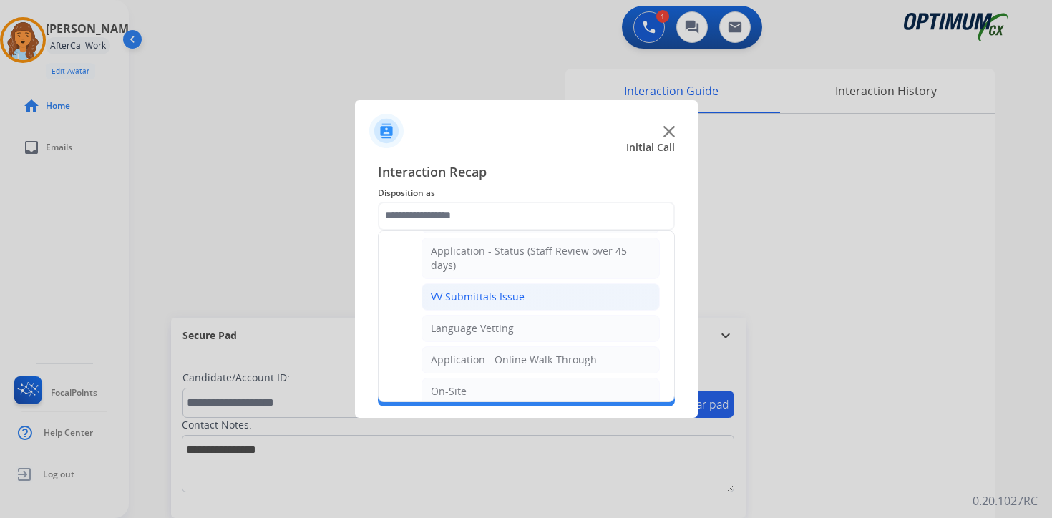
click at [457, 290] on div "VV Submittals Issue" at bounding box center [478, 297] width 94 height 14
type input "**********"
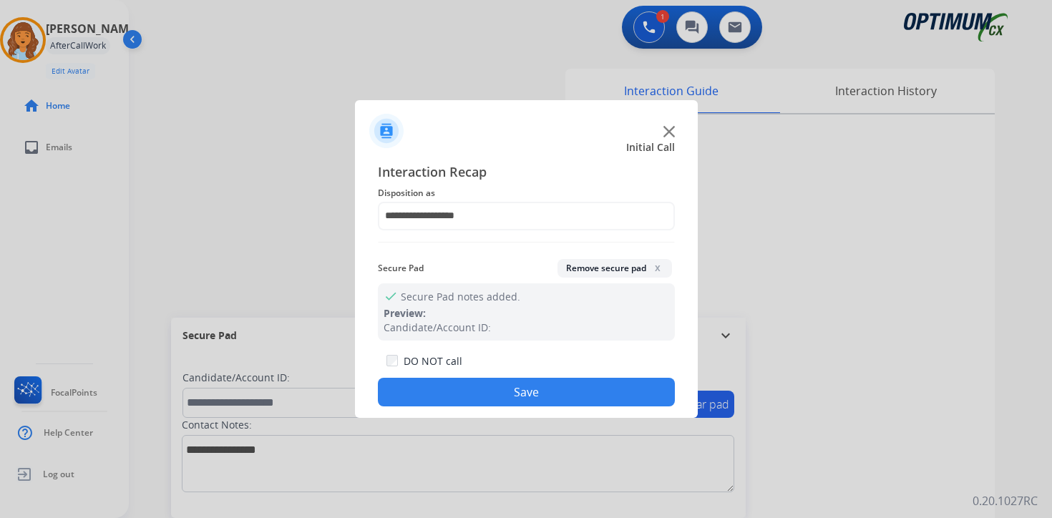
click at [460, 382] on button "Save" at bounding box center [526, 392] width 297 height 29
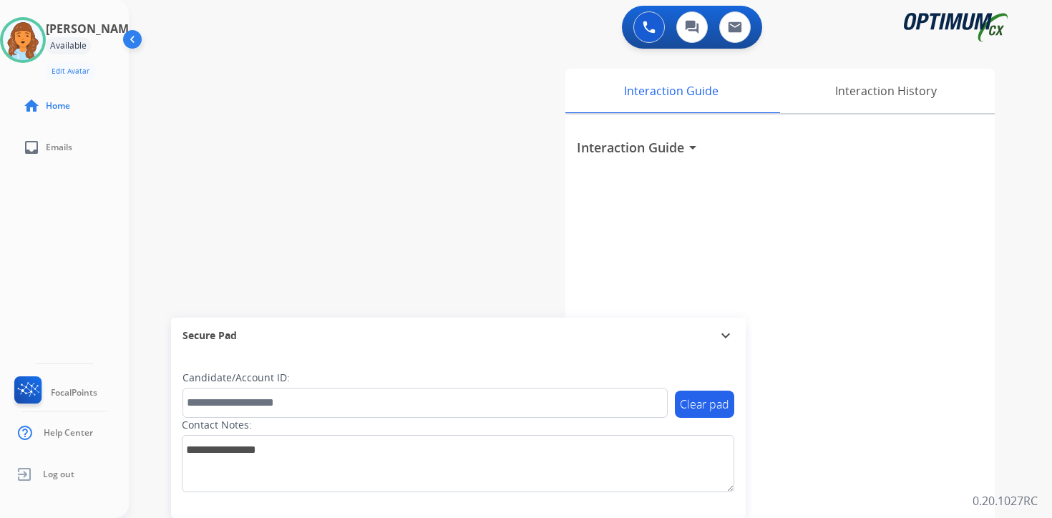
click at [1005, 479] on div "Interaction Guide Interaction History Interaction Guide arrow_drop_down" at bounding box center [758, 356] width 519 height 586
click at [1034, 306] on div "0 Voice Interactions 0 Chat Interactions 0 Email Interactions swap_horiz Break …" at bounding box center [590, 259] width 923 height 518
click at [1039, 384] on div "0 Voice Interactions 0 Chat Interactions 0 Email Interactions swap_horiz Break …" at bounding box center [590, 259] width 923 height 518
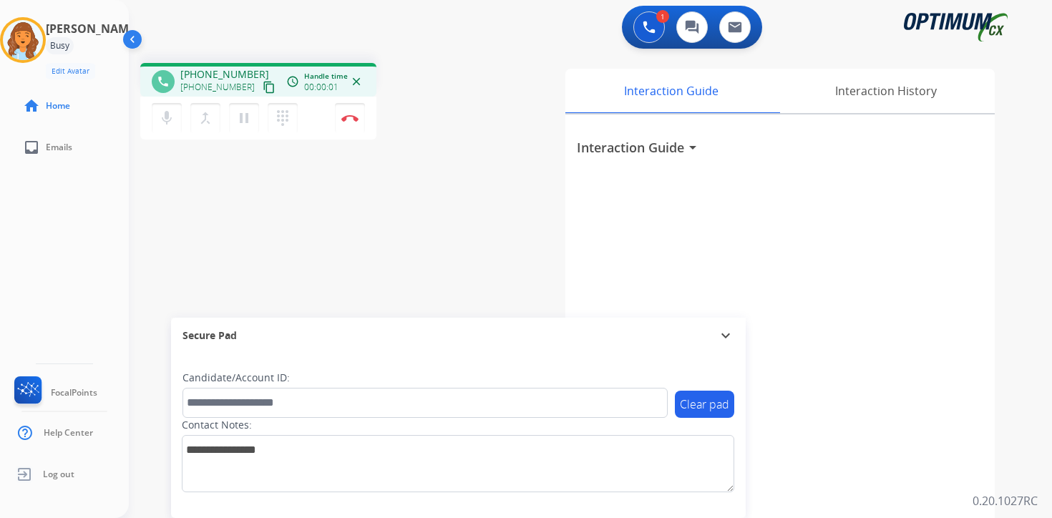
click at [263, 91] on mat-icon "content_copy" at bounding box center [269, 87] width 13 height 13
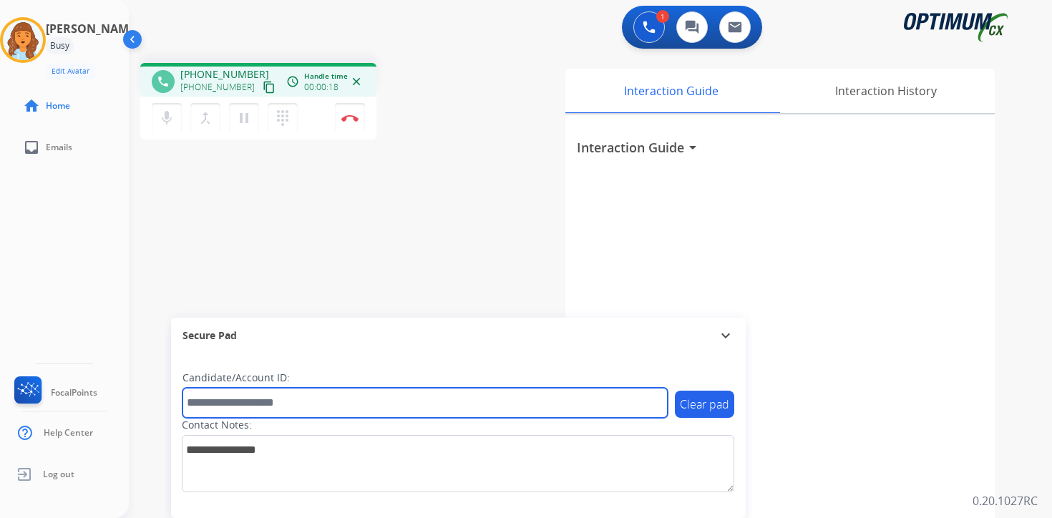
click at [245, 400] on input "text" at bounding box center [425, 403] width 485 height 30
type input "*******"
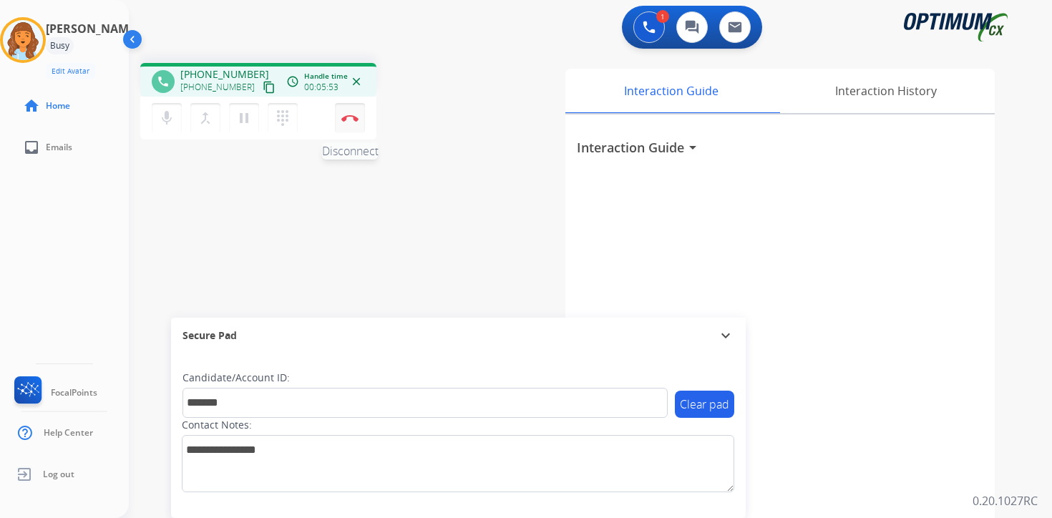
click at [348, 115] on img at bounding box center [349, 118] width 17 height 7
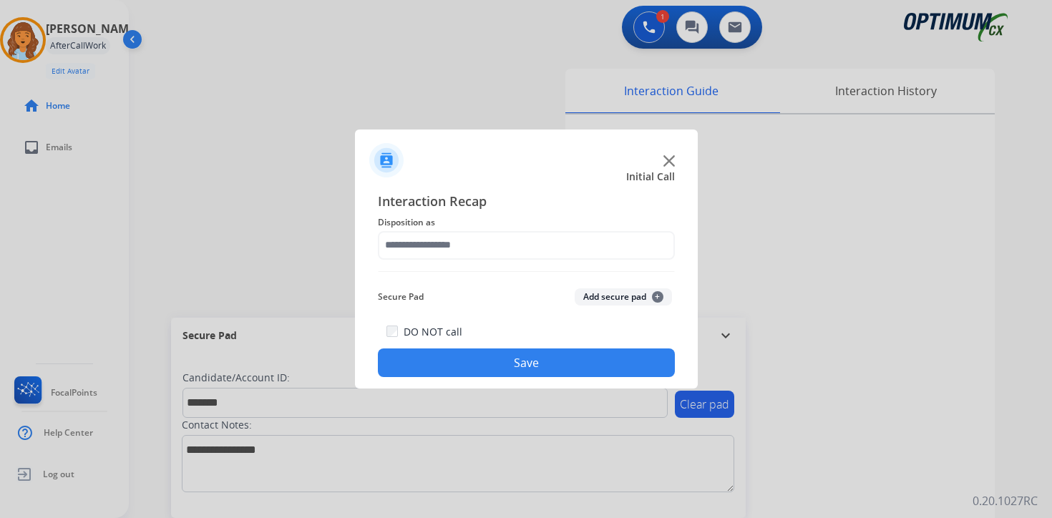
click at [658, 294] on span "+" at bounding box center [657, 296] width 11 height 11
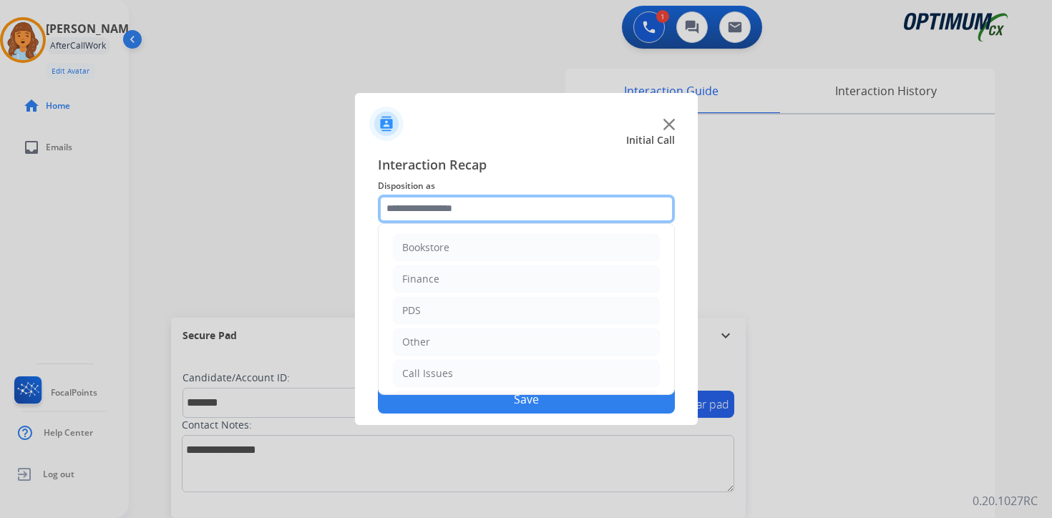
click at [431, 208] on input "text" at bounding box center [526, 209] width 297 height 29
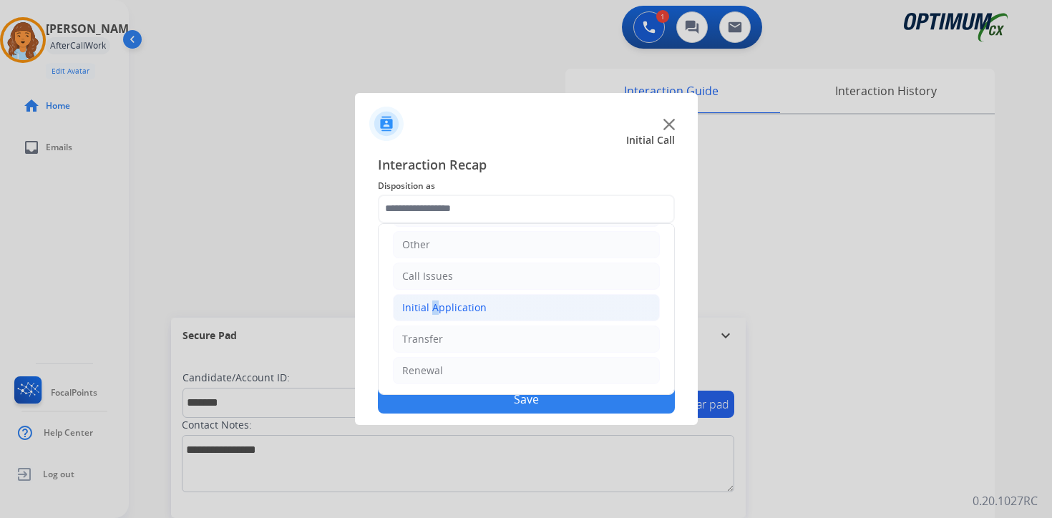
click at [429, 311] on div "Initial Application" at bounding box center [444, 308] width 84 height 14
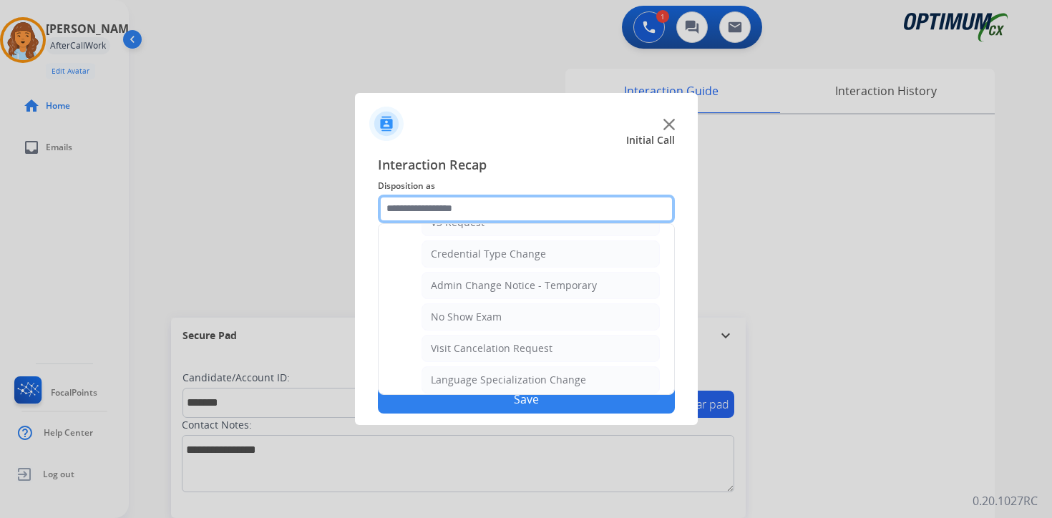
scroll to position [813, 0]
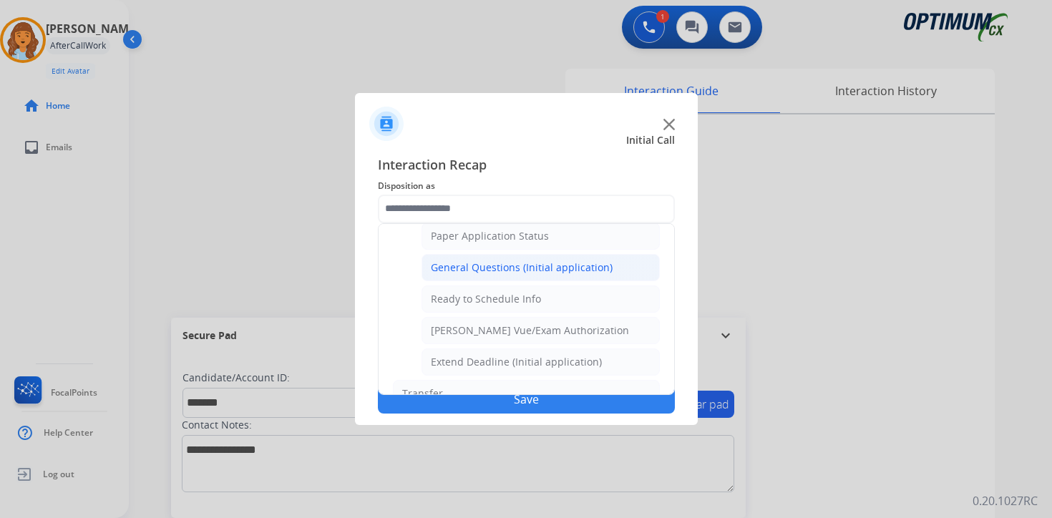
click at [459, 268] on div "General Questions (Initial application)" at bounding box center [522, 268] width 182 height 14
type input "**********"
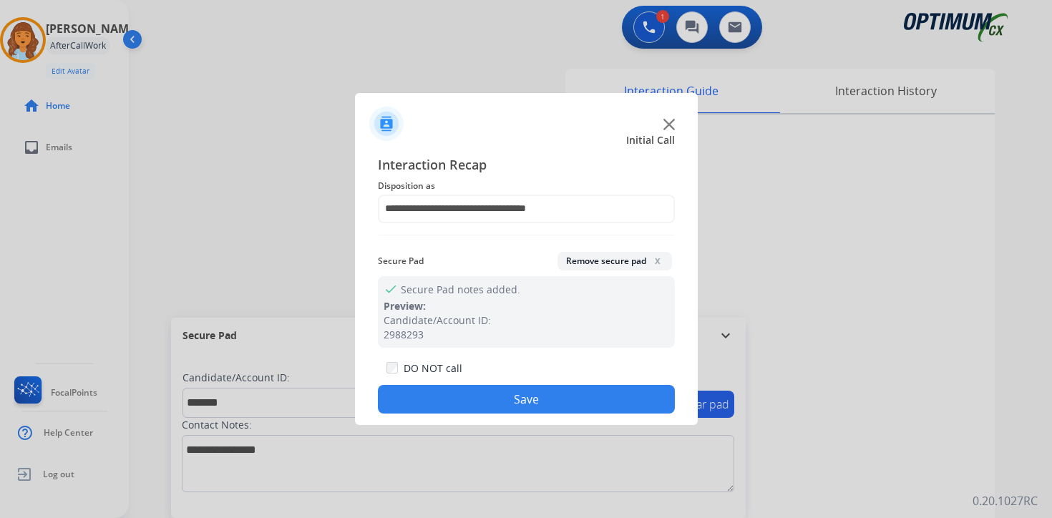
click at [475, 396] on button "Save" at bounding box center [526, 399] width 297 height 29
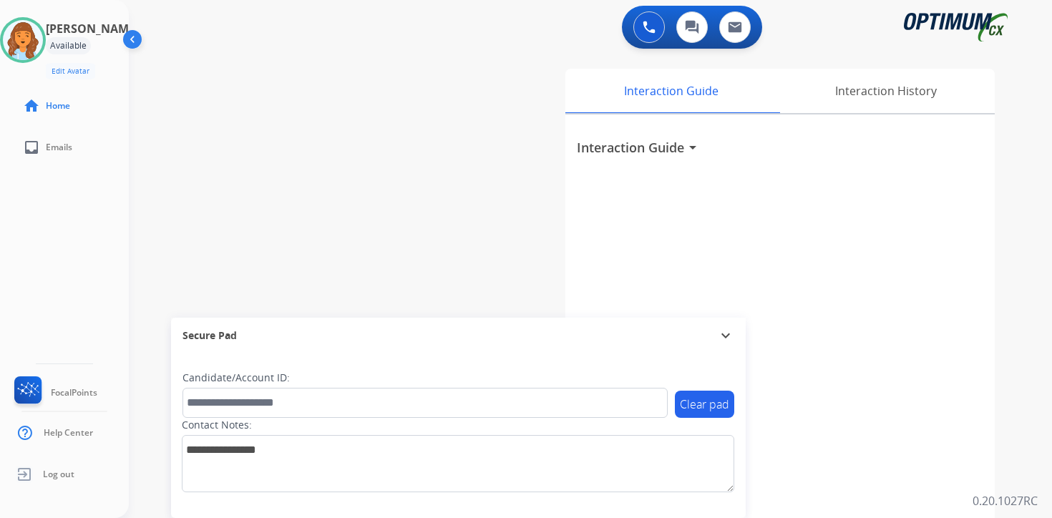
click at [994, 402] on div "Interaction Guide arrow_drop_down" at bounding box center [779, 382] width 429 height 534
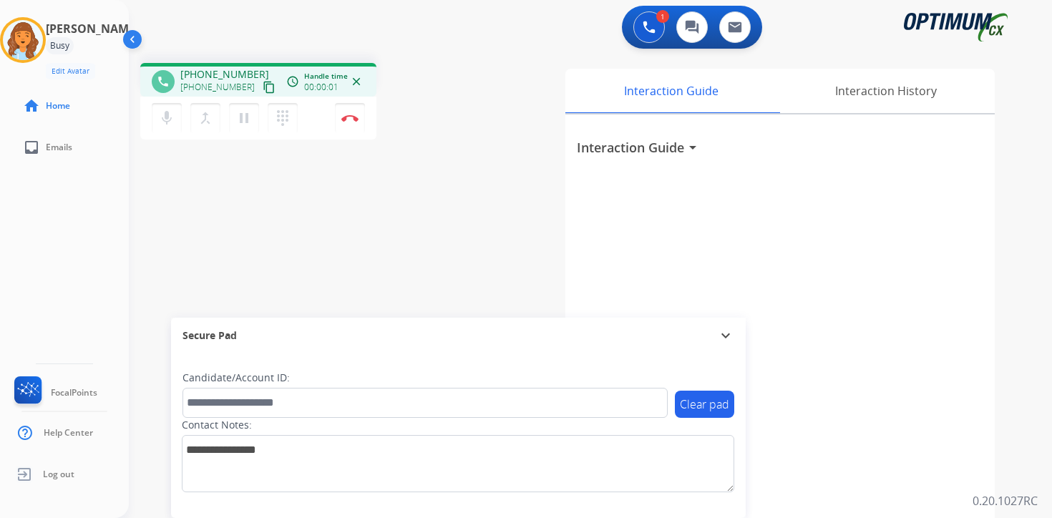
click at [263, 81] on mat-icon "content_copy" at bounding box center [269, 87] width 13 height 13
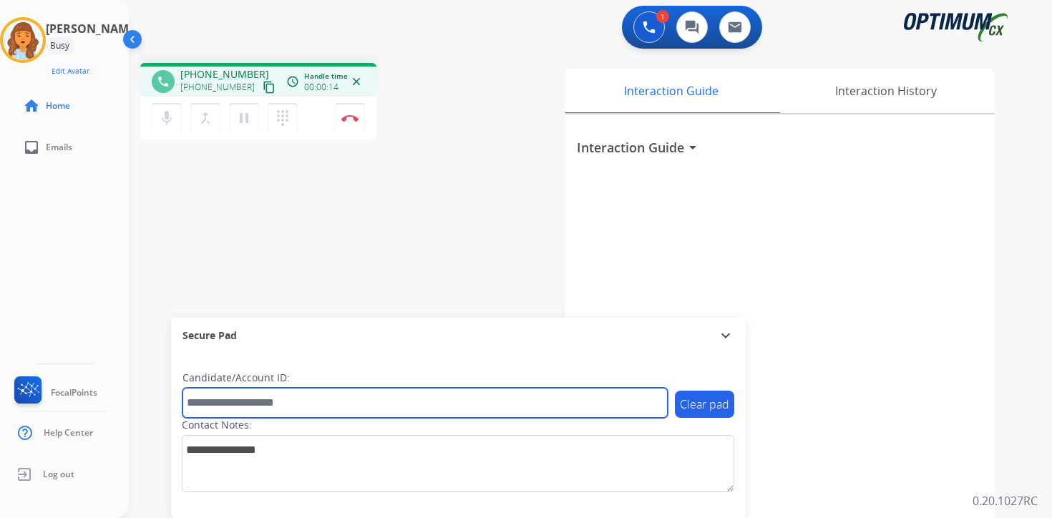
click at [288, 398] on input "text" at bounding box center [425, 403] width 485 height 30
type input "*******"
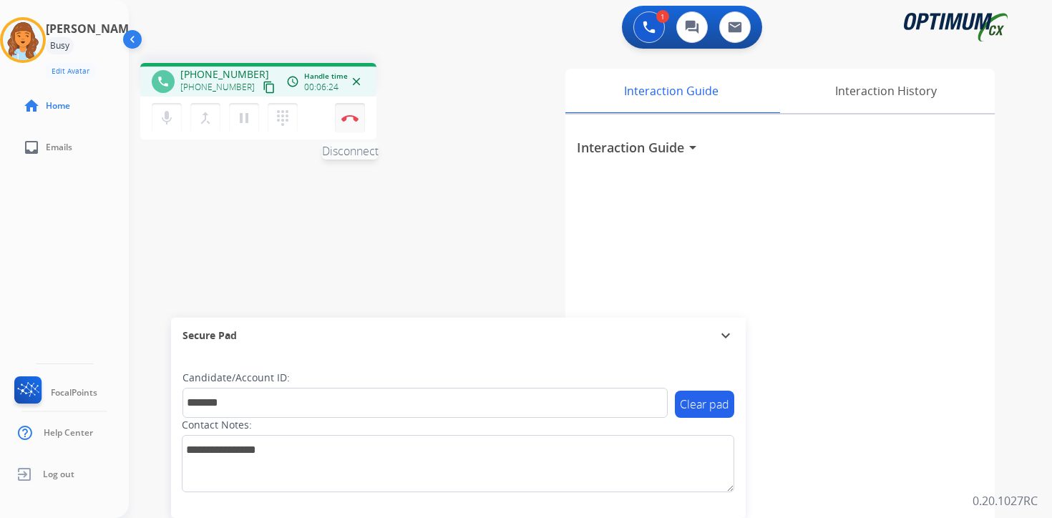
click at [355, 123] on button "Disconnect" at bounding box center [350, 118] width 30 height 30
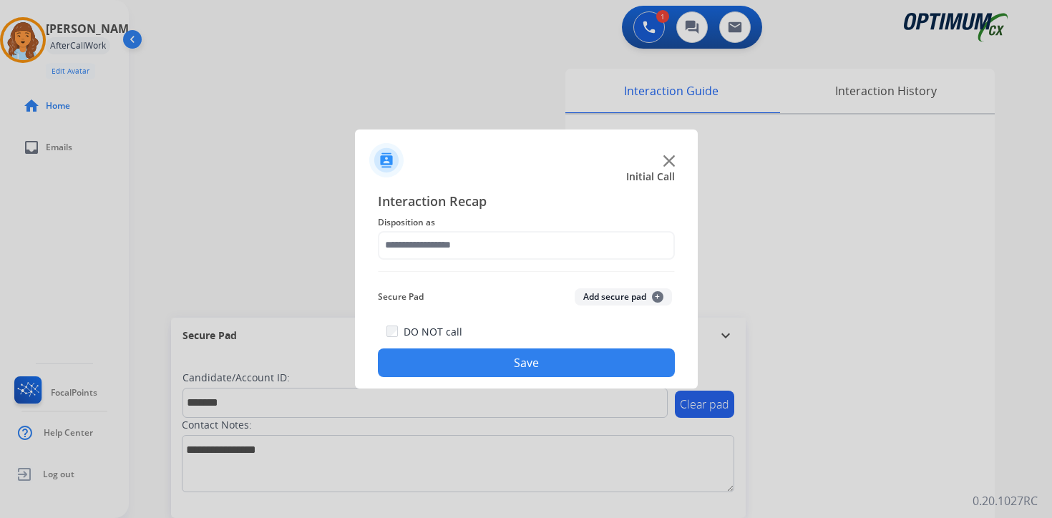
click at [656, 303] on button "Add secure pad +" at bounding box center [623, 296] width 97 height 17
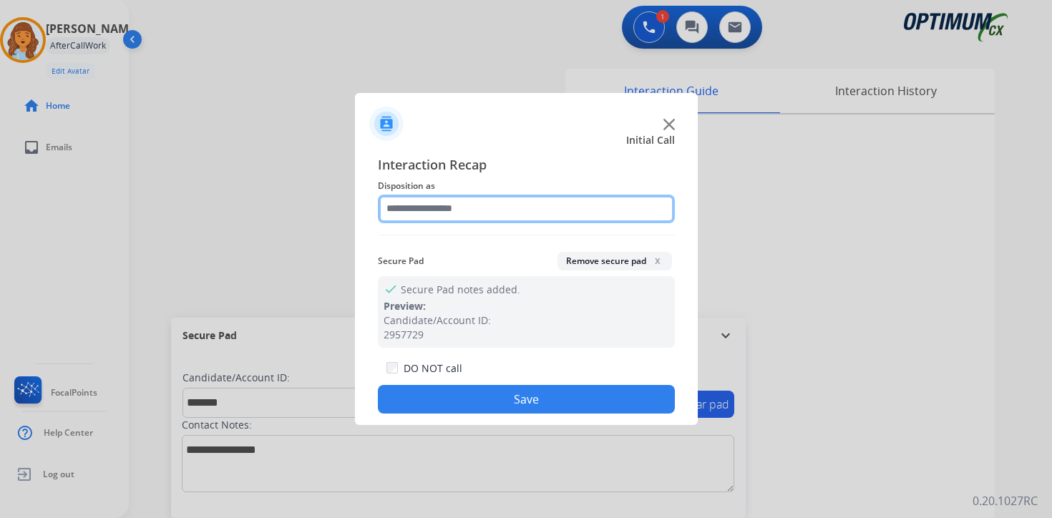
click at [446, 217] on input "text" at bounding box center [526, 209] width 297 height 29
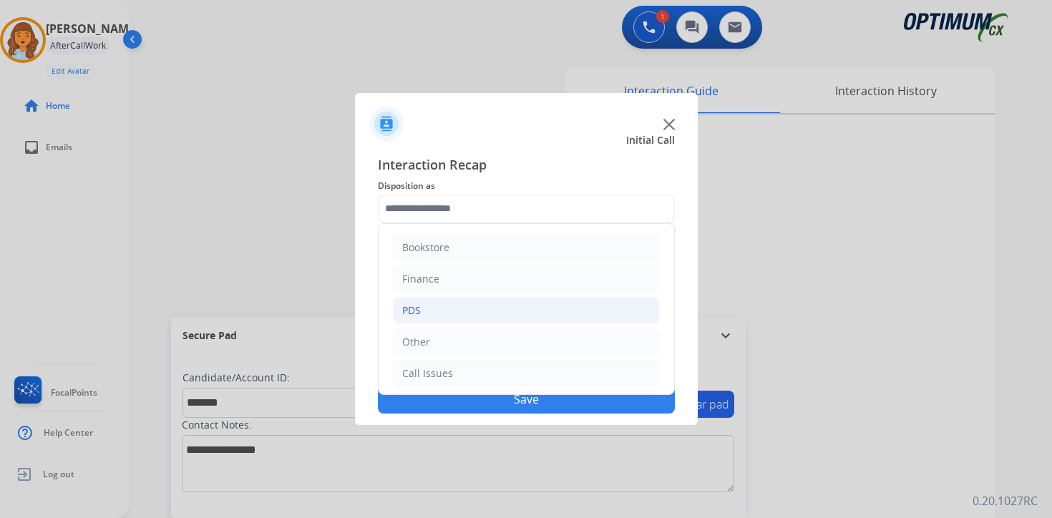
click at [435, 312] on li "PDS" at bounding box center [526, 310] width 267 height 27
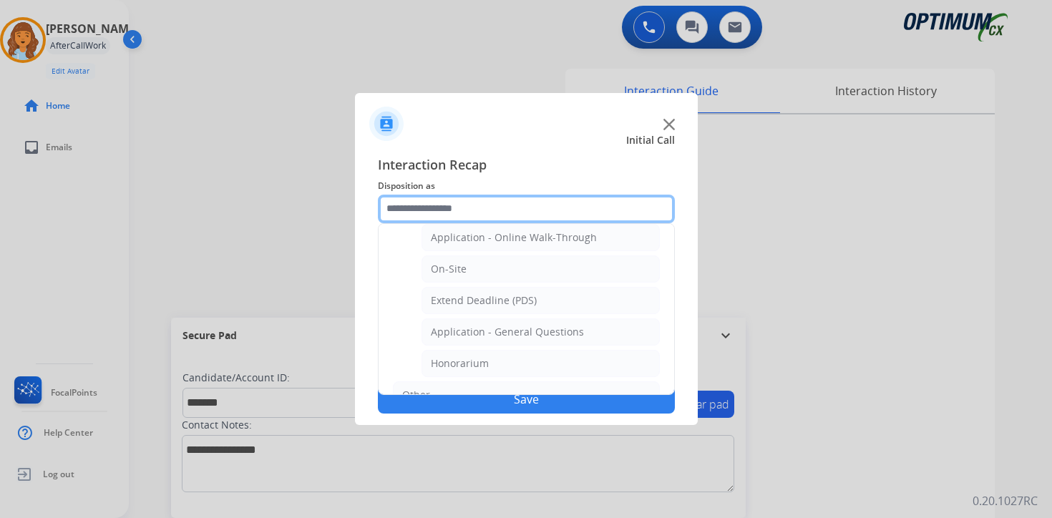
scroll to position [362, 0]
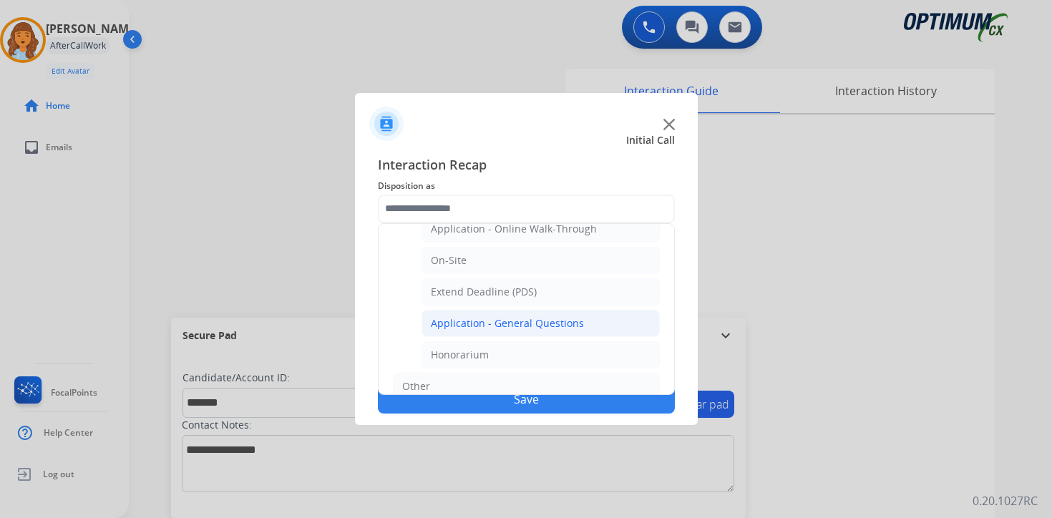
click at [570, 326] on div "Application - General Questions" at bounding box center [507, 323] width 153 height 14
type input "**********"
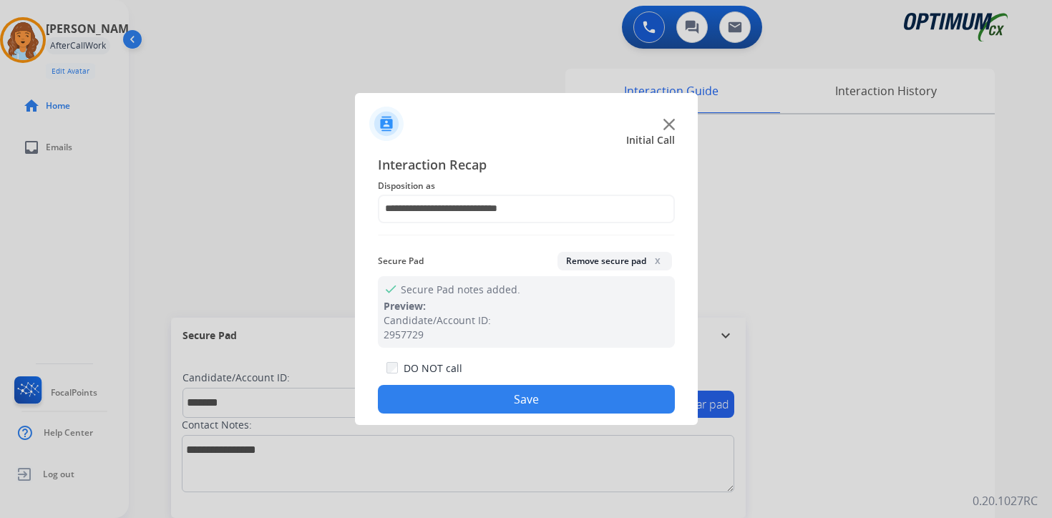
click at [492, 395] on button "Save" at bounding box center [526, 399] width 297 height 29
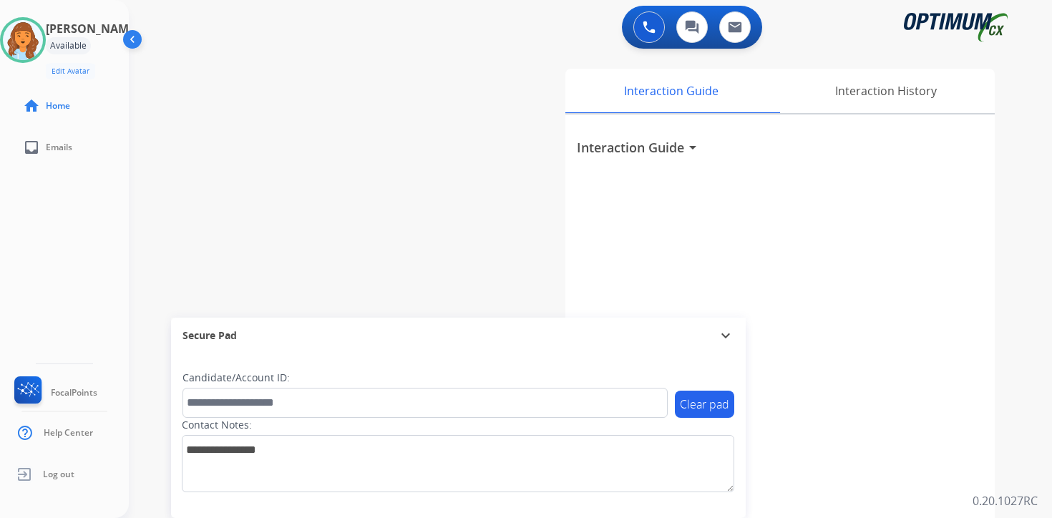
click at [1036, 425] on div "0 Voice Interactions 0 Chat Interactions 0 Email Interactions swap_horiz Break …" at bounding box center [590, 259] width 923 height 518
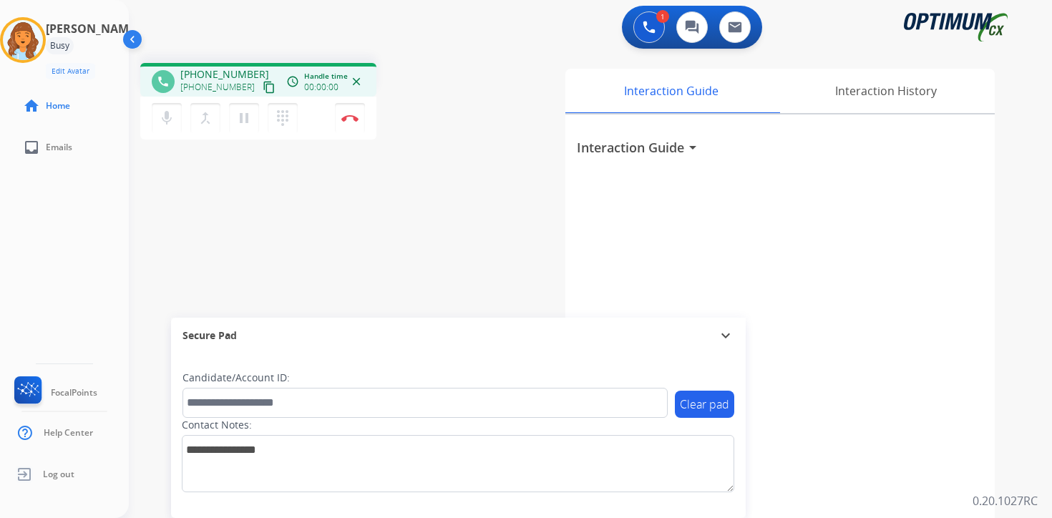
click at [263, 93] on mat-icon "content_copy" at bounding box center [269, 87] width 13 height 13
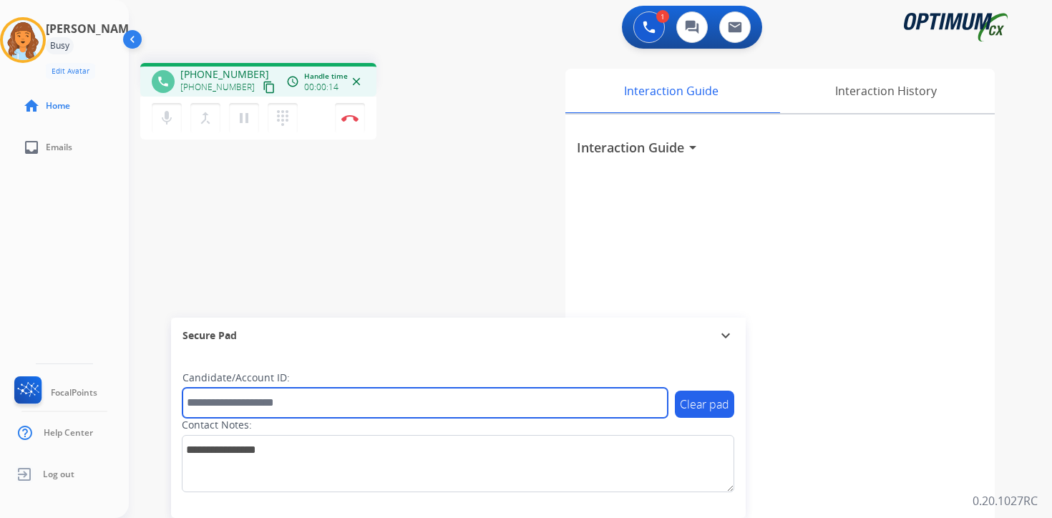
click at [246, 397] on input "text" at bounding box center [425, 403] width 485 height 30
type input "*******"
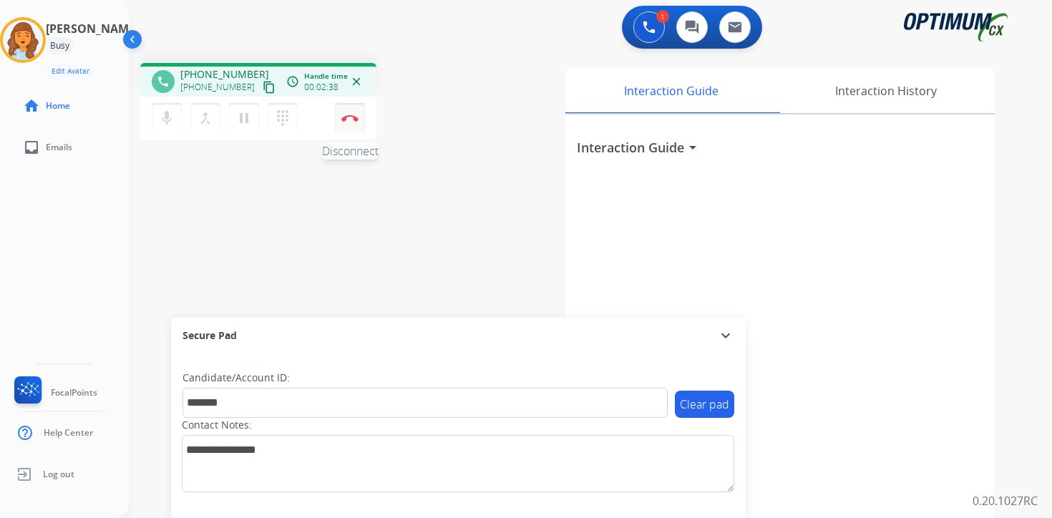
click at [352, 122] on button "Disconnect" at bounding box center [350, 118] width 30 height 30
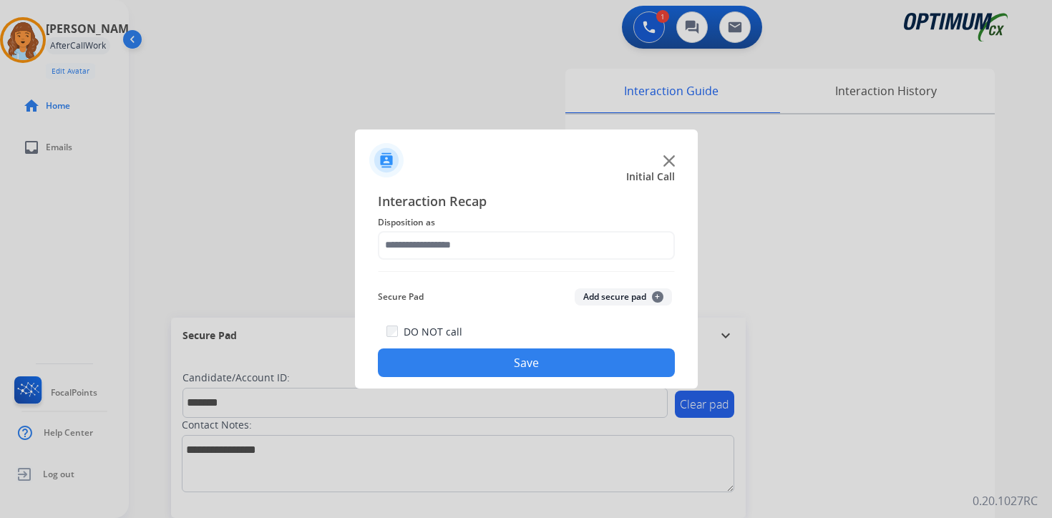
click at [651, 295] on button "Add secure pad +" at bounding box center [623, 296] width 97 height 17
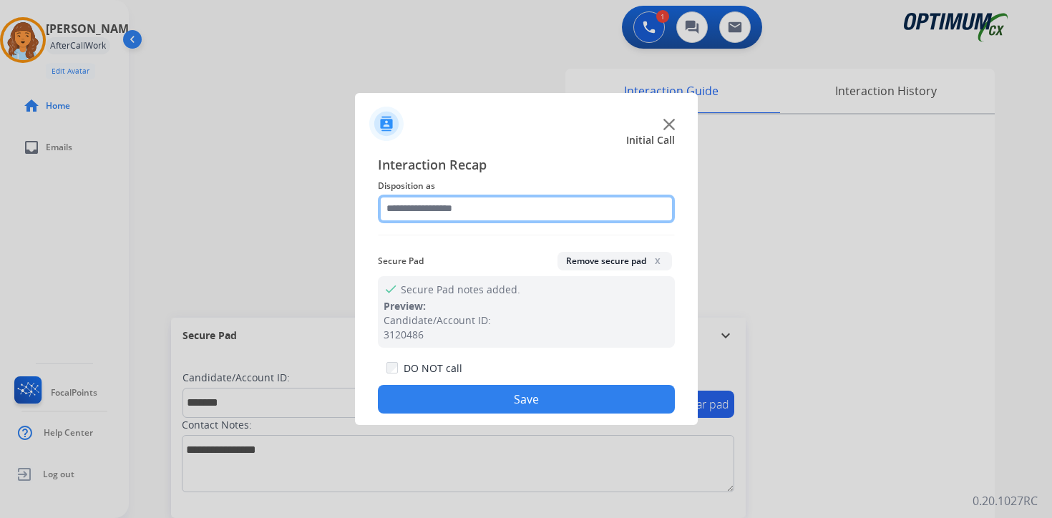
click at [452, 206] on input "text" at bounding box center [526, 209] width 297 height 29
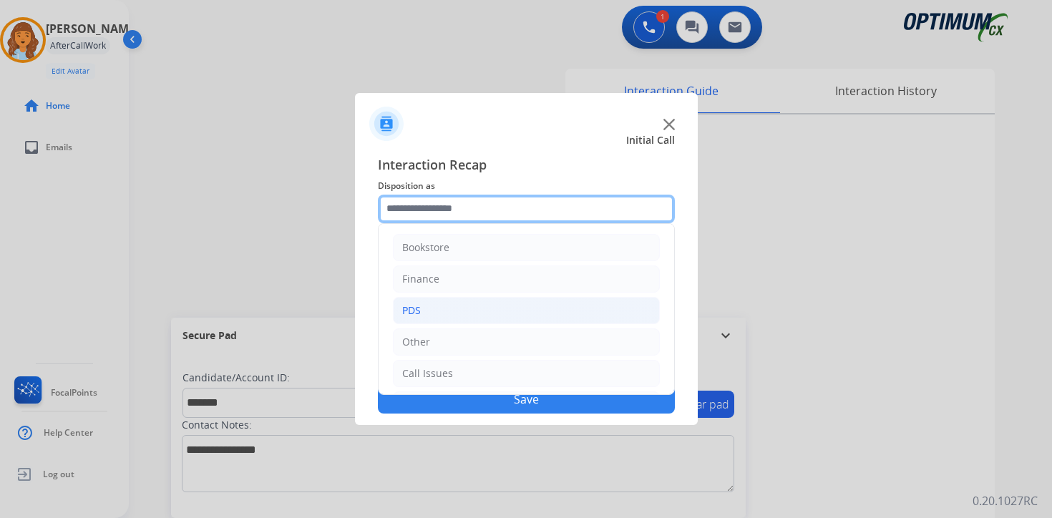
scroll to position [97, 0]
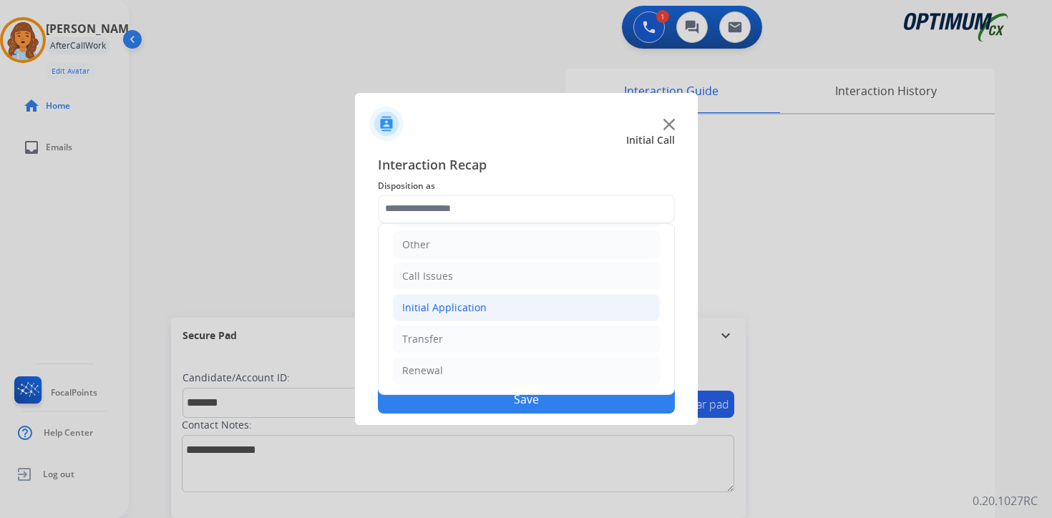
click at [426, 303] on div "Initial Application" at bounding box center [444, 308] width 84 height 14
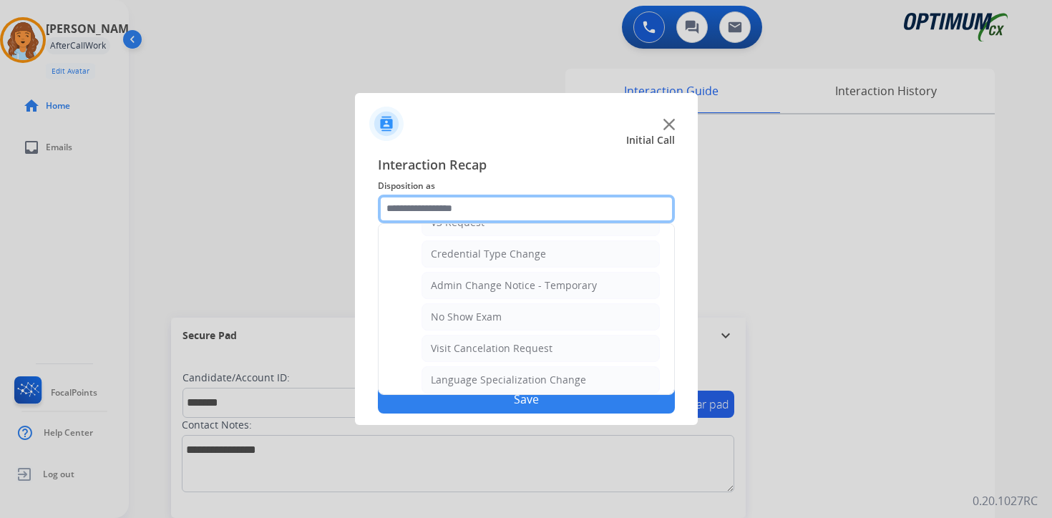
scroll to position [813, 0]
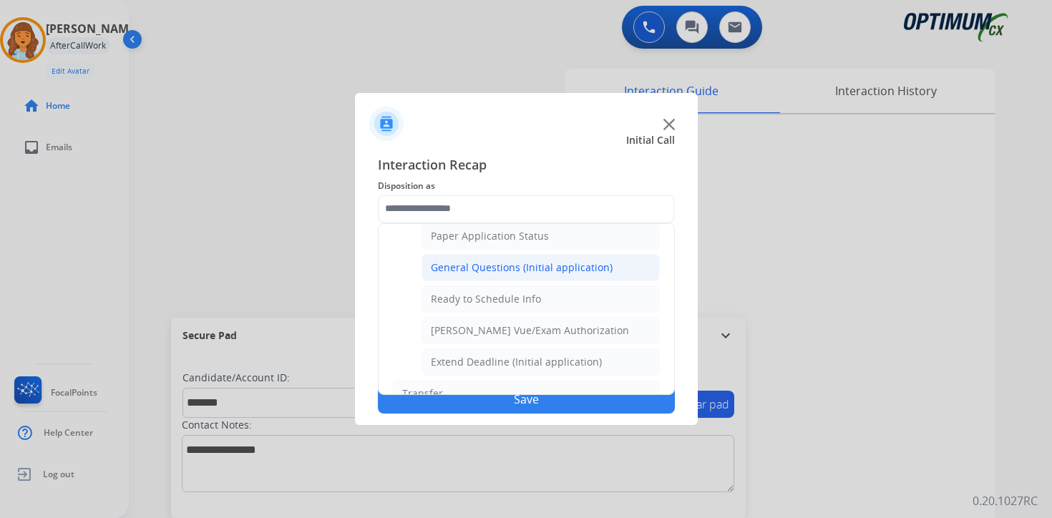
click at [432, 264] on div "General Questions (Initial application)" at bounding box center [522, 268] width 182 height 14
type input "**********"
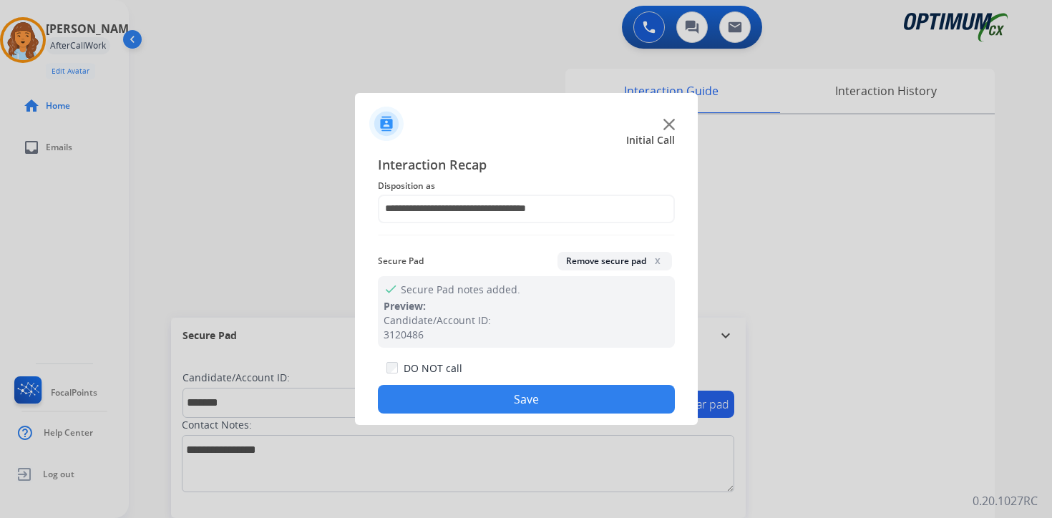
click at [442, 390] on button "Save" at bounding box center [526, 399] width 297 height 29
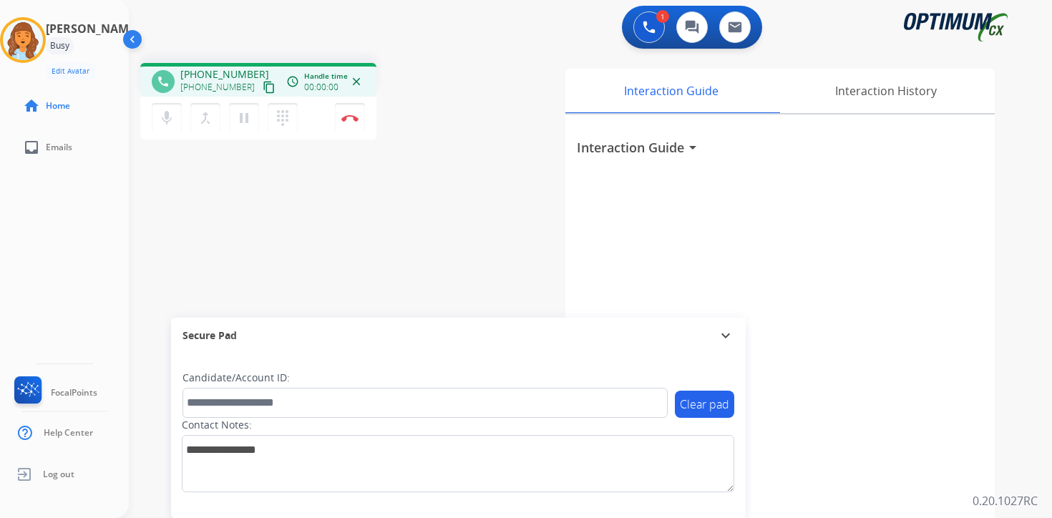
click at [263, 84] on mat-icon "content_copy" at bounding box center [269, 87] width 13 height 13
click at [1035, 487] on div "1 Voice Interactions 0 Chat Interactions 0 Email Interactions phone [PHONE_NUMB…" at bounding box center [590, 259] width 923 height 518
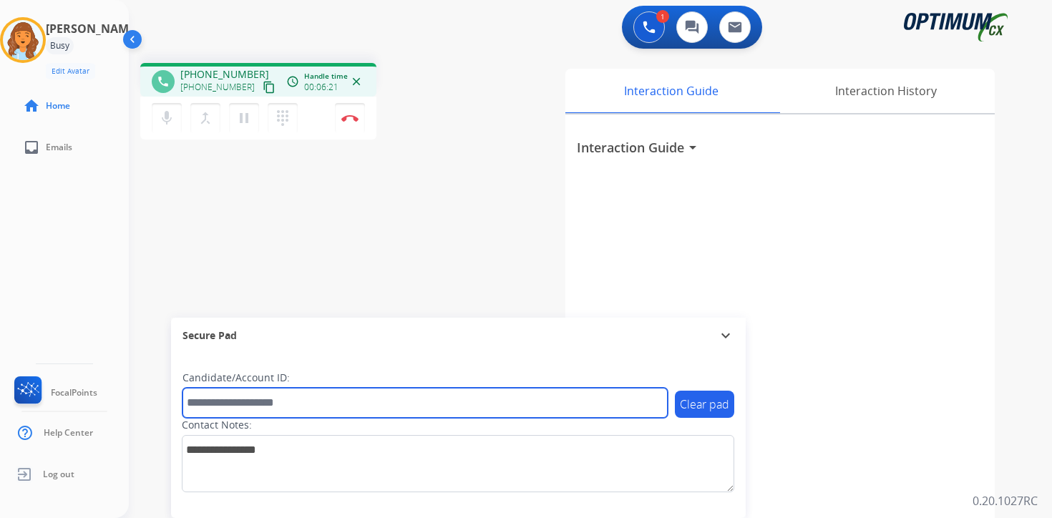
click at [291, 402] on input "text" at bounding box center [425, 403] width 485 height 30
click at [248, 397] on input "text" at bounding box center [425, 403] width 485 height 30
type input "*******"
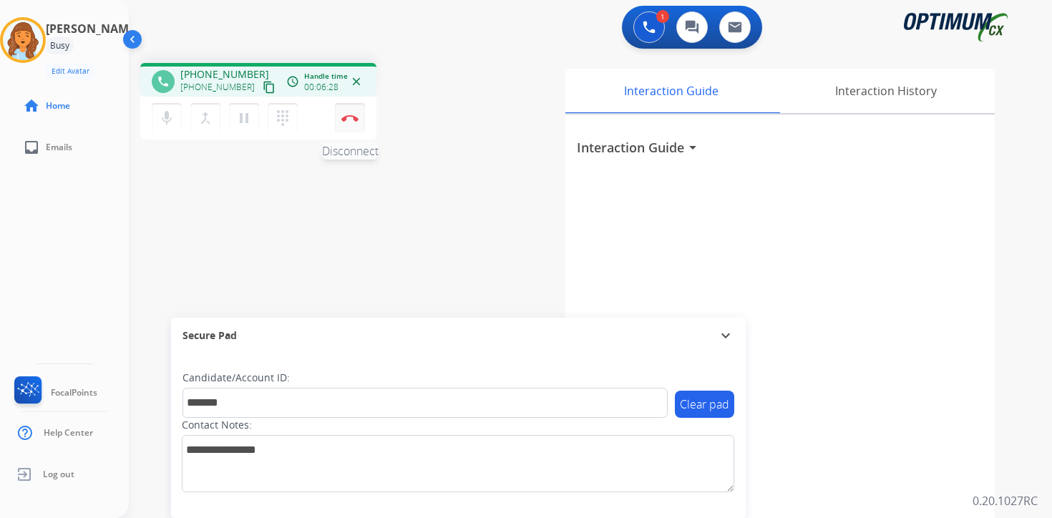
click at [353, 120] on img at bounding box center [349, 118] width 17 height 7
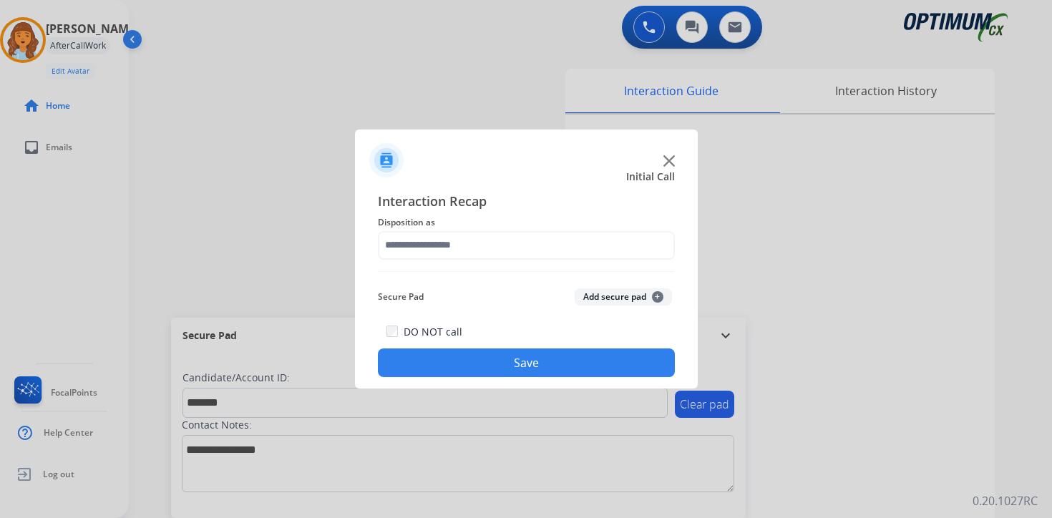
click at [664, 297] on button "Add secure pad +" at bounding box center [623, 296] width 97 height 17
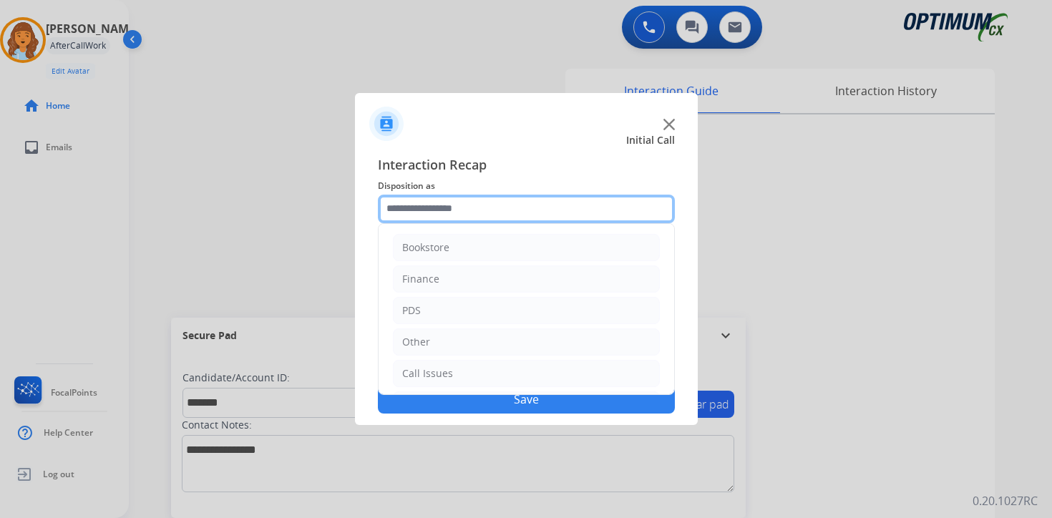
click at [465, 208] on input "text" at bounding box center [526, 209] width 297 height 29
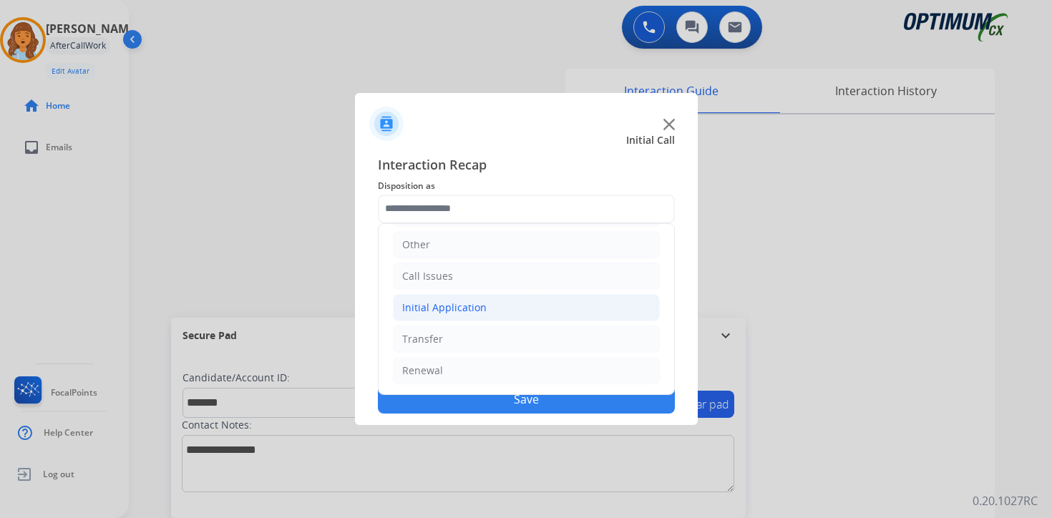
click at [446, 309] on div "Initial Application" at bounding box center [444, 308] width 84 height 14
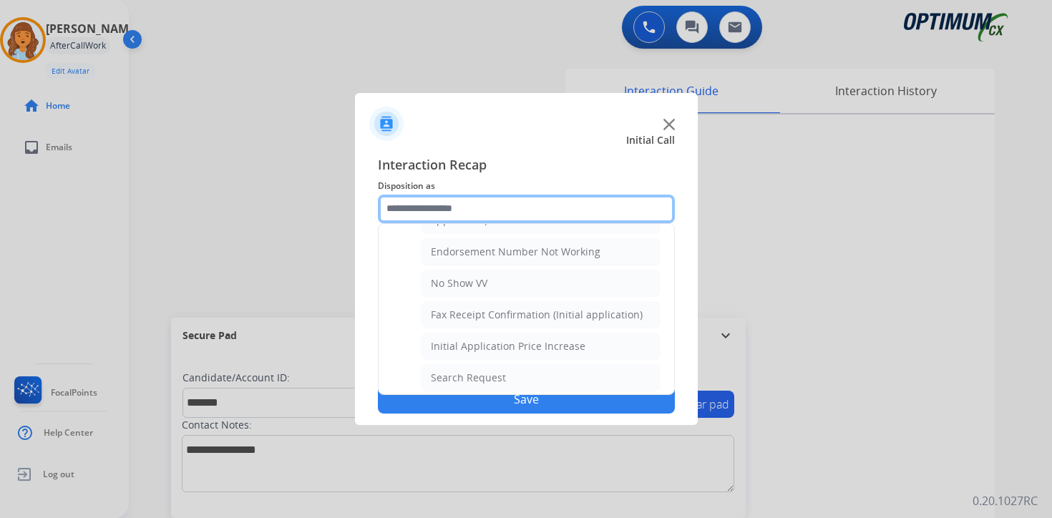
scroll to position [414, 0]
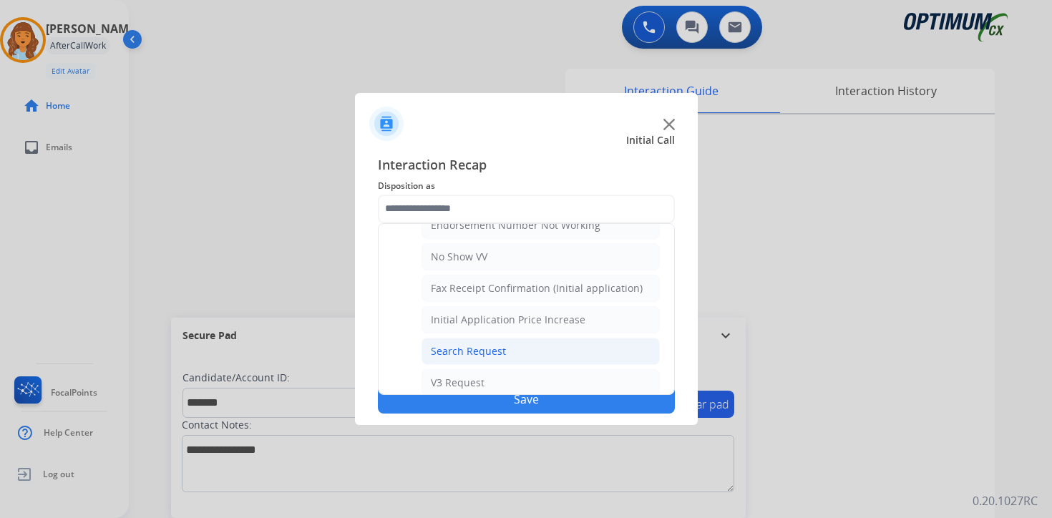
click at [489, 342] on li "Search Request" at bounding box center [541, 351] width 238 height 27
type input "**********"
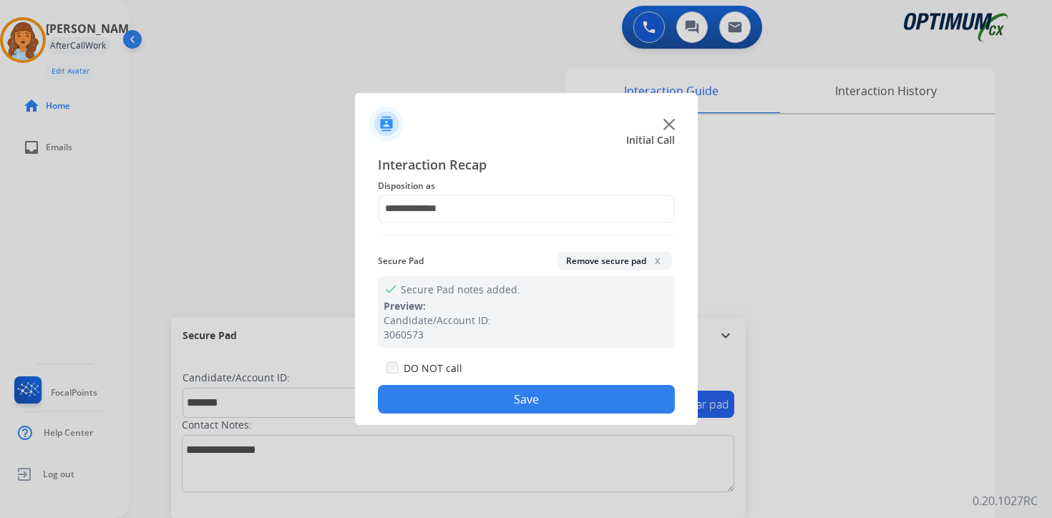
click at [487, 400] on button "Save" at bounding box center [526, 399] width 297 height 29
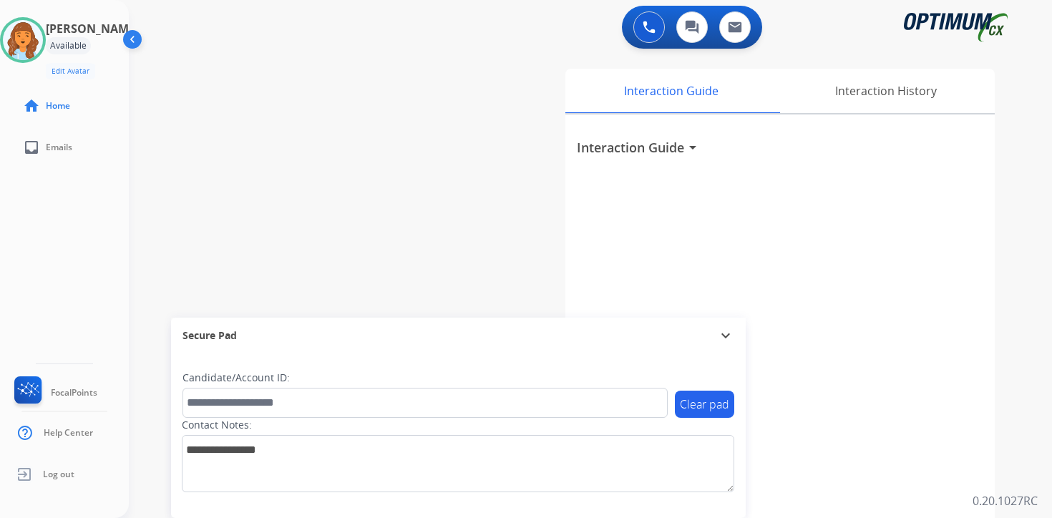
click at [926, 296] on div "Interaction Guide arrow_drop_down" at bounding box center [779, 382] width 429 height 534
click at [994, 414] on div "Interaction Guide arrow_drop_down" at bounding box center [779, 382] width 429 height 534
click at [1005, 381] on div "Interaction Guide Interaction History Interaction Guide arrow_drop_down" at bounding box center [758, 356] width 519 height 586
click at [31, 46] on img at bounding box center [23, 40] width 40 height 40
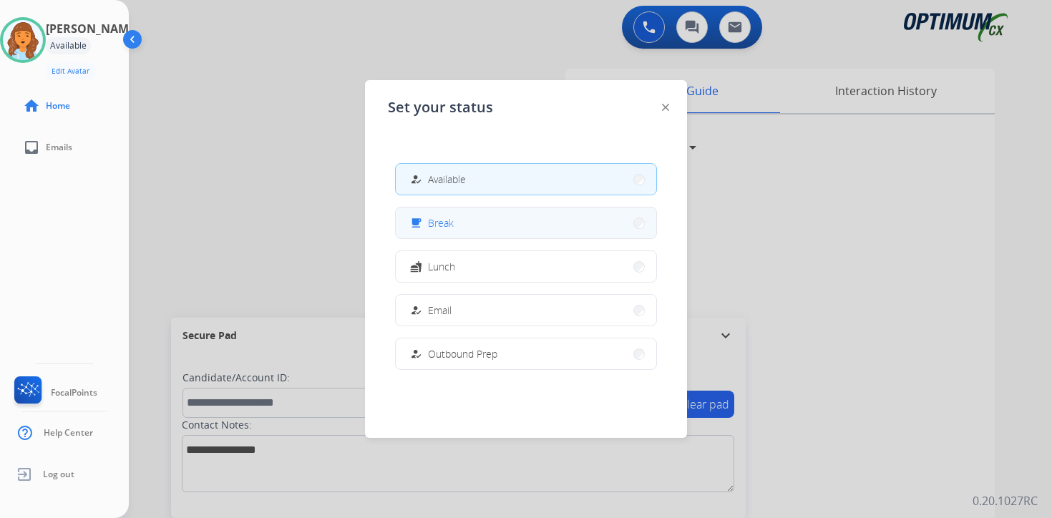
click at [438, 225] on span "Break" at bounding box center [441, 222] width 26 height 15
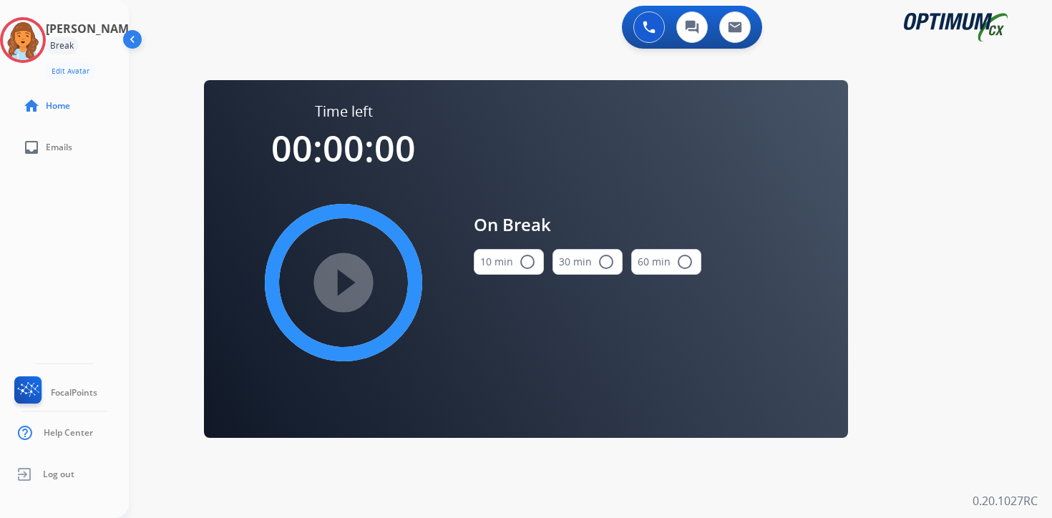
click at [921, 329] on div "0 Voice Interactions 0 Chat Interactions 0 Email Interactions swap_horiz Break …" at bounding box center [590, 259] width 923 height 518
click at [41, 44] on img at bounding box center [23, 40] width 40 height 40
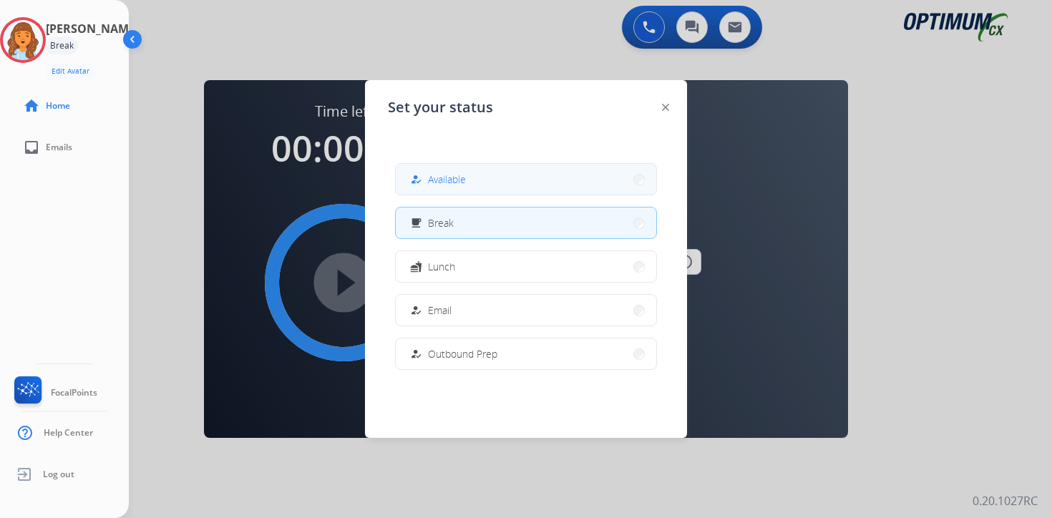
click at [474, 187] on button "how_to_reg Available" at bounding box center [526, 179] width 261 height 31
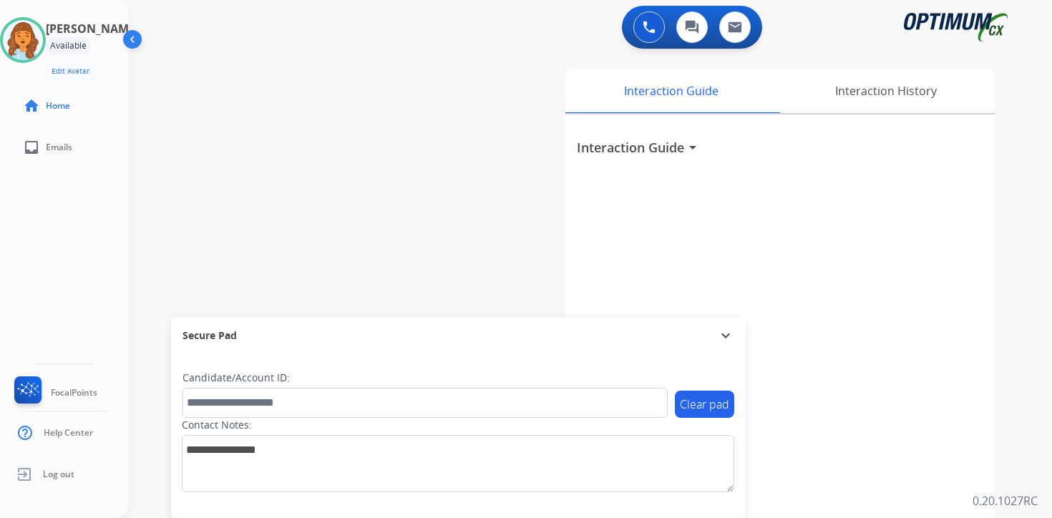
click at [1006, 421] on div "Interaction Guide Interaction History Interaction Guide arrow_drop_down" at bounding box center [758, 356] width 519 height 586
click at [1034, 319] on div "0 Voice Interactions 0 Chat Interactions 0 Email Interactions swap_horiz Break …" at bounding box center [590, 259] width 923 height 518
click at [927, 306] on div "Interaction Guide arrow_drop_down" at bounding box center [779, 382] width 429 height 534
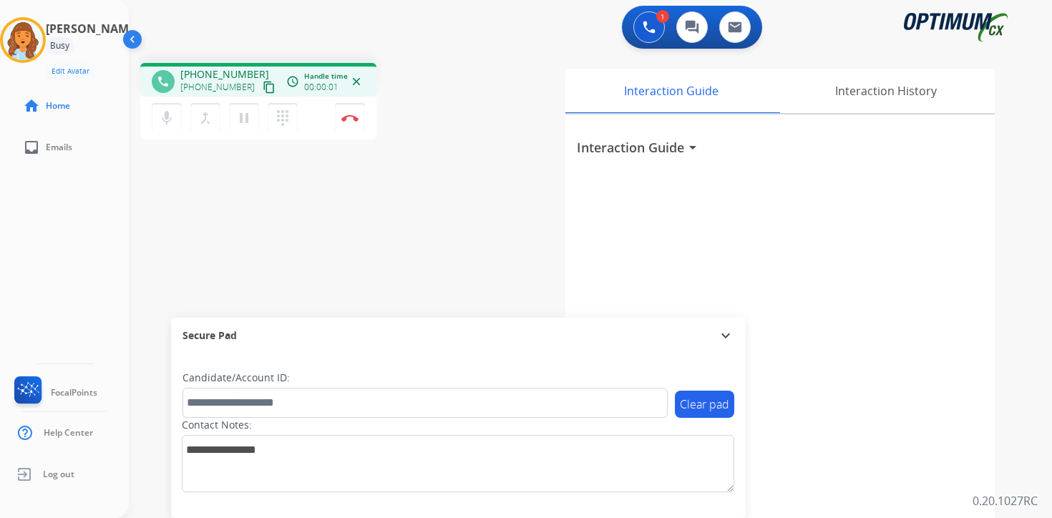
click at [1027, 263] on div "1 Voice Interactions 0 Chat Interactions 0 Email Interactions phone [PHONE_NUMB…" at bounding box center [590, 259] width 923 height 518
click at [263, 89] on mat-icon "content_copy" at bounding box center [269, 87] width 13 height 13
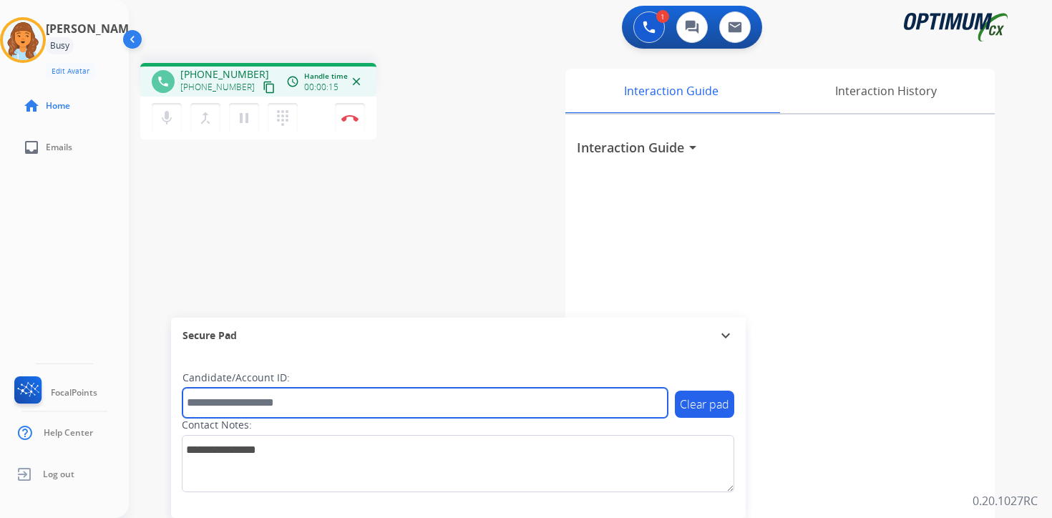
click at [230, 391] on input "text" at bounding box center [425, 403] width 485 height 30
type input "*******"
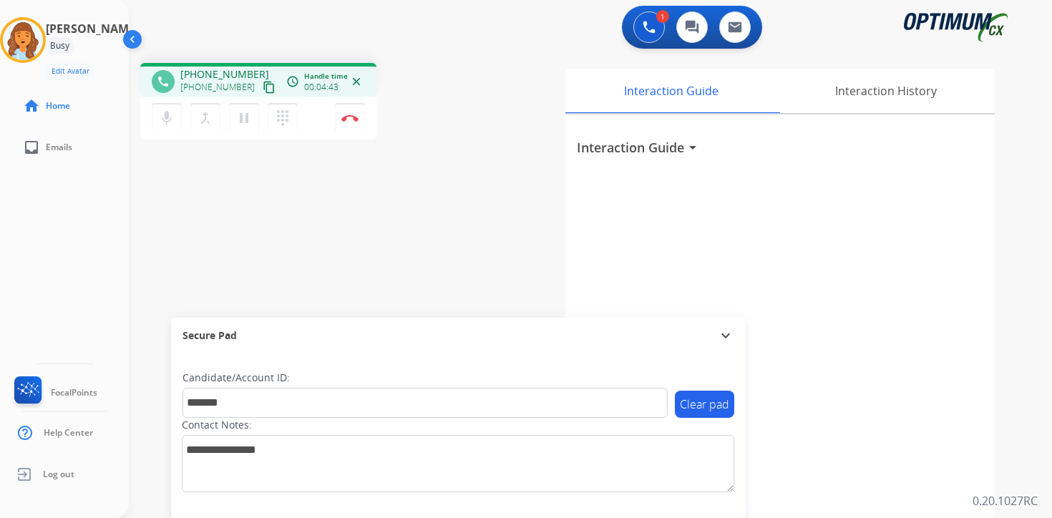
click at [900, 507] on div "Interaction Guide arrow_drop_down" at bounding box center [779, 382] width 429 height 534
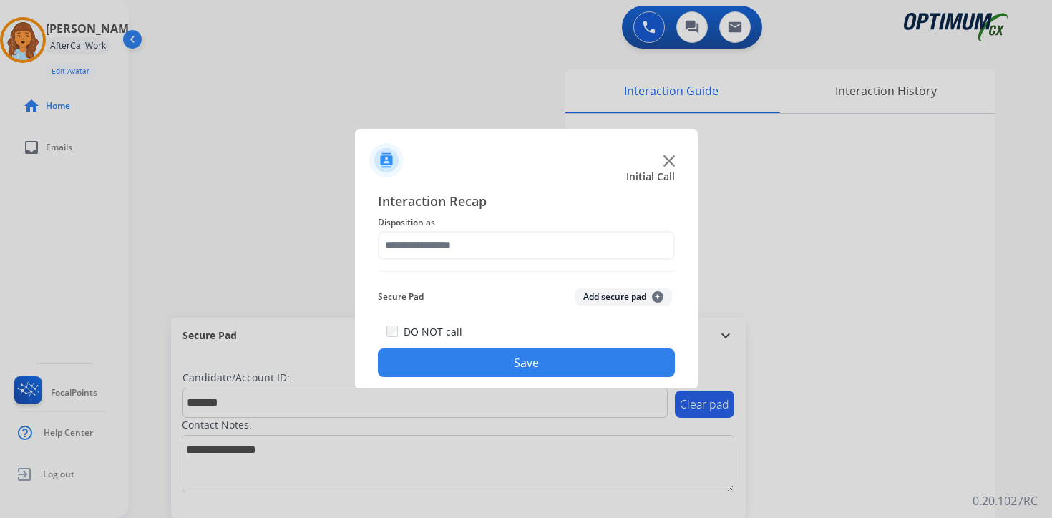
click at [623, 295] on button "Add secure pad +" at bounding box center [623, 296] width 97 height 17
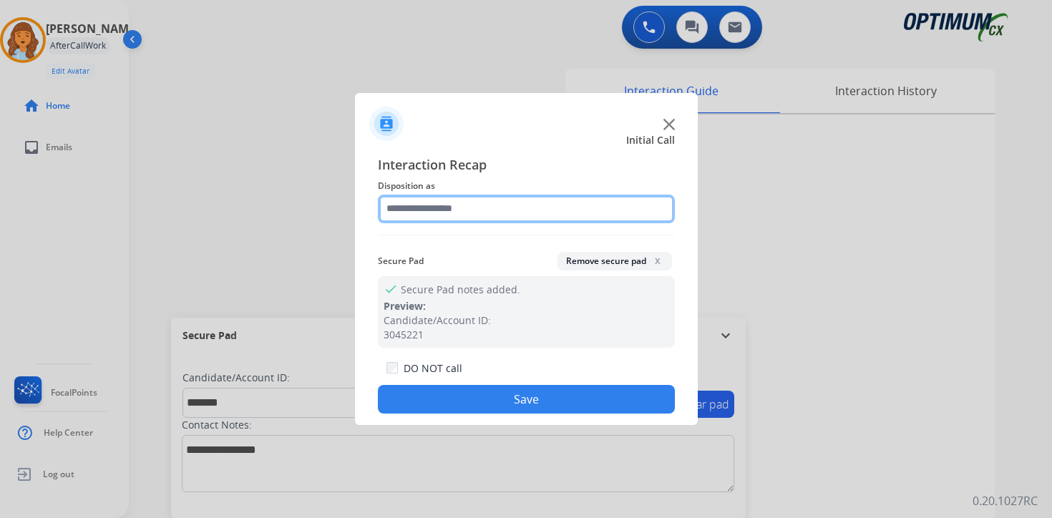
click at [439, 205] on input "text" at bounding box center [526, 209] width 297 height 29
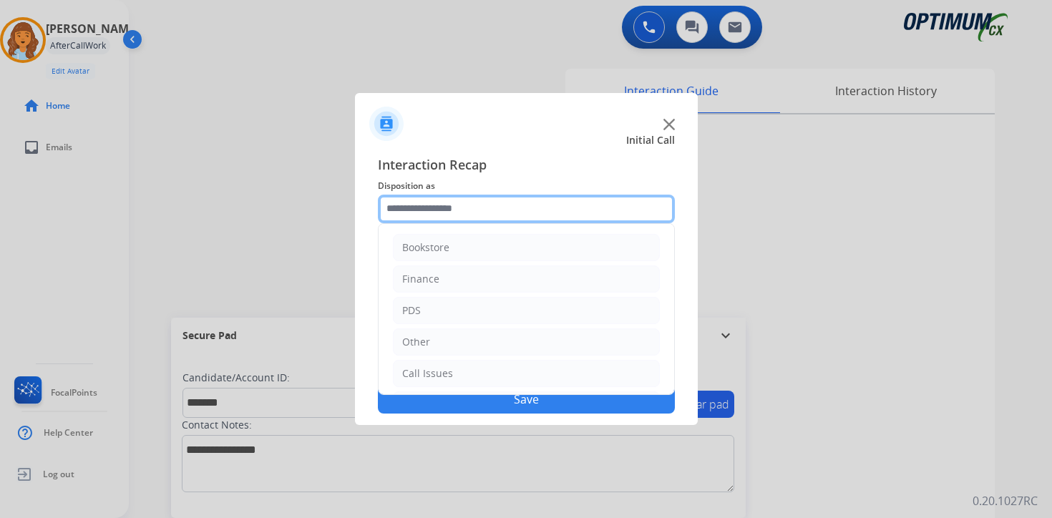
scroll to position [97, 0]
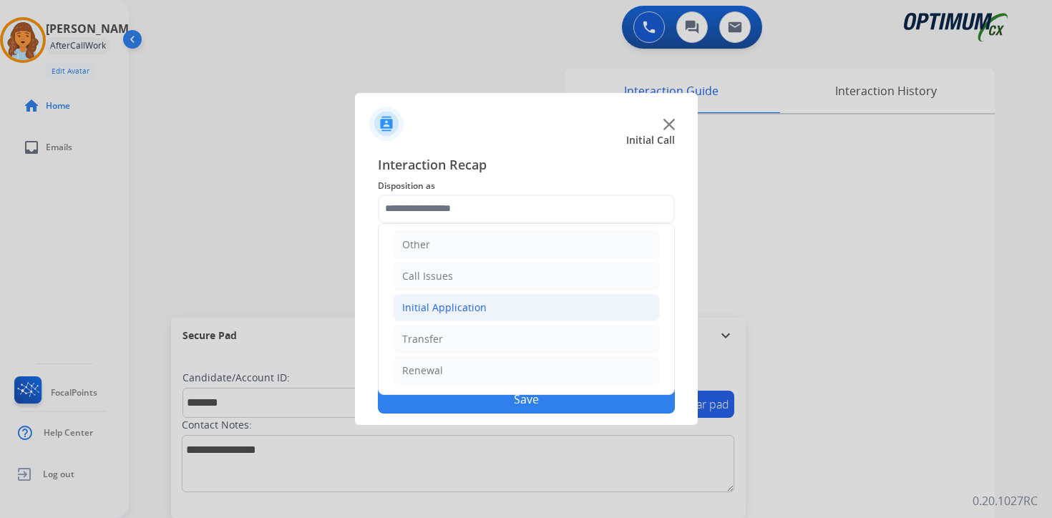
click at [433, 318] on li "Initial Application" at bounding box center [526, 307] width 267 height 27
click at [447, 346] on div "Credential Resend (Initial application)" at bounding box center [521, 339] width 181 height 14
type input "**********"
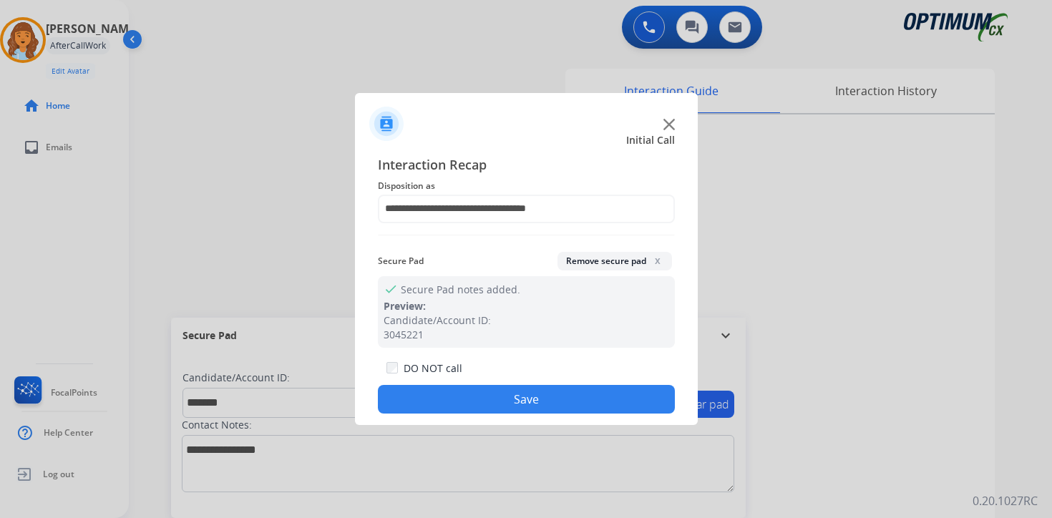
click at [447, 401] on button "Save" at bounding box center [526, 399] width 297 height 29
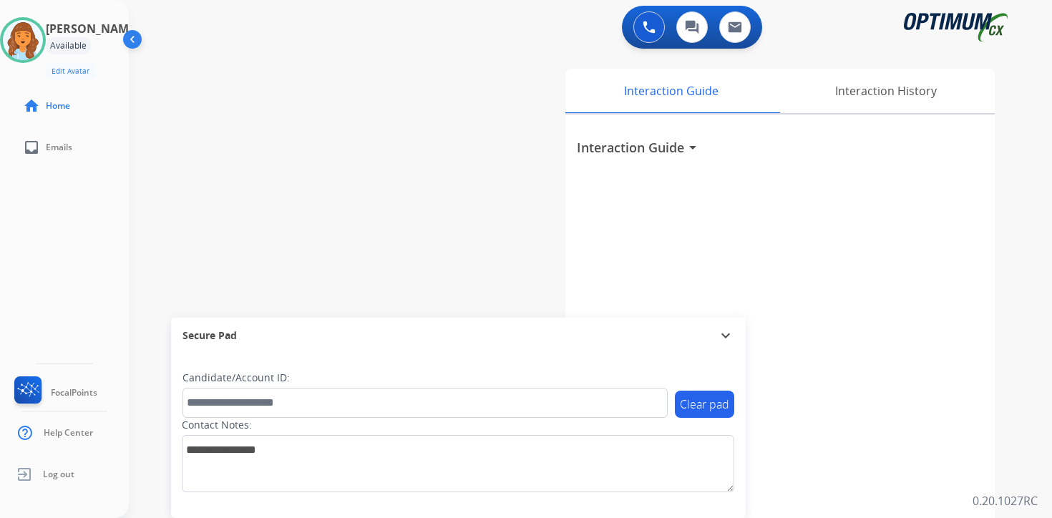
click at [961, 321] on div "Interaction Guide arrow_drop_down" at bounding box center [779, 382] width 429 height 534
click at [1032, 416] on div "0 Voice Interactions 0 Chat Interactions 0 Email Interactions swap_horiz Break …" at bounding box center [590, 259] width 923 height 518
drag, startPoint x: 1009, startPoint y: 422, endPoint x: 913, endPoint y: 450, distance: 100.6
click at [1009, 422] on div "Interaction Guide Interaction History Interaction Guide arrow_drop_down" at bounding box center [758, 356] width 519 height 586
click at [1031, 445] on div "0 Voice Interactions 0 Chat Interactions 0 Email Interactions swap_horiz Break …" at bounding box center [590, 259] width 923 height 518
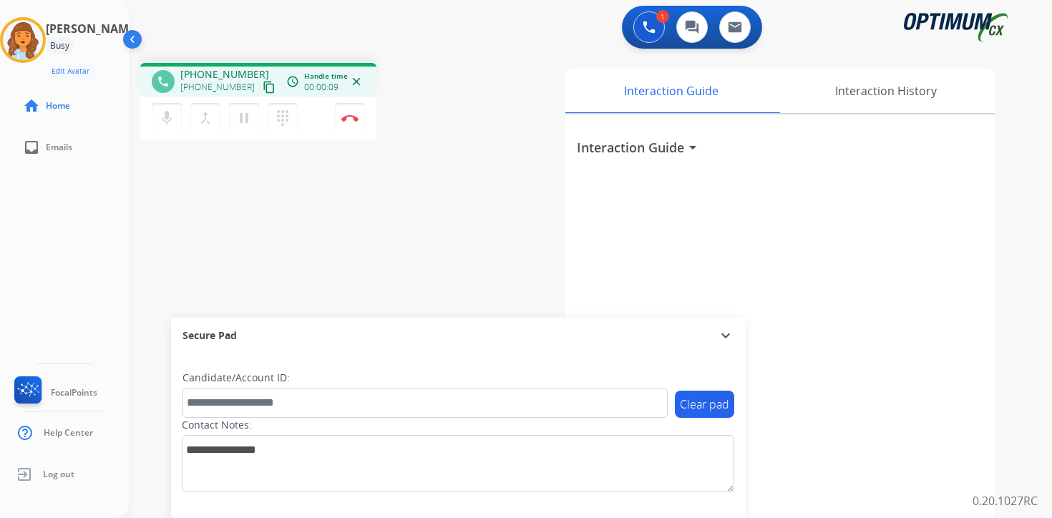
click at [263, 89] on mat-icon "content_copy" at bounding box center [269, 87] width 13 height 13
click at [1020, 492] on div "1 Voice Interactions 0 Chat Interactions 0 Email Interactions phone [PHONE_NUMB…" at bounding box center [590, 259] width 923 height 518
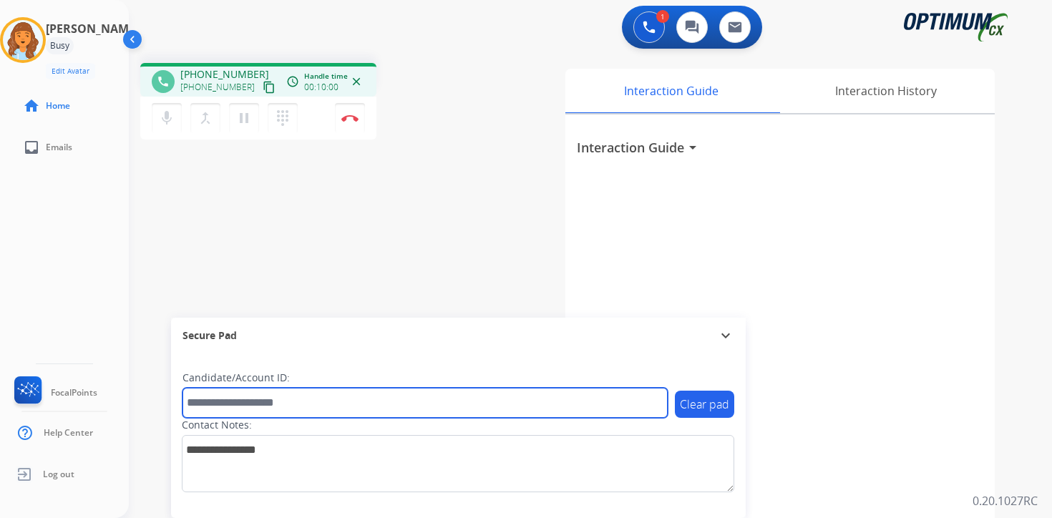
click at [271, 394] on input "text" at bounding box center [425, 403] width 485 height 30
type input "*******"
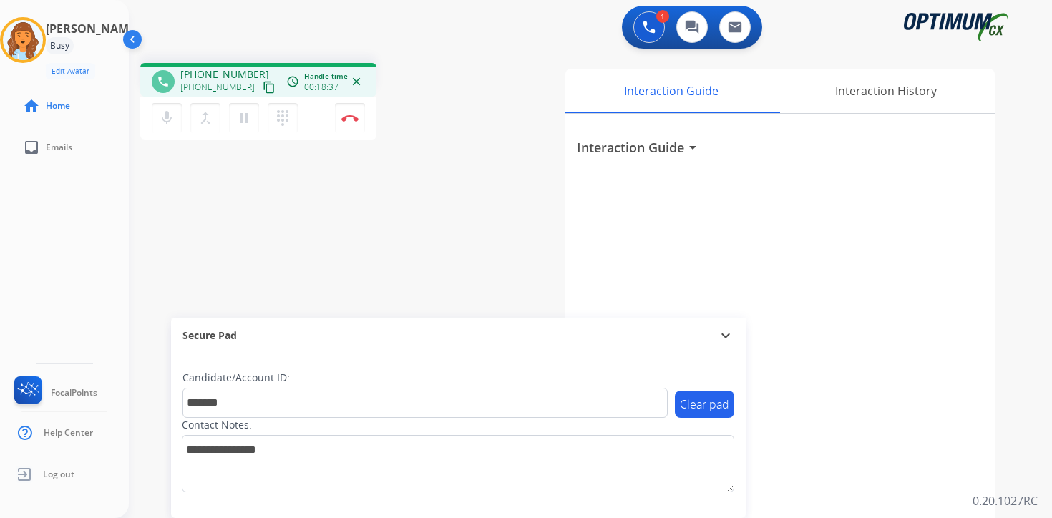
click at [1046, 497] on div "1 Voice Interactions 0 Chat Interactions 0 Email Interactions phone [PHONE_NUMB…" at bounding box center [590, 259] width 923 height 518
click at [357, 122] on button "Disconnect" at bounding box center [350, 118] width 30 height 30
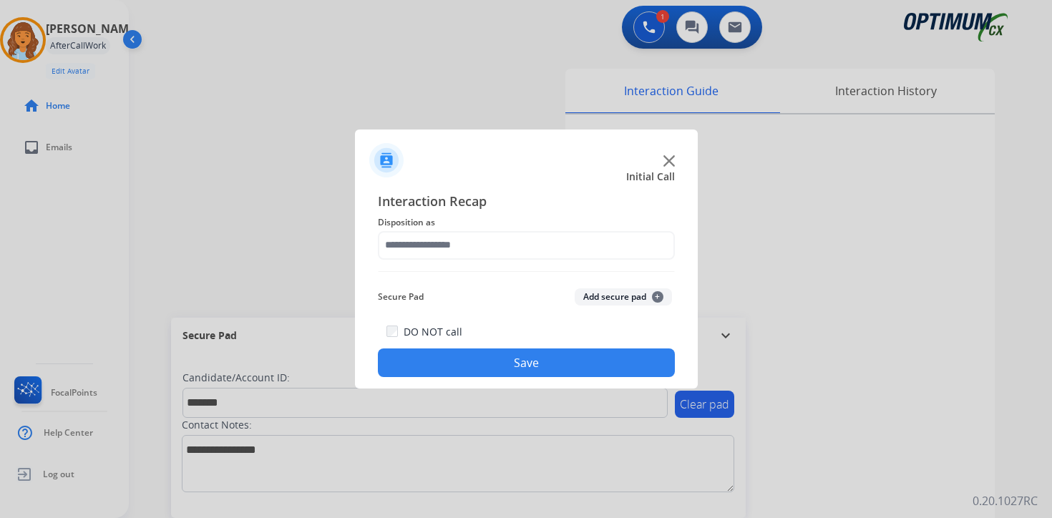
click at [633, 293] on button "Add secure pad +" at bounding box center [623, 296] width 97 height 17
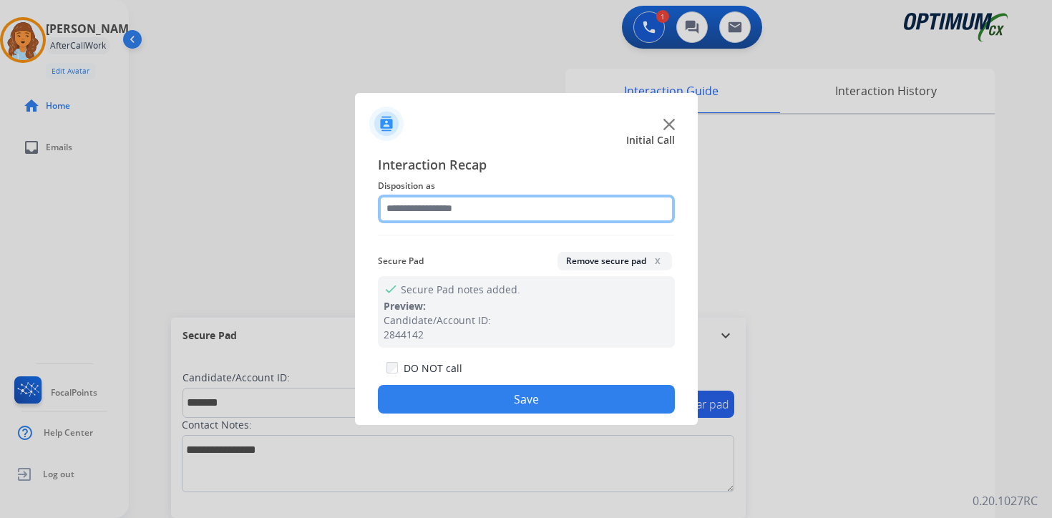
click at [458, 210] on input "text" at bounding box center [526, 209] width 297 height 29
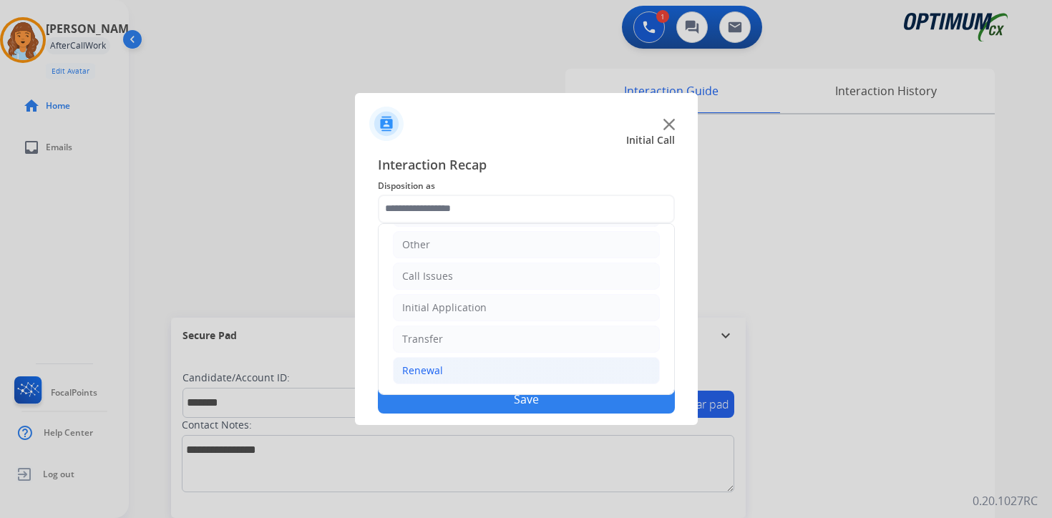
click at [437, 365] on div "Renewal" at bounding box center [422, 371] width 41 height 14
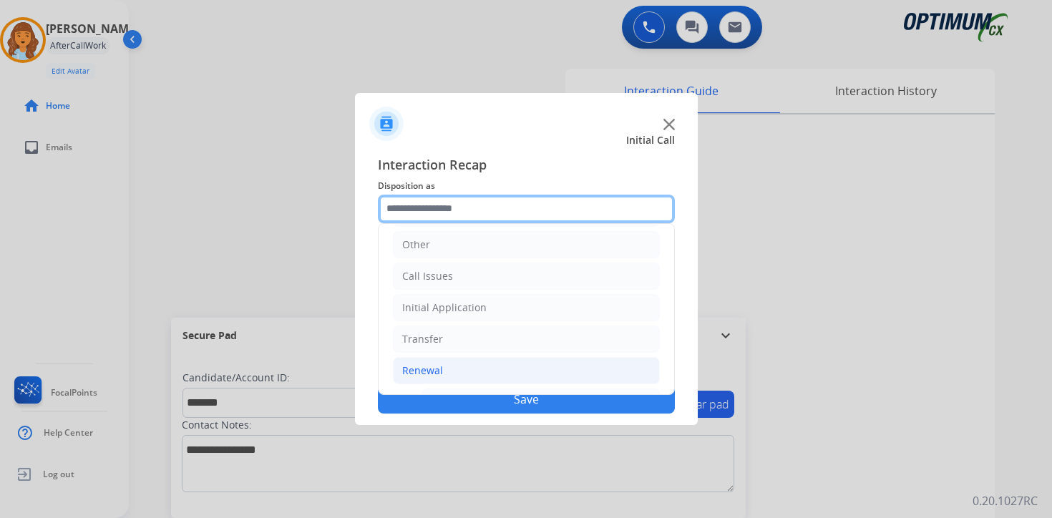
scroll to position [336, 0]
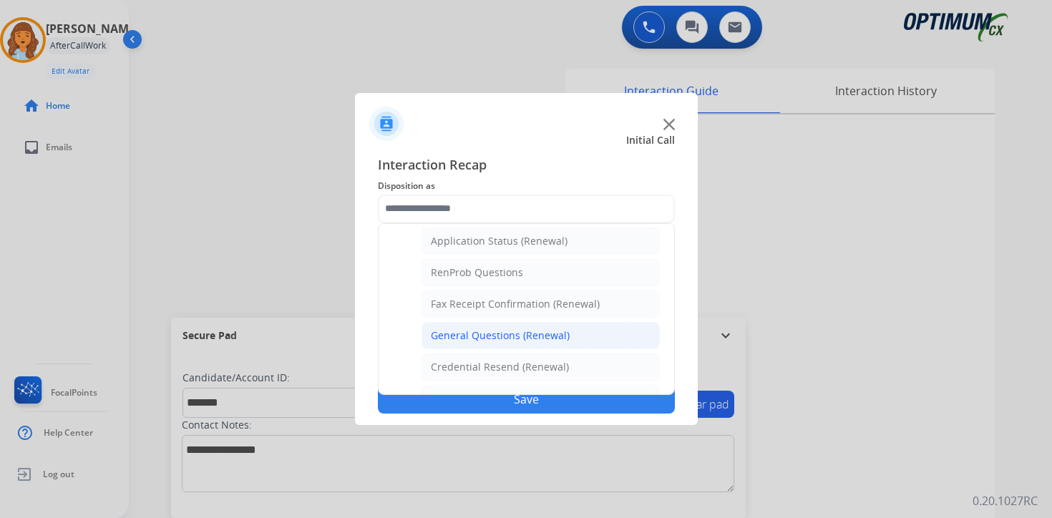
click at [448, 337] on div "General Questions (Renewal)" at bounding box center [500, 336] width 139 height 14
type input "**********"
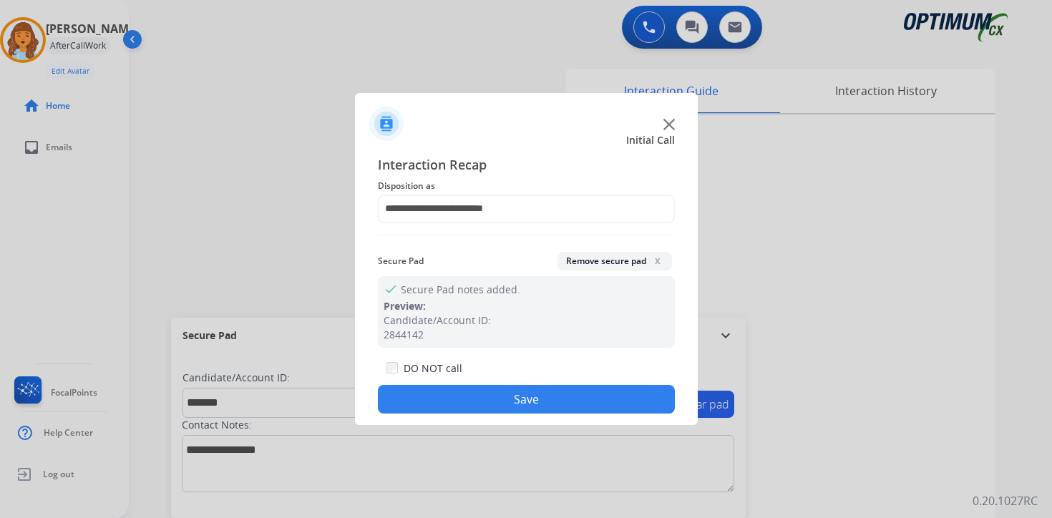
click at [441, 397] on button "Save" at bounding box center [526, 399] width 297 height 29
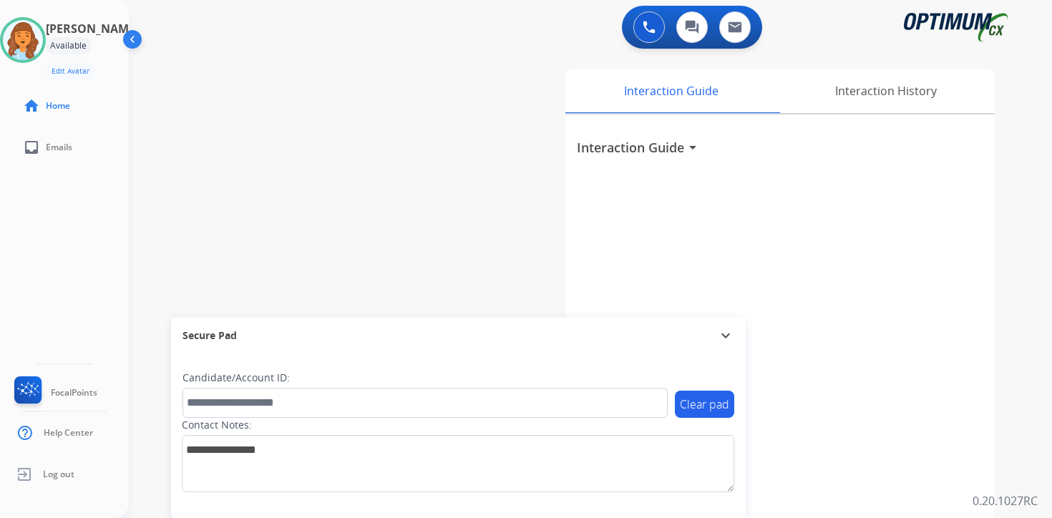
click at [935, 492] on div "Interaction Guide arrow_drop_down" at bounding box center [779, 382] width 429 height 534
click at [1019, 341] on div "0 Voice Interactions 0 Chat Interactions 0 Email Interactions swap_horiz Break …" at bounding box center [590, 259] width 923 height 518
click at [953, 424] on div "Interaction Guide arrow_drop_down" at bounding box center [779, 382] width 429 height 534
click at [24, 39] on img at bounding box center [23, 40] width 40 height 40
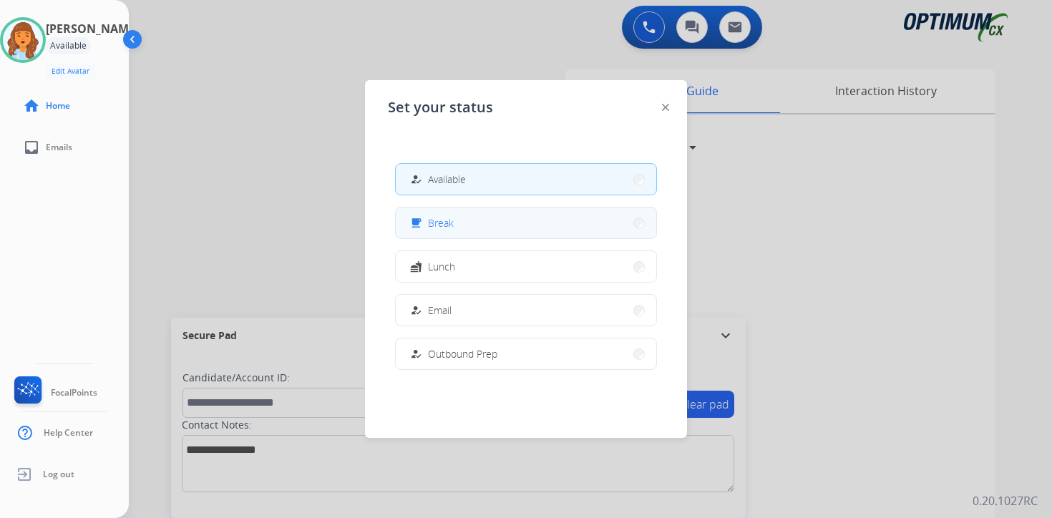
click at [444, 226] on span "Break" at bounding box center [441, 222] width 26 height 15
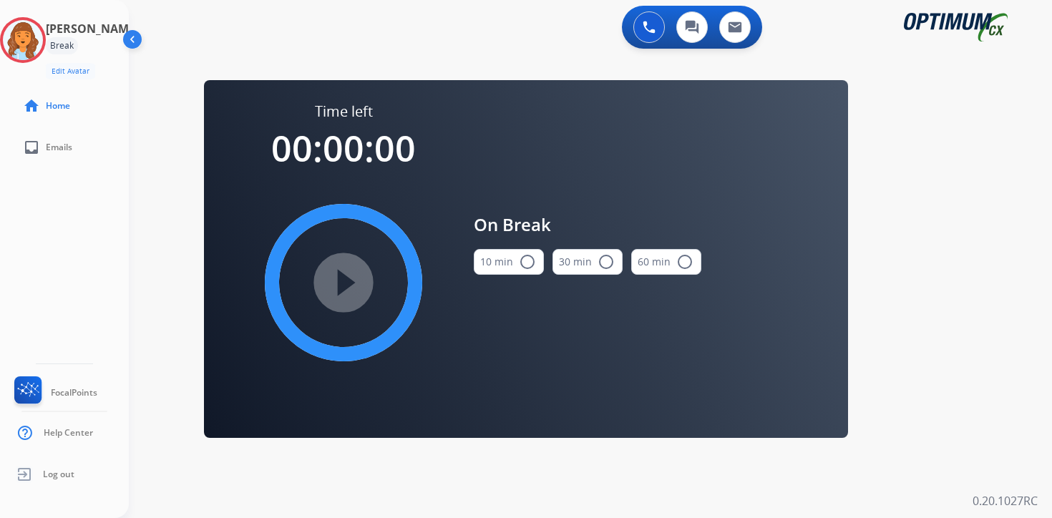
click at [910, 311] on div "0 Voice Interactions 0 Chat Interactions 0 Email Interactions swap_horiz Break …" at bounding box center [590, 259] width 923 height 518
click at [43, 37] on img at bounding box center [23, 40] width 40 height 40
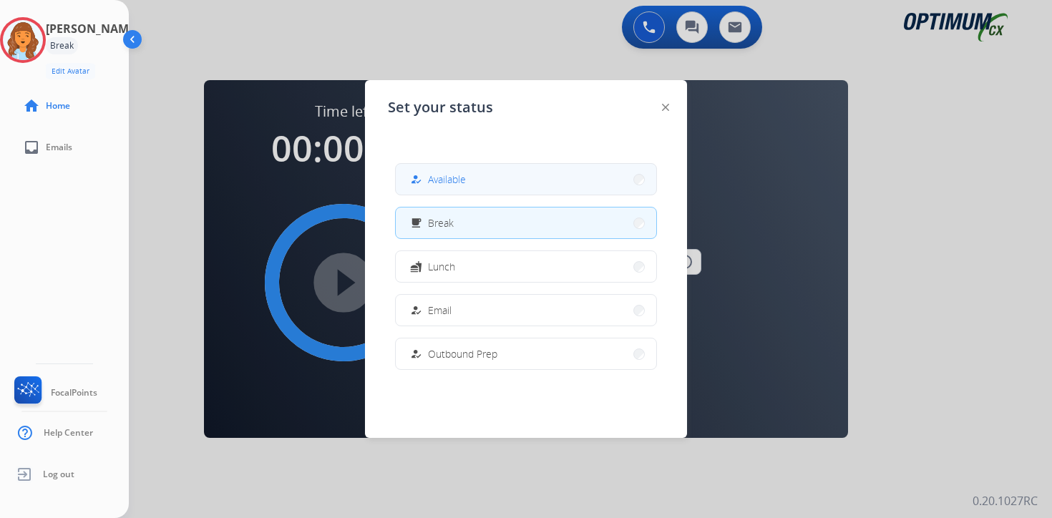
click at [450, 181] on span "Available" at bounding box center [447, 179] width 38 height 15
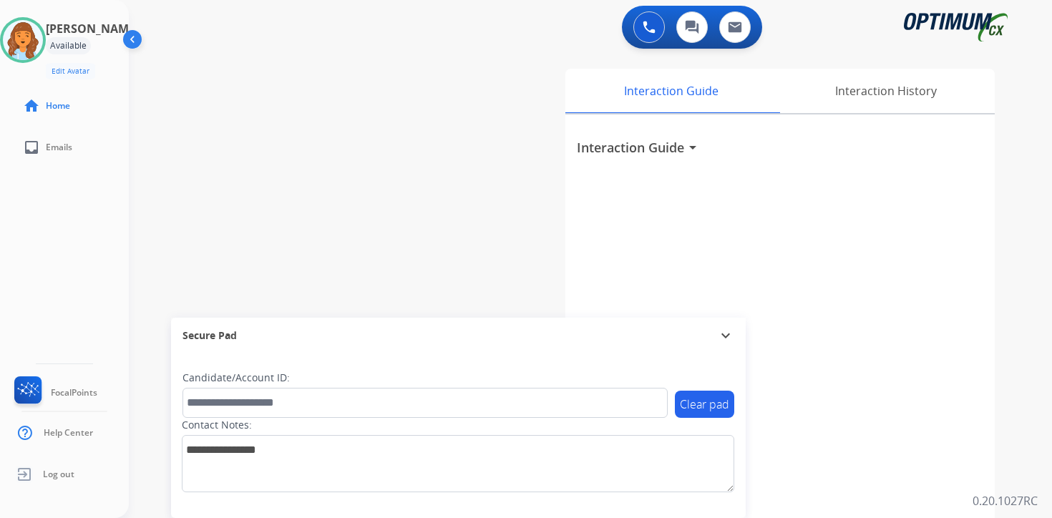
drag, startPoint x: 1016, startPoint y: 399, endPoint x: 987, endPoint y: 397, distance: 29.4
click at [1017, 399] on div "Interaction Guide Interaction History Interaction Guide arrow_drop_down" at bounding box center [758, 356] width 519 height 586
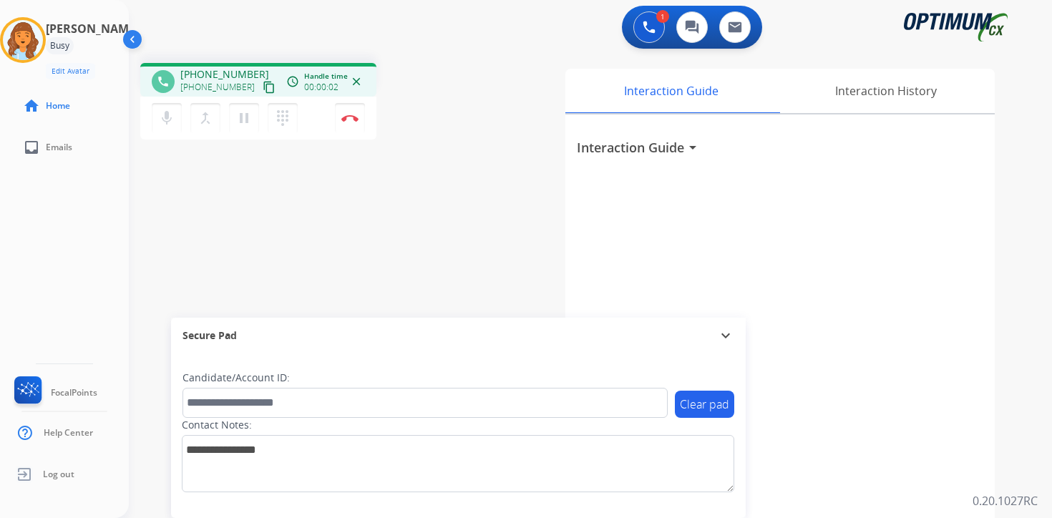
click at [263, 89] on mat-icon "content_copy" at bounding box center [269, 87] width 13 height 13
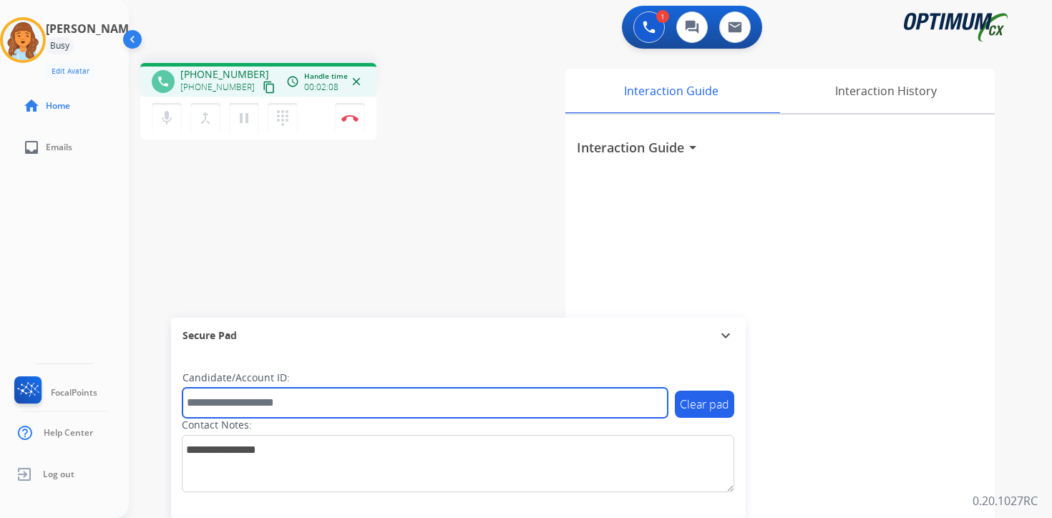
click at [336, 408] on input "text" at bounding box center [425, 403] width 485 height 30
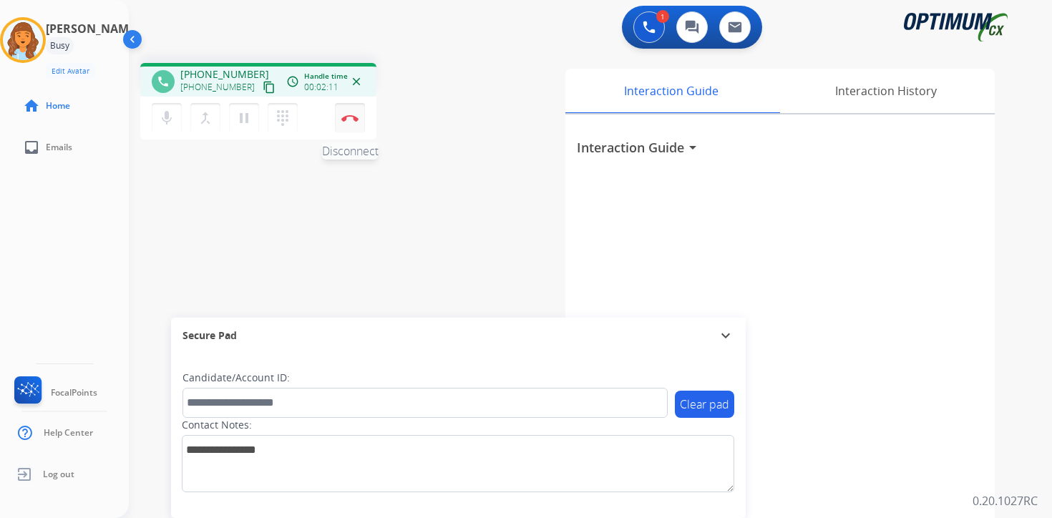
click at [355, 127] on button "Disconnect" at bounding box center [350, 118] width 30 height 30
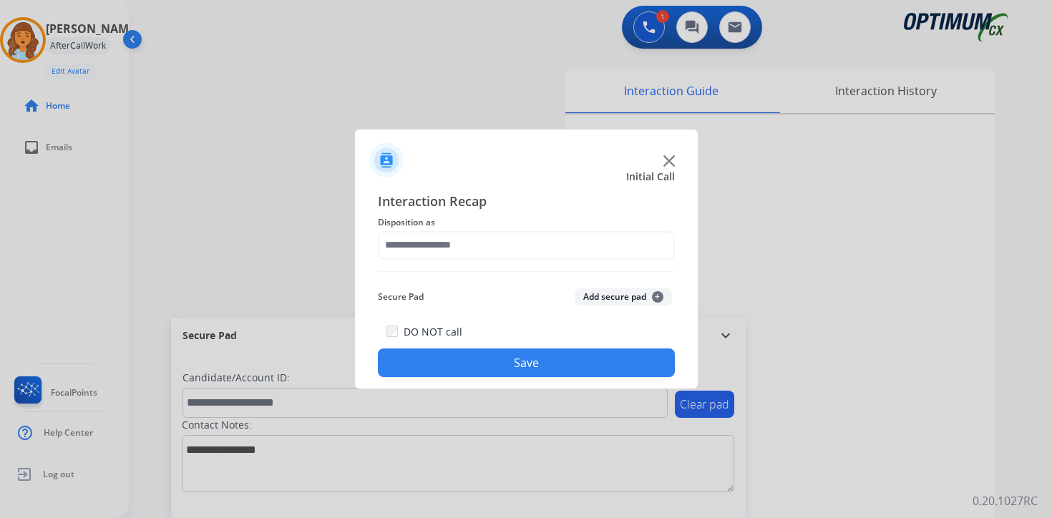
click at [656, 291] on span "+" at bounding box center [657, 296] width 11 height 11
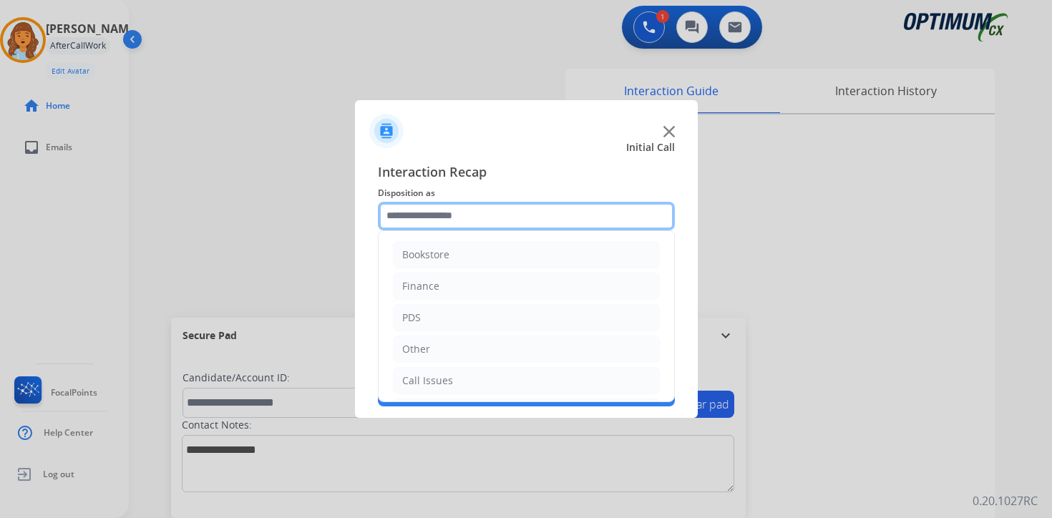
click at [503, 207] on input "text" at bounding box center [526, 216] width 297 height 29
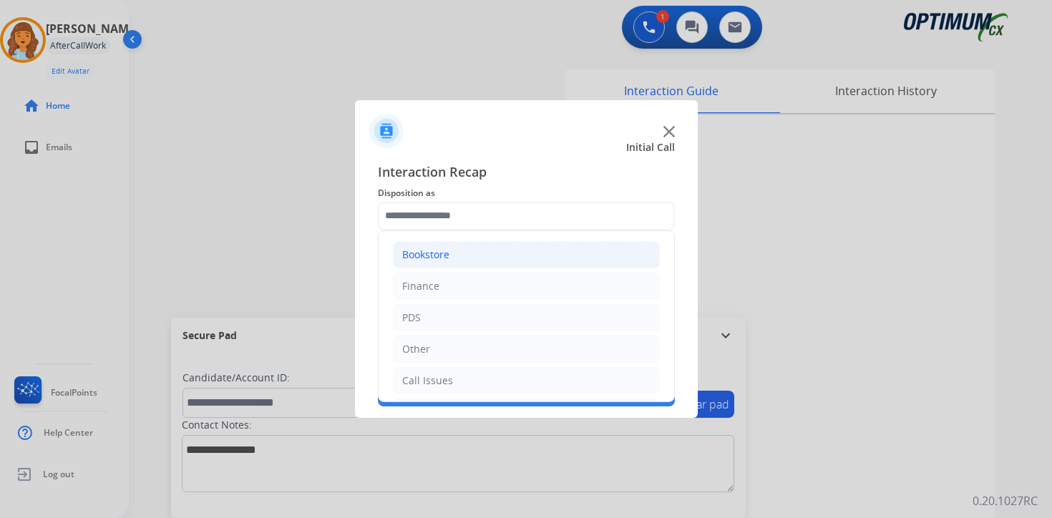
click at [414, 262] on li "Bookstore" at bounding box center [526, 254] width 267 height 27
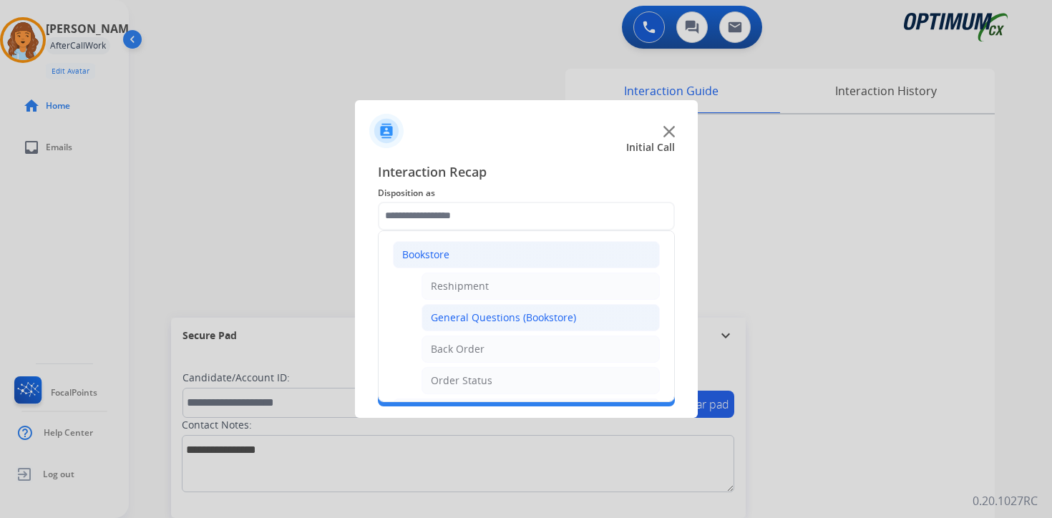
click at [437, 323] on div "General Questions (Bookstore)" at bounding box center [503, 318] width 145 height 14
type input "**********"
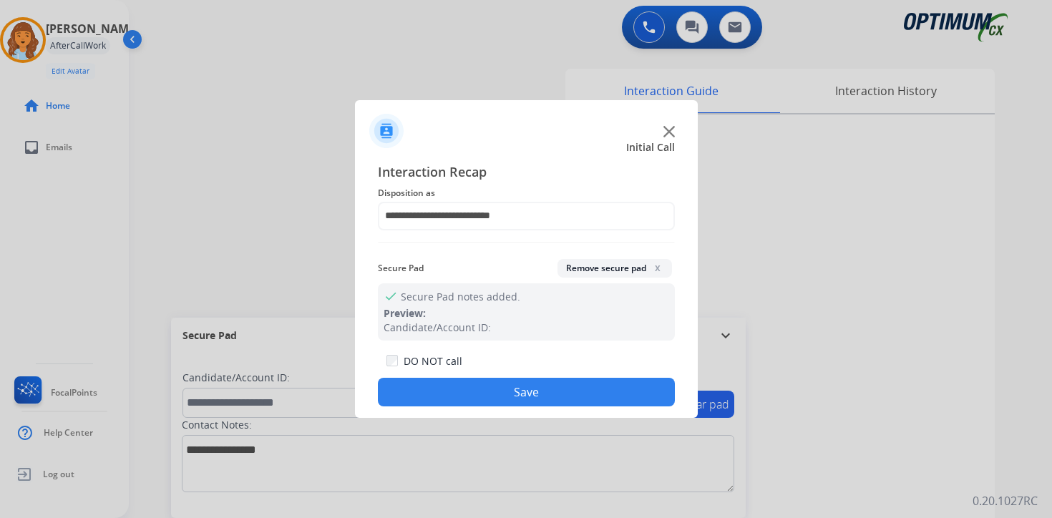
click at [432, 384] on button "Save" at bounding box center [526, 392] width 297 height 29
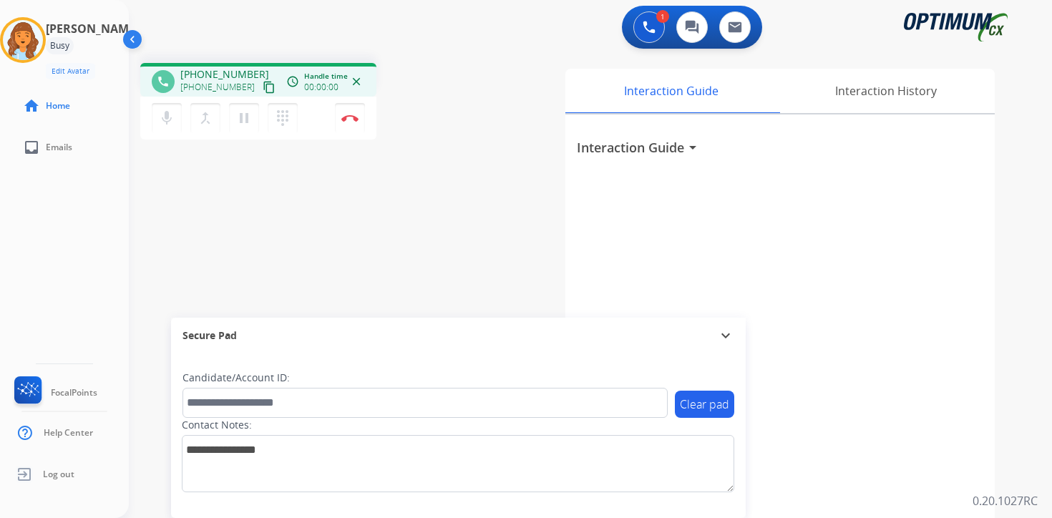
click at [263, 87] on mat-icon "content_copy" at bounding box center [269, 87] width 13 height 13
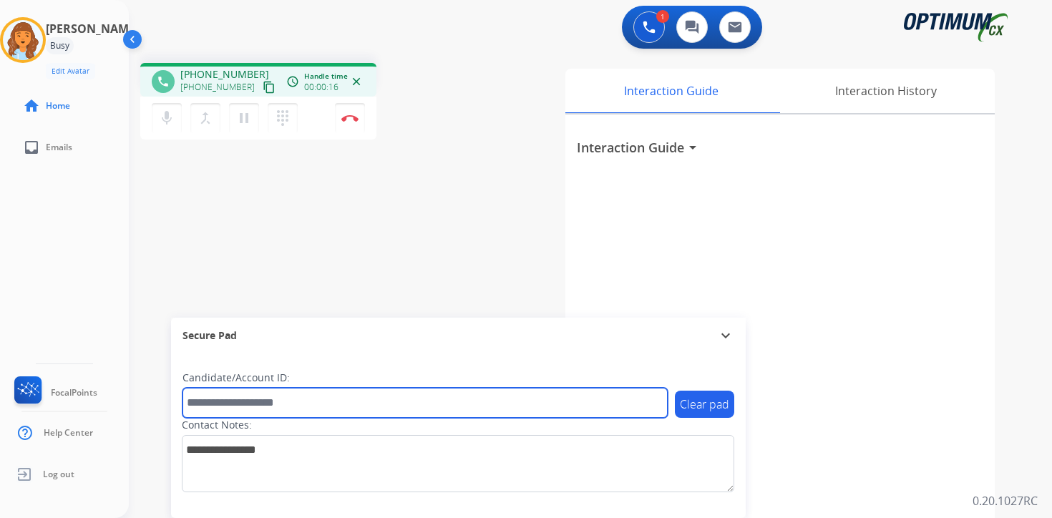
click at [225, 407] on input "text" at bounding box center [425, 403] width 485 height 30
type input "*******"
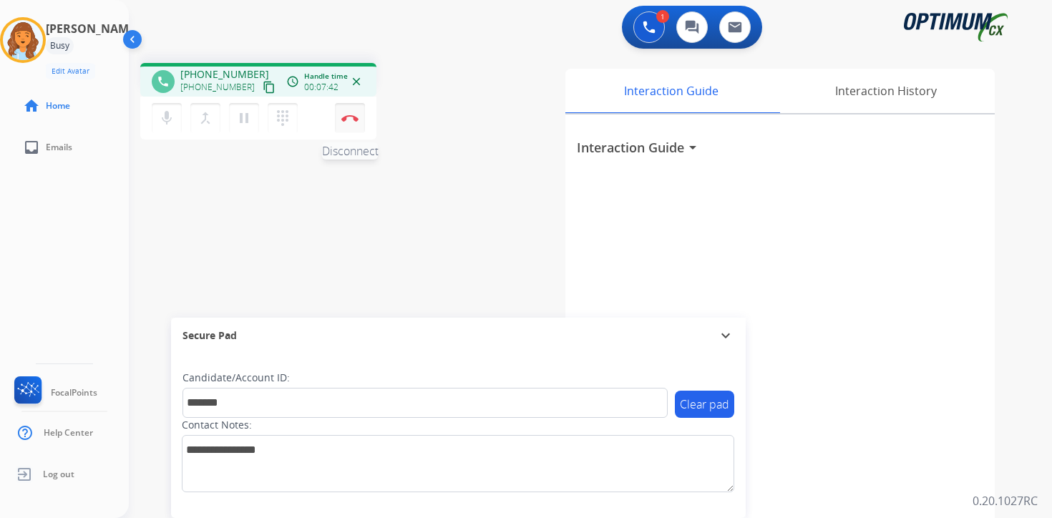
click at [351, 123] on button "Disconnect" at bounding box center [350, 118] width 30 height 30
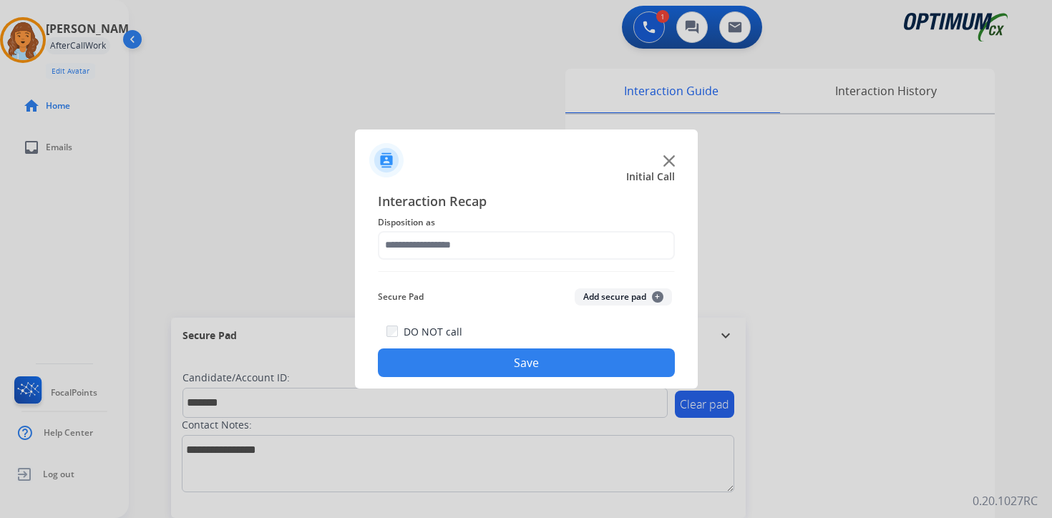
click at [634, 307] on div "Secure Pad Add secure pad +" at bounding box center [526, 297] width 297 height 29
click at [618, 292] on button "Add secure pad +" at bounding box center [623, 296] width 97 height 17
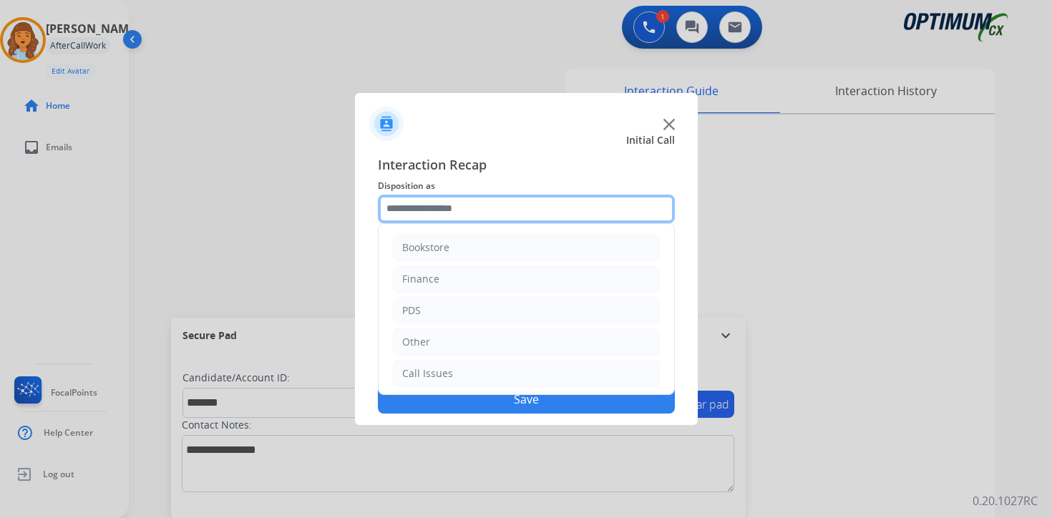
drag, startPoint x: 424, startPoint y: 211, endPoint x: 424, endPoint y: 230, distance: 18.6
click at [424, 210] on input "text" at bounding box center [526, 209] width 297 height 29
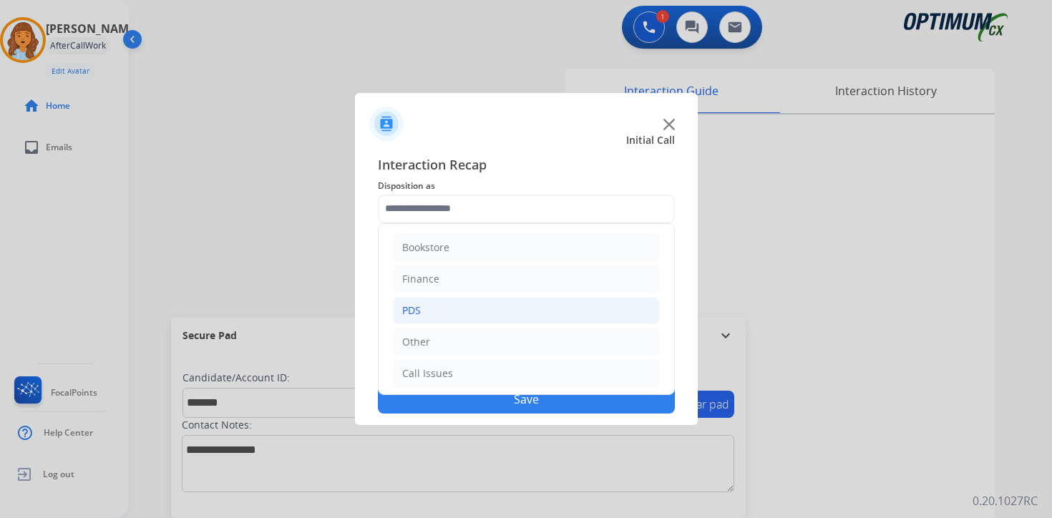
click at [431, 309] on li "PDS" at bounding box center [526, 310] width 267 height 27
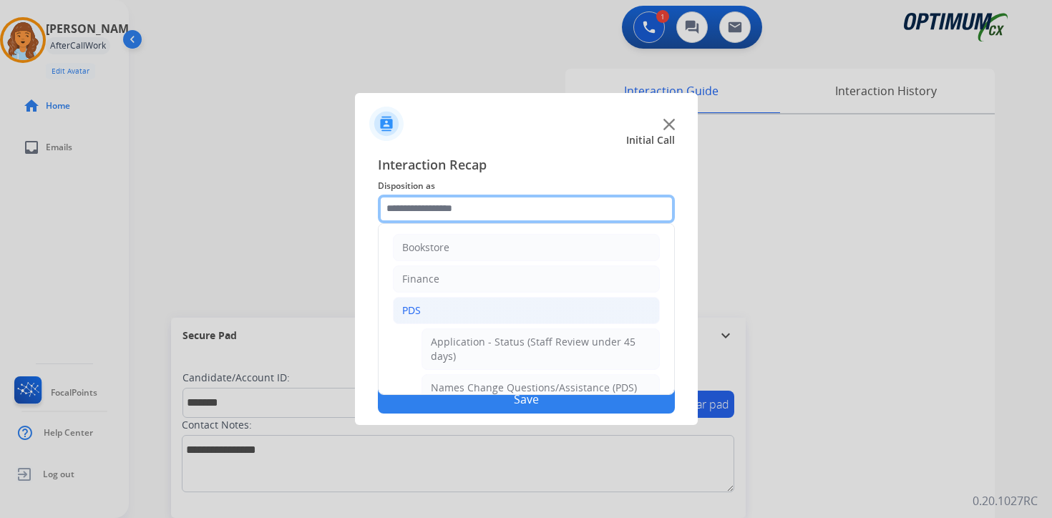
scroll to position [238, 0]
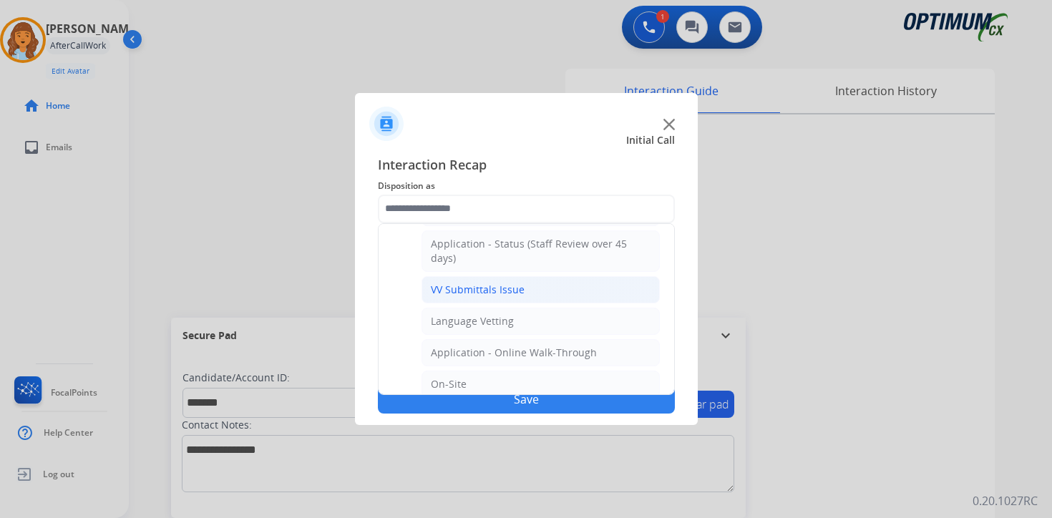
click at [450, 283] on div "VV Submittals Issue" at bounding box center [478, 290] width 94 height 14
type input "**********"
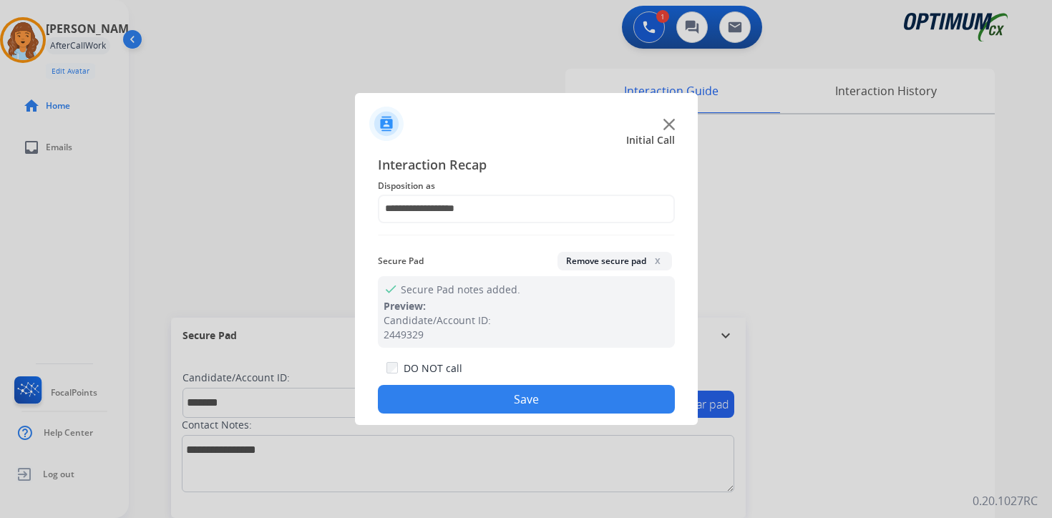
click at [460, 400] on button "Save" at bounding box center [526, 399] width 297 height 29
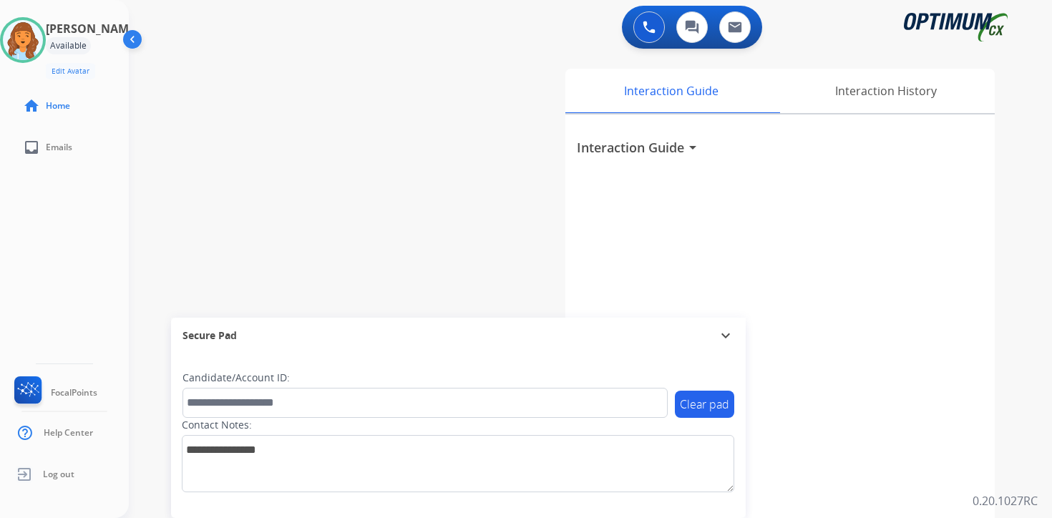
click at [1020, 443] on div "0 Voice Interactions 0 Chat Interactions 0 Email Interactions swap_horiz Break …" at bounding box center [590, 259] width 923 height 518
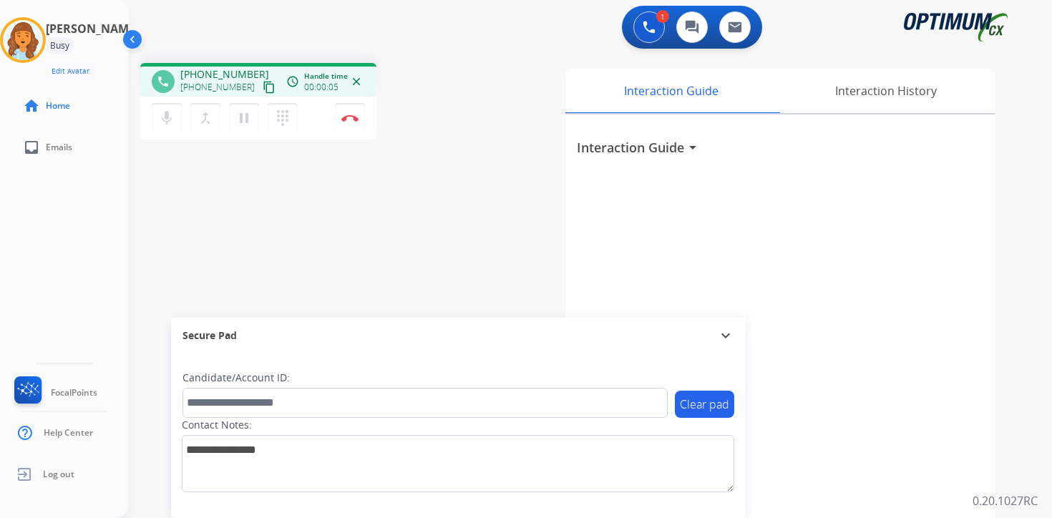
click at [1037, 491] on div "1 Voice Interactions 0 Chat Interactions 0 Email Interactions phone [PHONE_NUMB…" at bounding box center [590, 259] width 923 height 518
click at [263, 85] on mat-icon "content_copy" at bounding box center [269, 87] width 13 height 13
click at [996, 507] on p "0.20.1027RC" at bounding box center [1005, 500] width 65 height 17
click at [351, 118] on img at bounding box center [349, 118] width 17 height 7
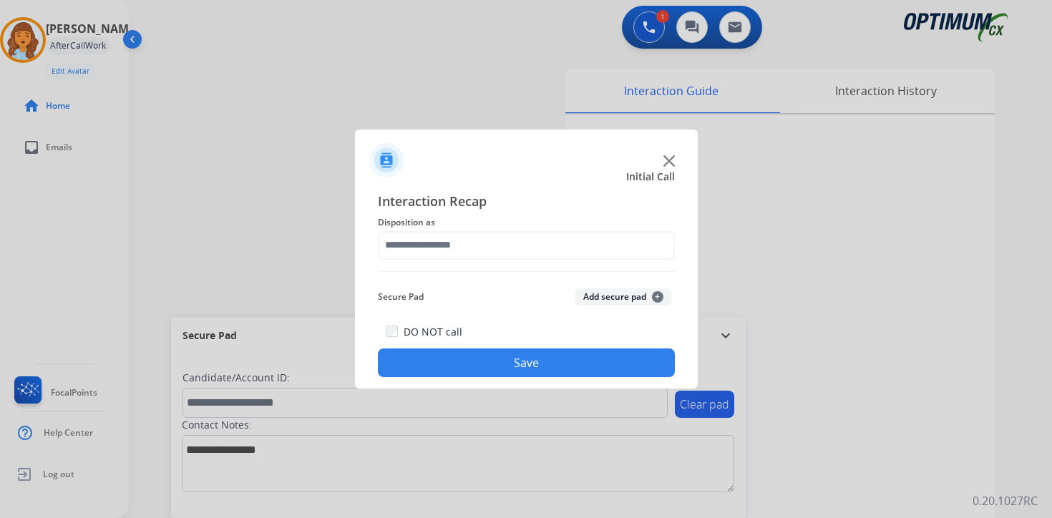
click at [659, 296] on span "+" at bounding box center [657, 296] width 11 height 11
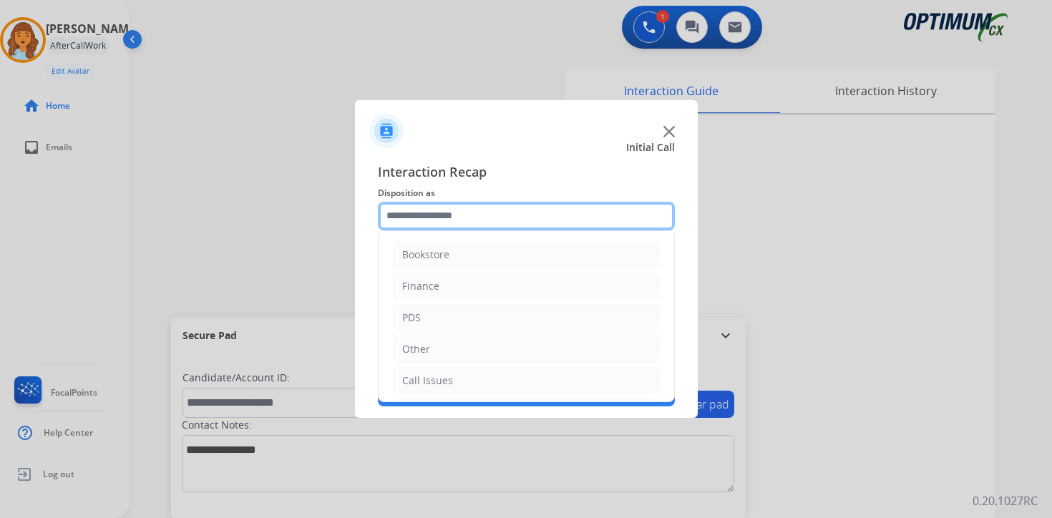
click at [487, 220] on input "text" at bounding box center [526, 216] width 297 height 29
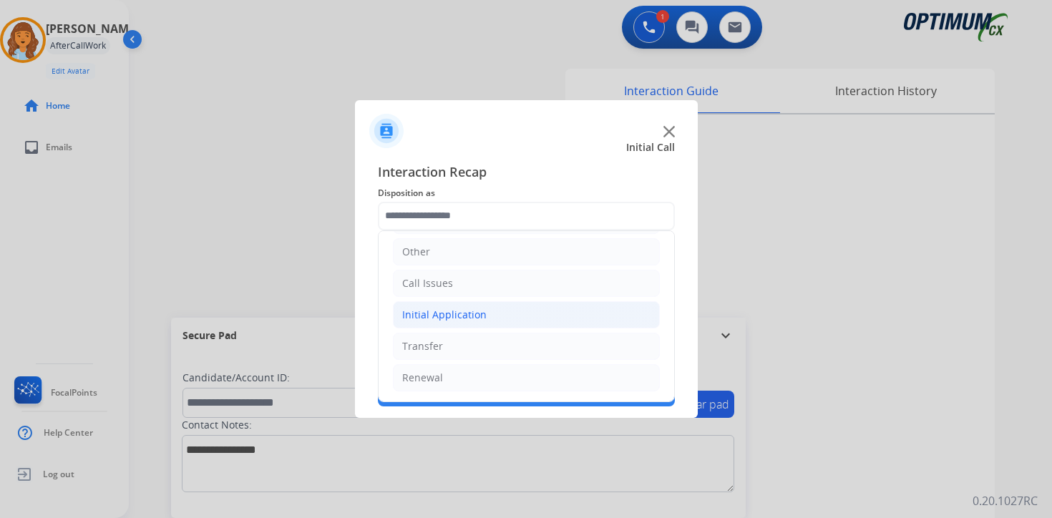
click at [439, 301] on li "Initial Application" at bounding box center [526, 314] width 267 height 27
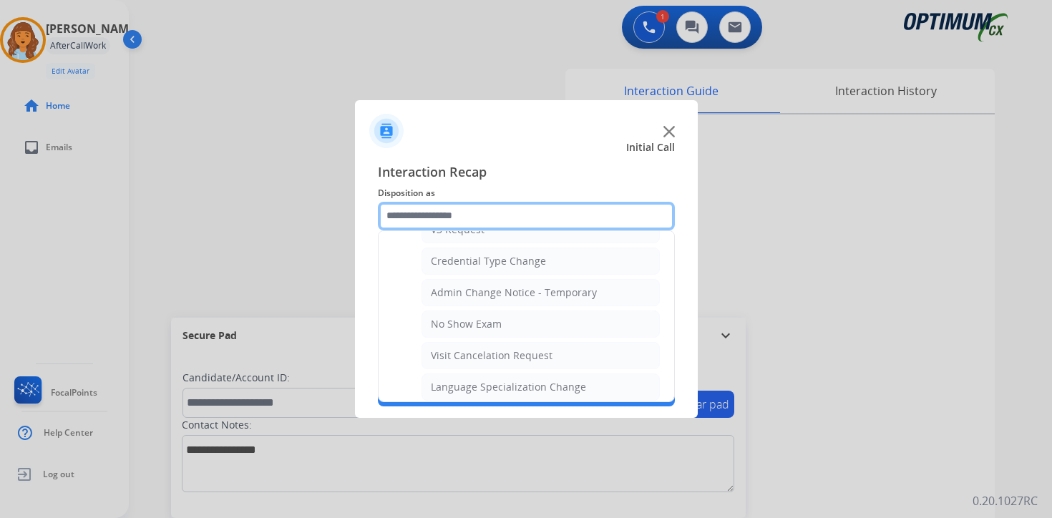
scroll to position [813, 0]
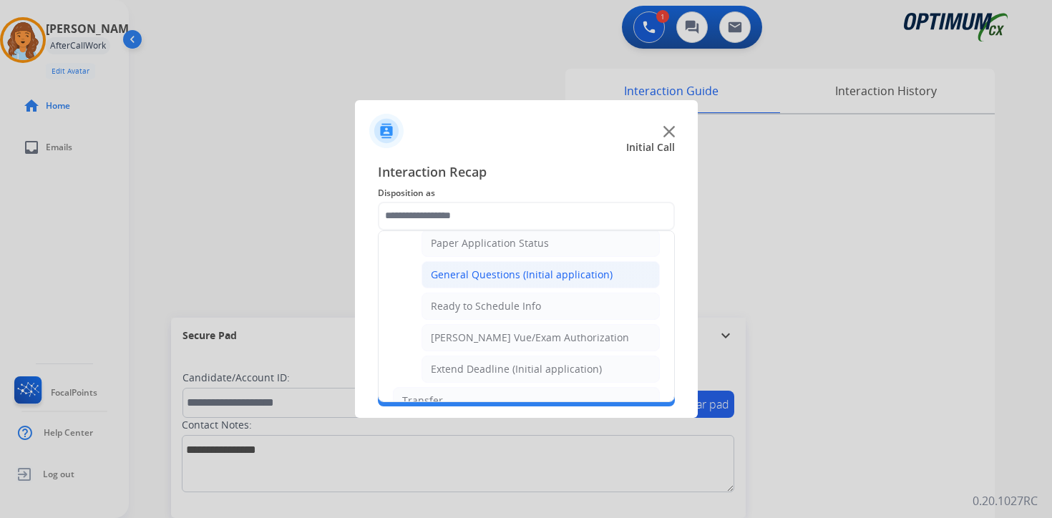
click at [461, 278] on div "General Questions (Initial application)" at bounding box center [522, 275] width 182 height 14
type input "**********"
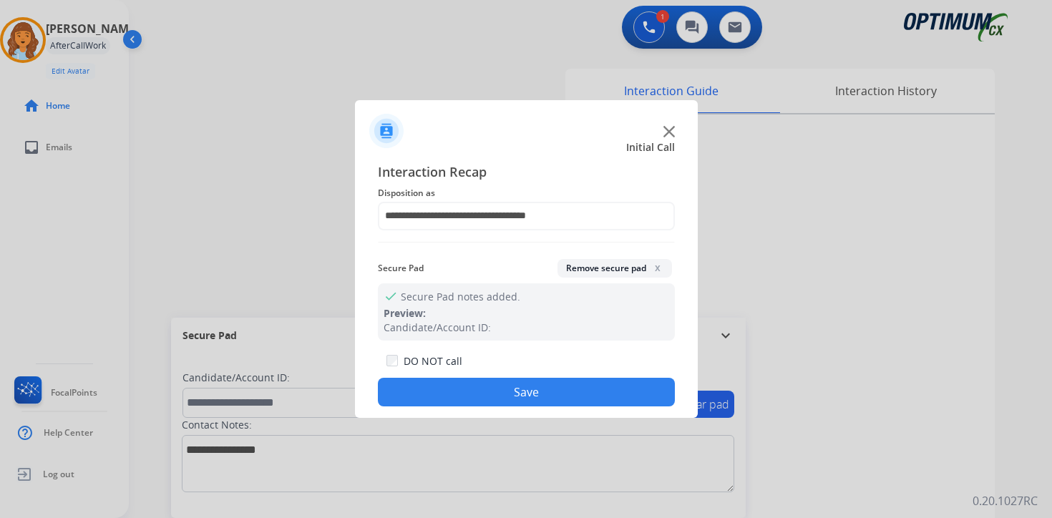
click at [462, 390] on button "Save" at bounding box center [526, 392] width 297 height 29
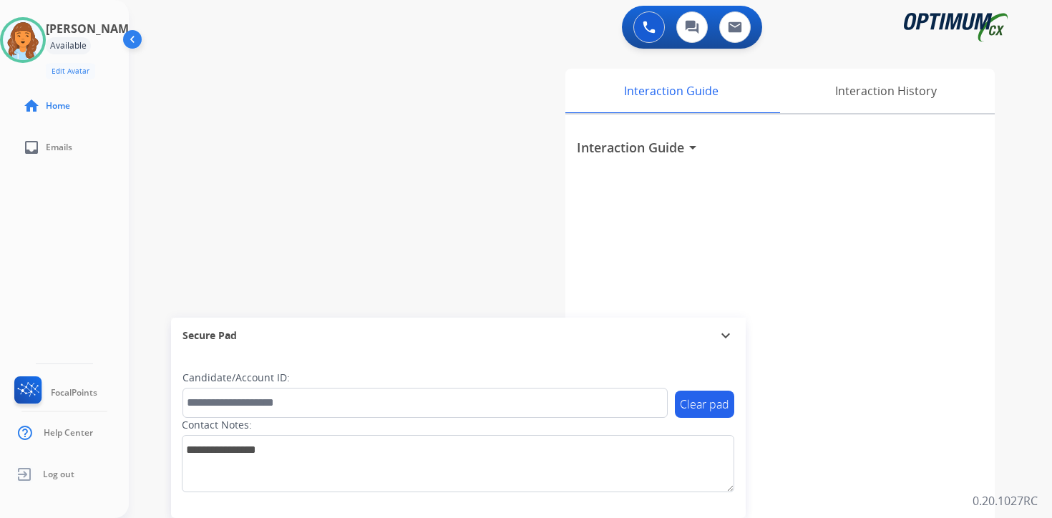
click at [985, 400] on div "Interaction Guide arrow_drop_down" at bounding box center [779, 382] width 429 height 534
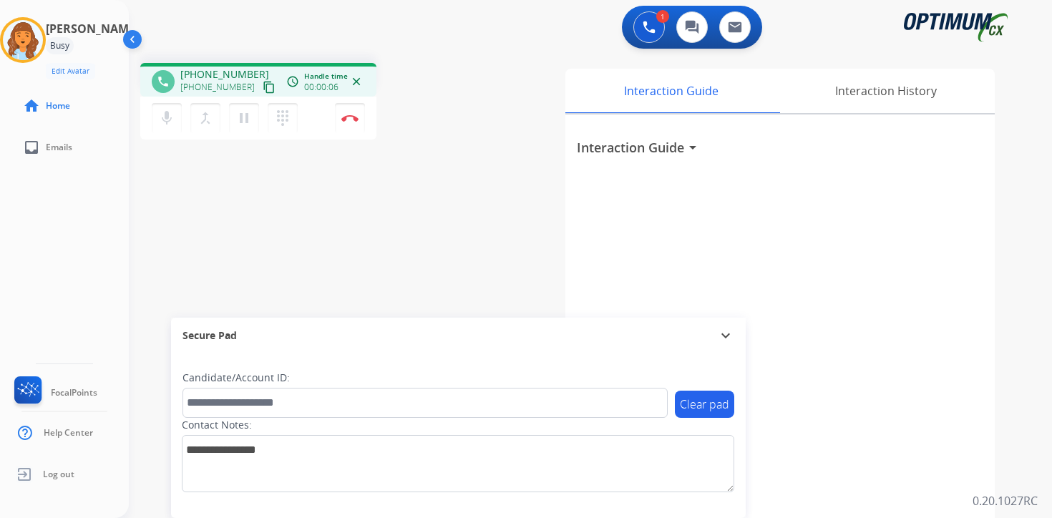
click at [263, 84] on mat-icon "content_copy" at bounding box center [269, 87] width 13 height 13
click at [1031, 496] on p "0.20.1027RC" at bounding box center [1005, 500] width 65 height 17
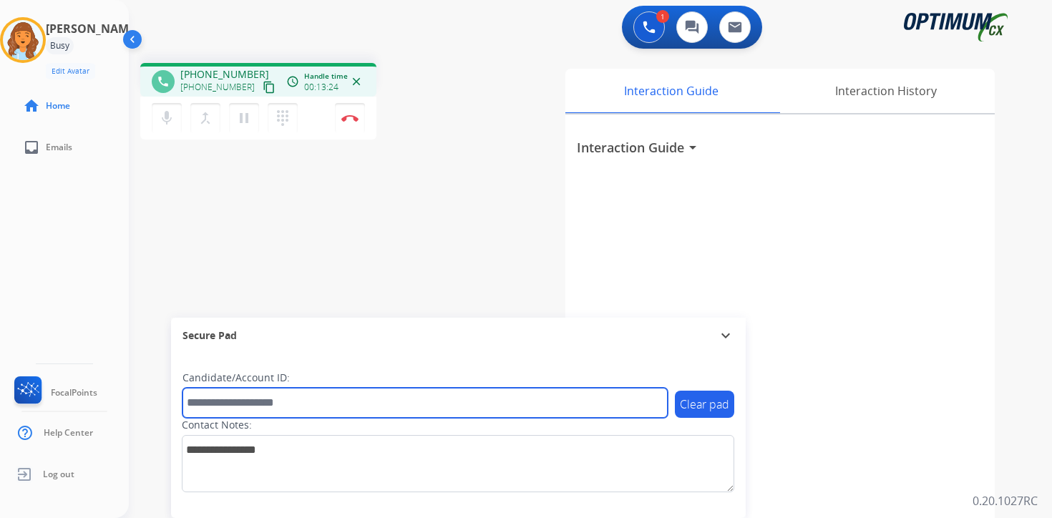
drag, startPoint x: 278, startPoint y: 397, endPoint x: 900, endPoint y: 323, distance: 627.1
click at [278, 397] on input "text" at bounding box center [425, 403] width 485 height 30
click at [276, 407] on input "text" at bounding box center [425, 403] width 485 height 30
type input "*******"
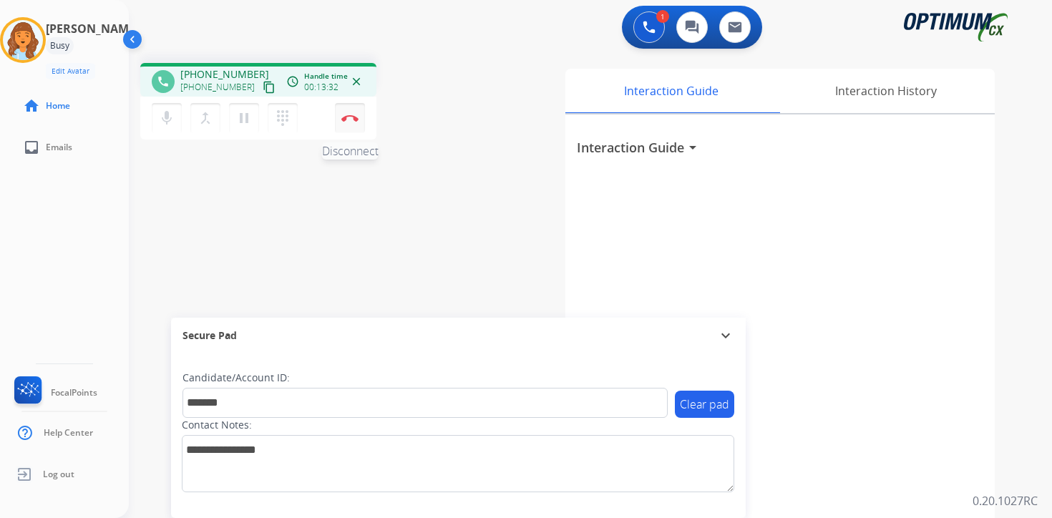
click at [357, 124] on button "Disconnect" at bounding box center [350, 118] width 30 height 30
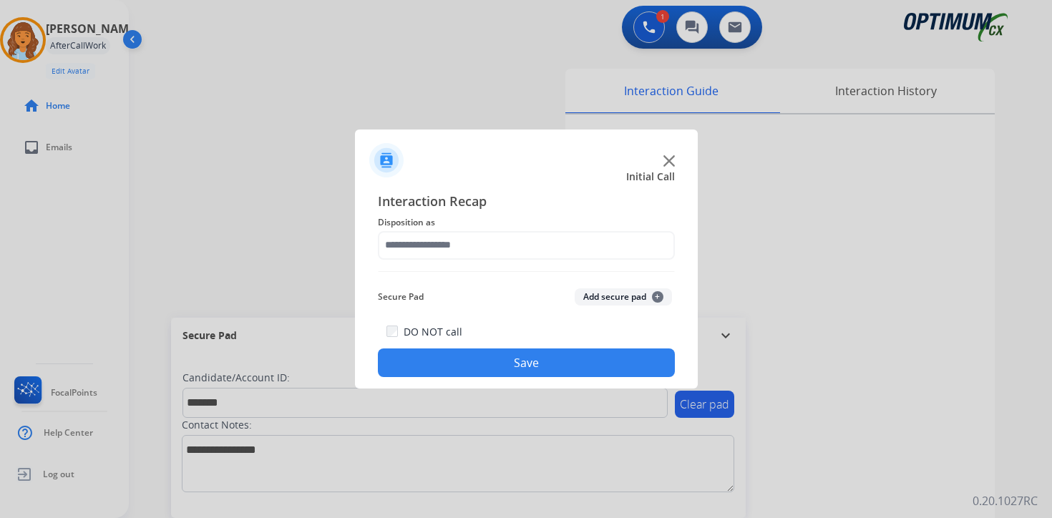
click at [631, 303] on button "Add secure pad +" at bounding box center [623, 296] width 97 height 17
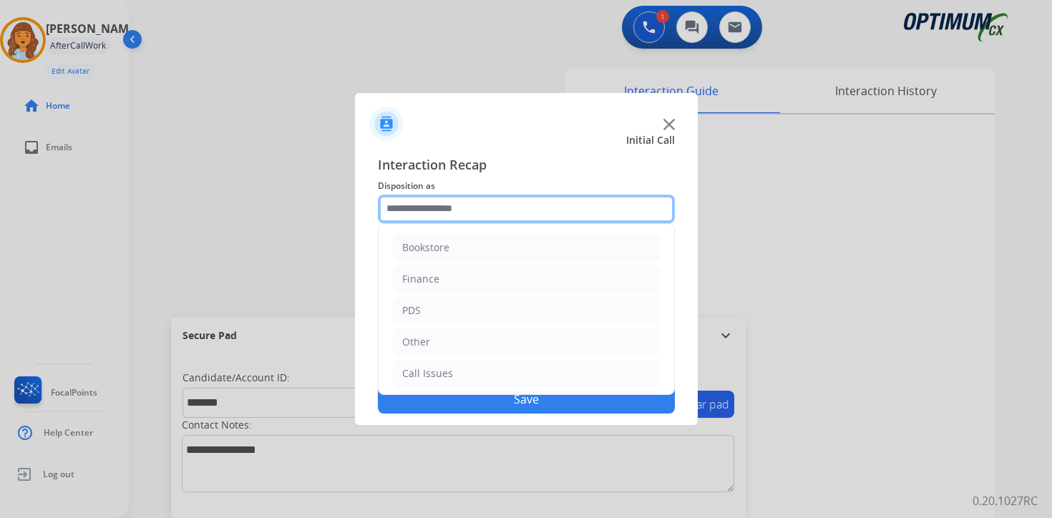
click at [449, 200] on input "text" at bounding box center [526, 209] width 297 height 29
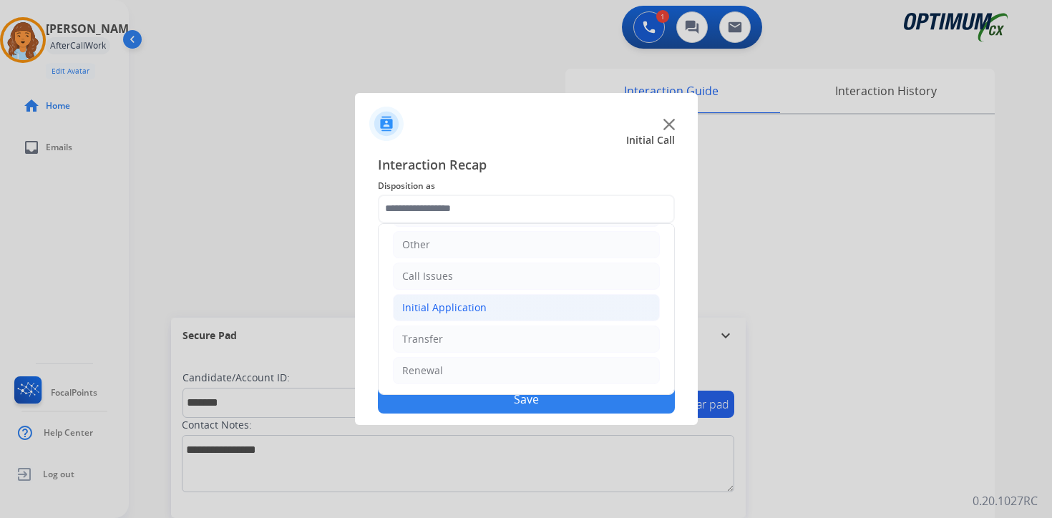
click at [432, 306] on div "Initial Application" at bounding box center [444, 308] width 84 height 14
click at [456, 365] on div "Appeals" at bounding box center [450, 371] width 39 height 14
type input "*******"
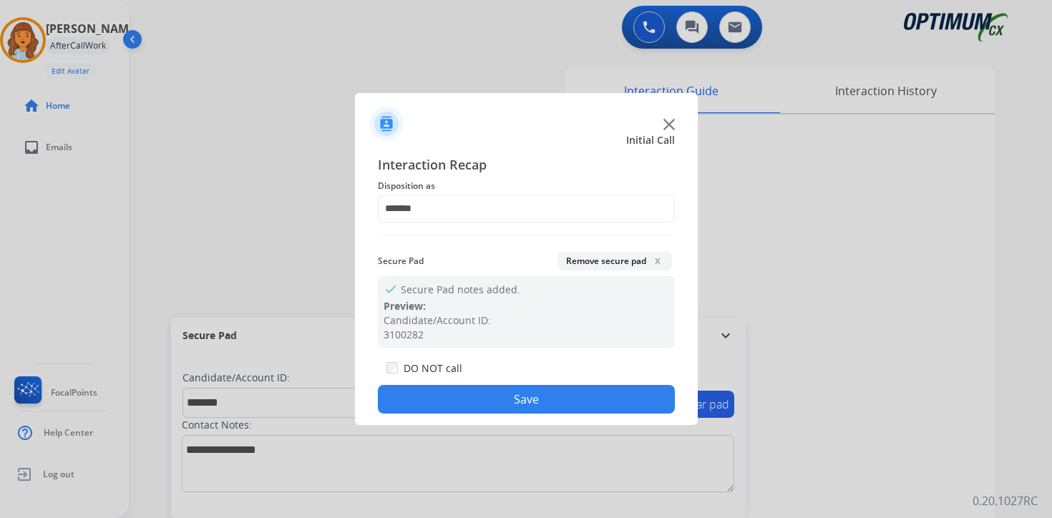
click at [464, 407] on button "Save" at bounding box center [526, 399] width 297 height 29
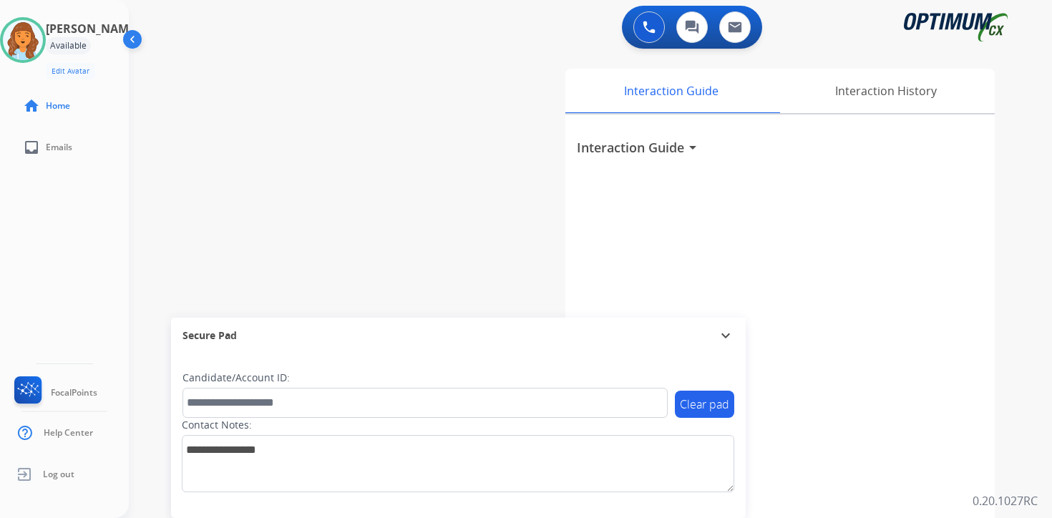
click at [1034, 444] on div "0 Voice Interactions 0 Chat Interactions 0 Email Interactions swap_horiz Break …" at bounding box center [590, 259] width 923 height 518
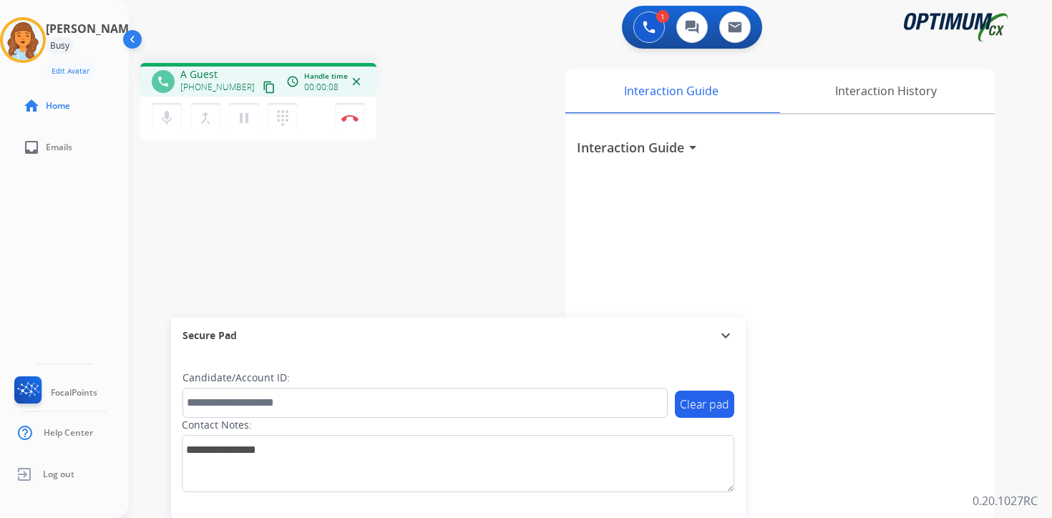
click at [263, 90] on mat-icon "content_copy" at bounding box center [269, 87] width 13 height 13
click at [1011, 492] on p "0.20.1027RC" at bounding box center [1005, 500] width 65 height 17
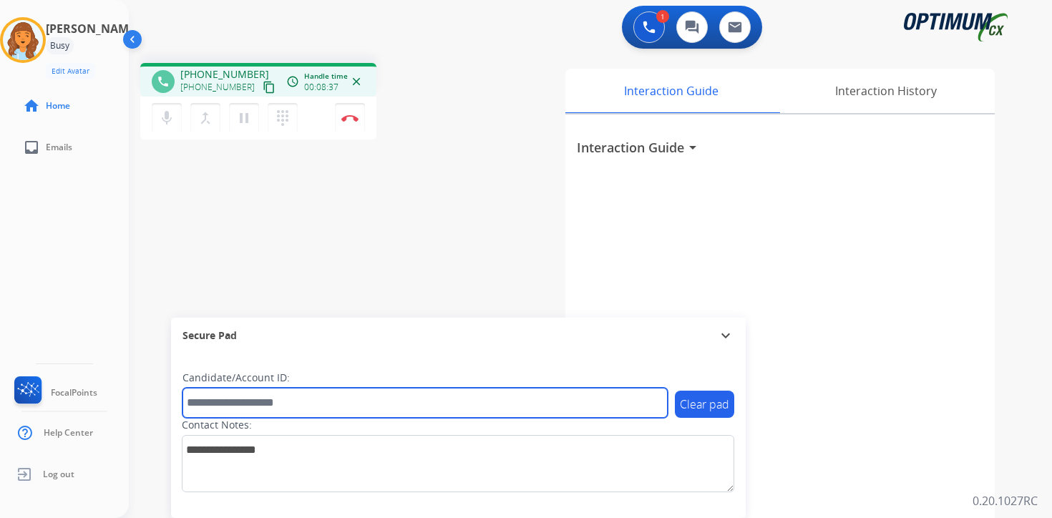
click at [239, 409] on input "text" at bounding box center [425, 403] width 485 height 30
type input "*******"
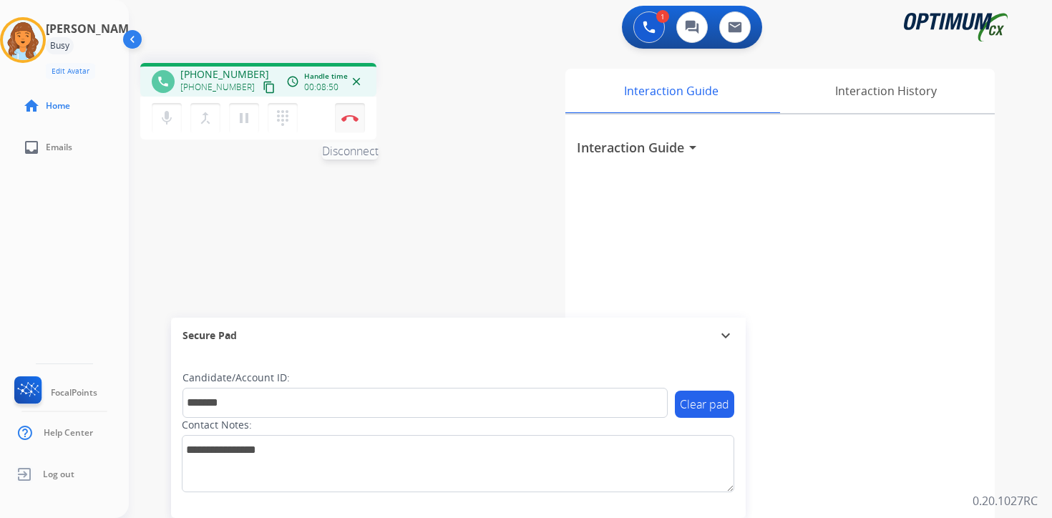
click at [359, 117] on button "Disconnect" at bounding box center [350, 118] width 30 height 30
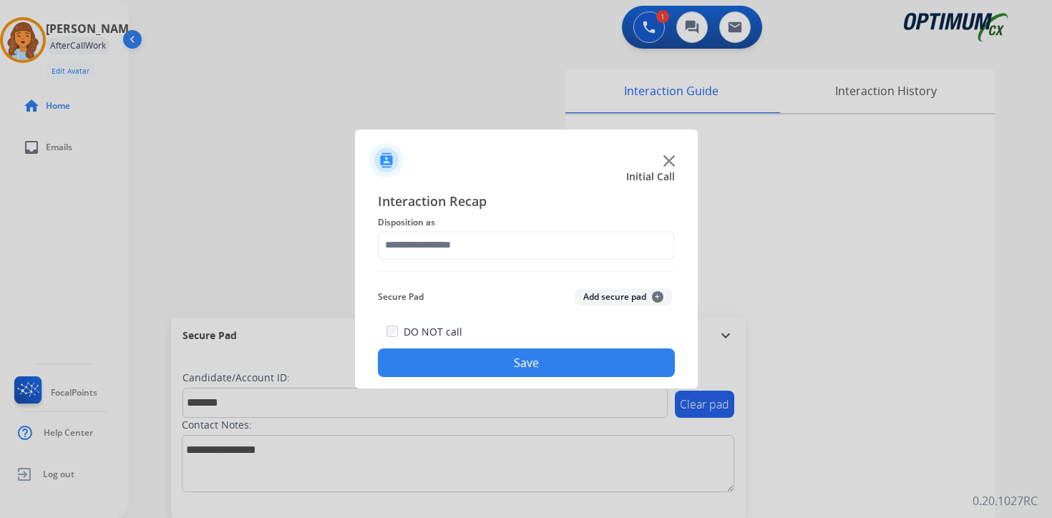
click at [627, 302] on button "Add secure pad +" at bounding box center [623, 296] width 97 height 17
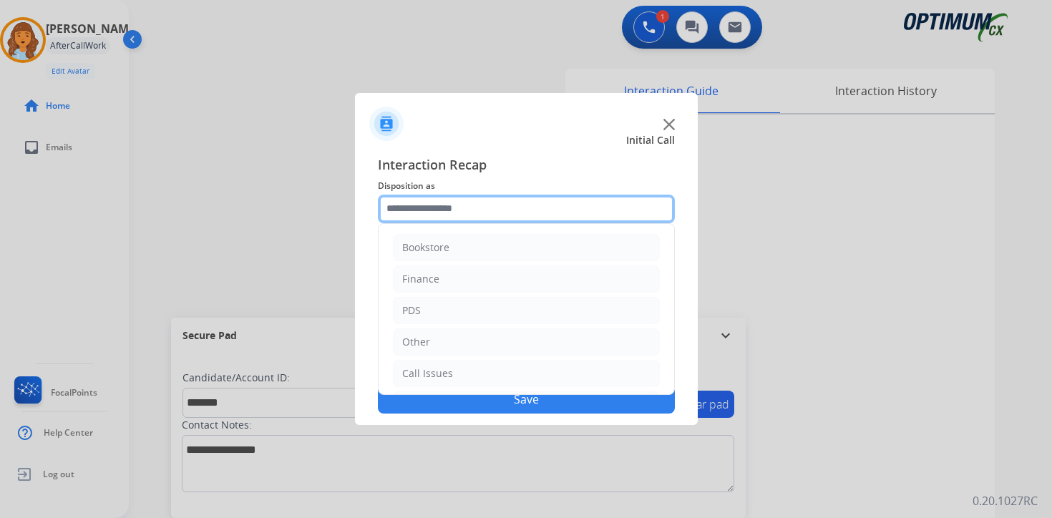
click at [470, 210] on input "text" at bounding box center [526, 209] width 297 height 29
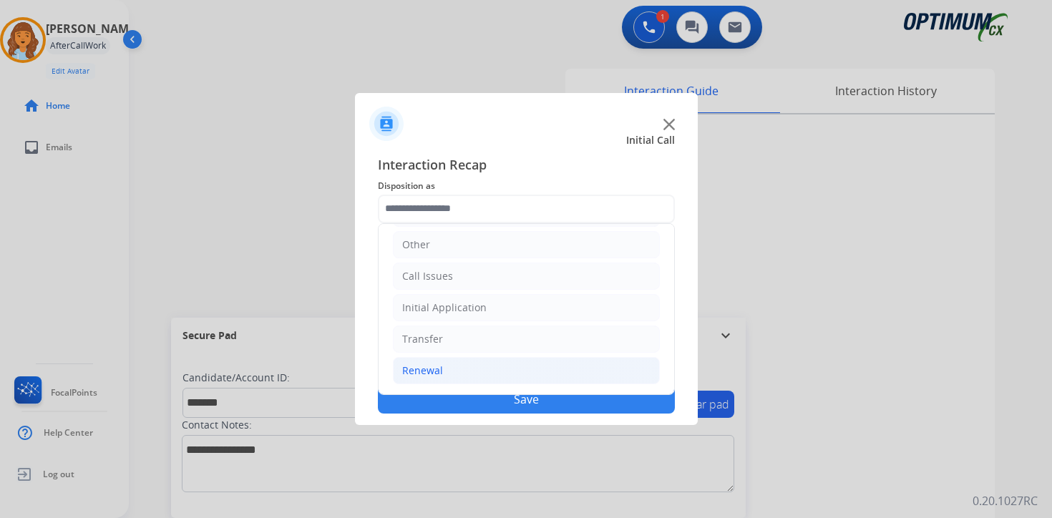
click at [445, 363] on li "Renewal" at bounding box center [526, 370] width 267 height 27
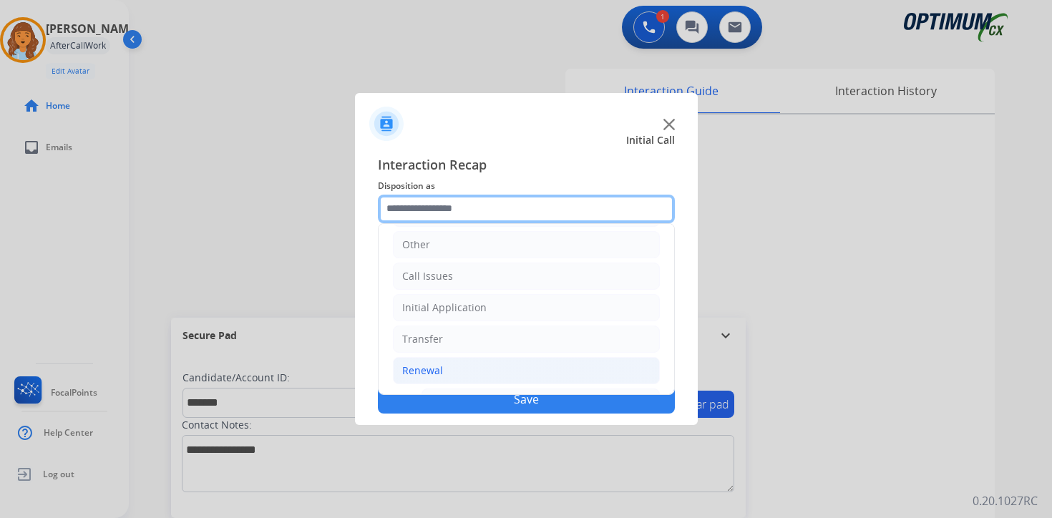
scroll to position [336, 0]
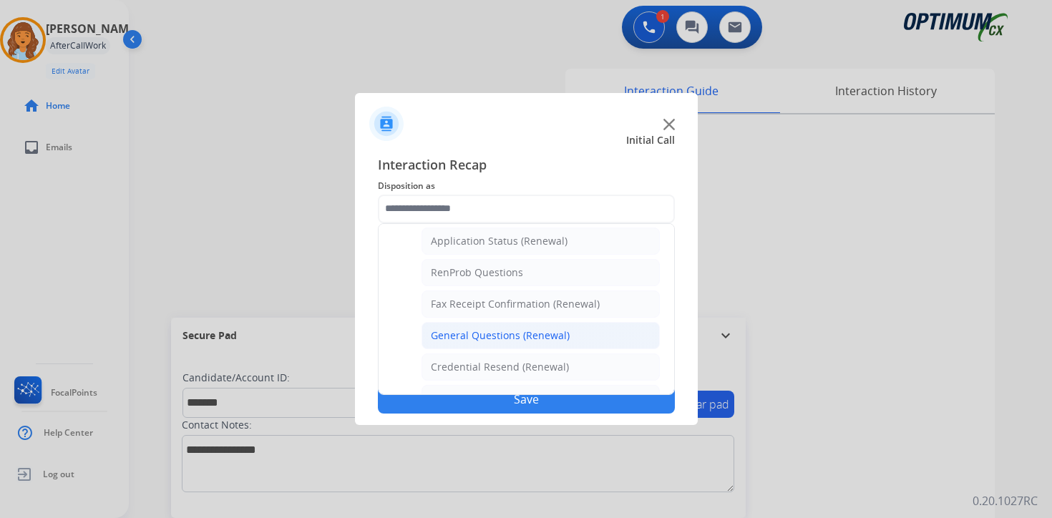
click at [453, 334] on div "General Questions (Renewal)" at bounding box center [500, 336] width 139 height 14
type input "**********"
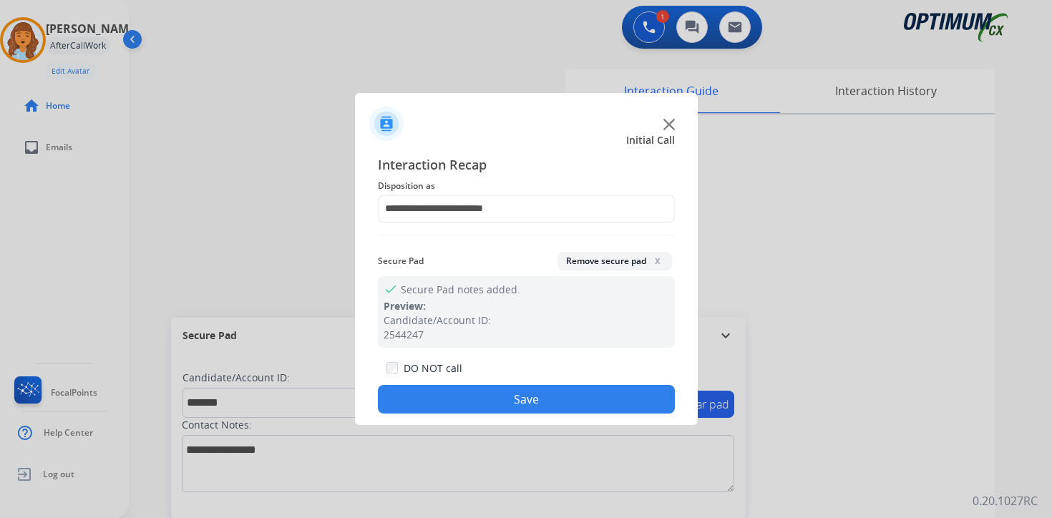
click at [453, 394] on button "Save" at bounding box center [526, 399] width 297 height 29
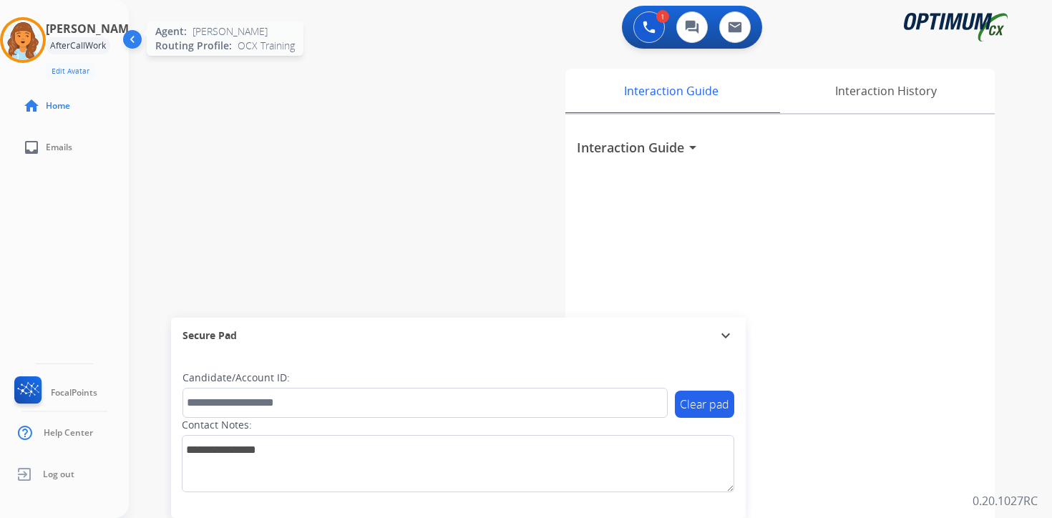
click at [33, 37] on img at bounding box center [23, 40] width 40 height 40
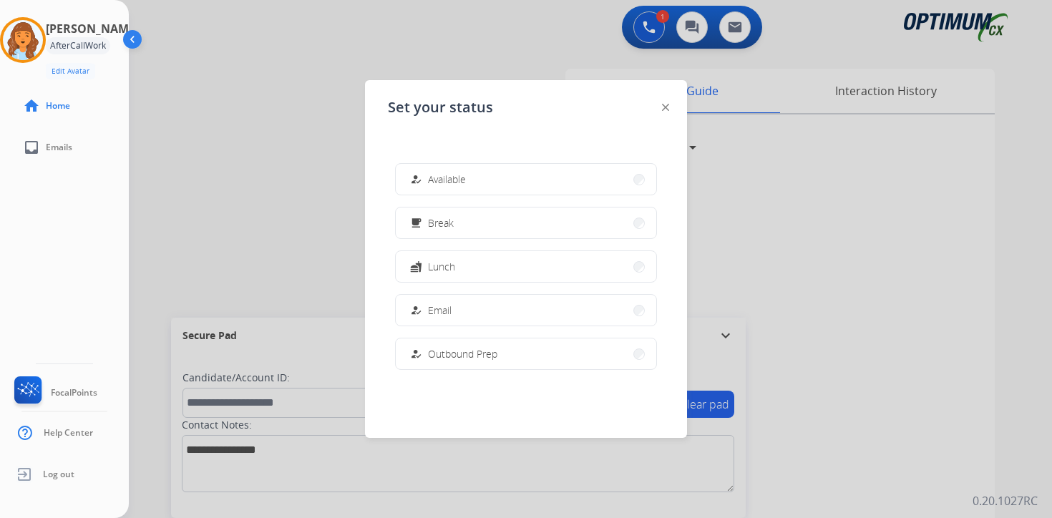
scroll to position [357, 0]
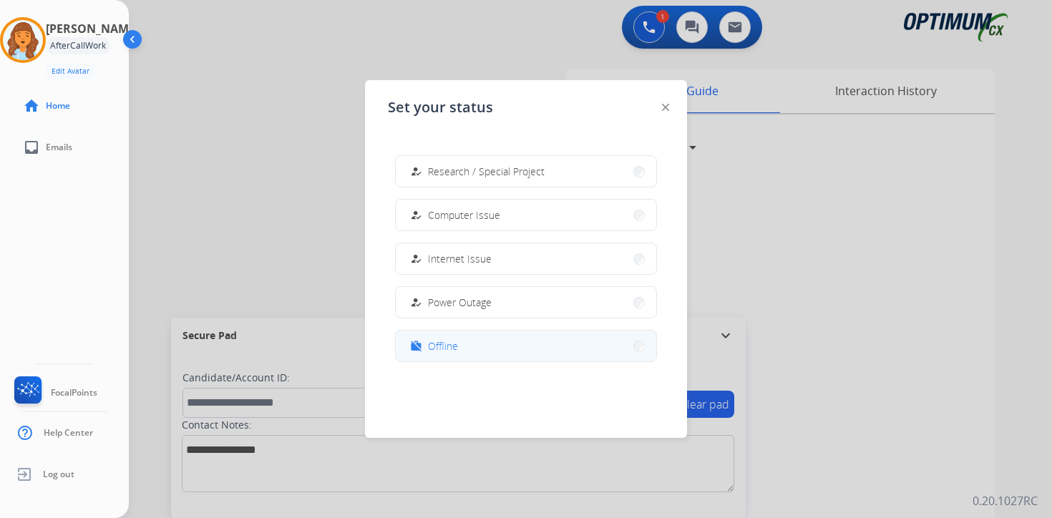
click at [444, 350] on span "Offline" at bounding box center [443, 346] width 30 height 15
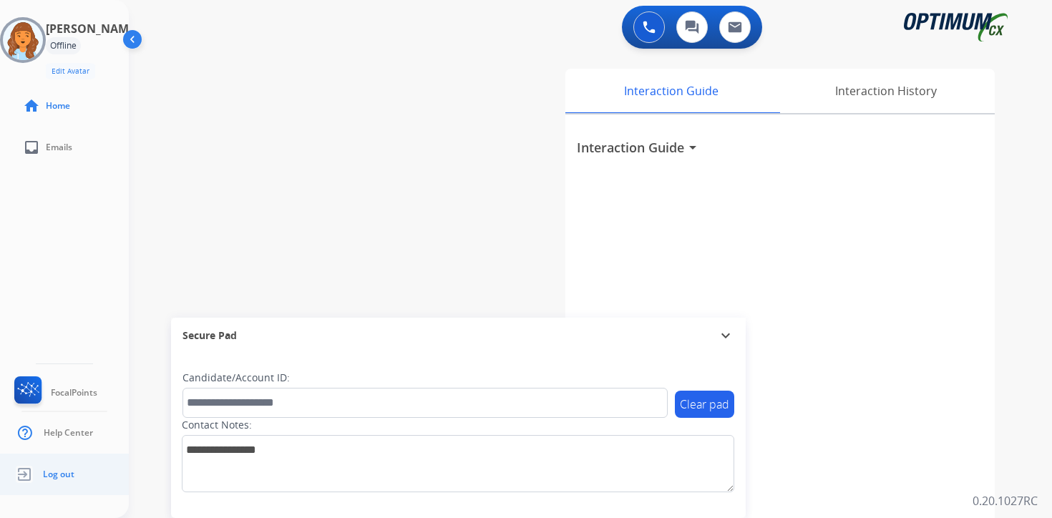
click at [54, 477] on span "Log out" at bounding box center [58, 474] width 31 height 11
